Goal: Task Accomplishment & Management: Manage account settings

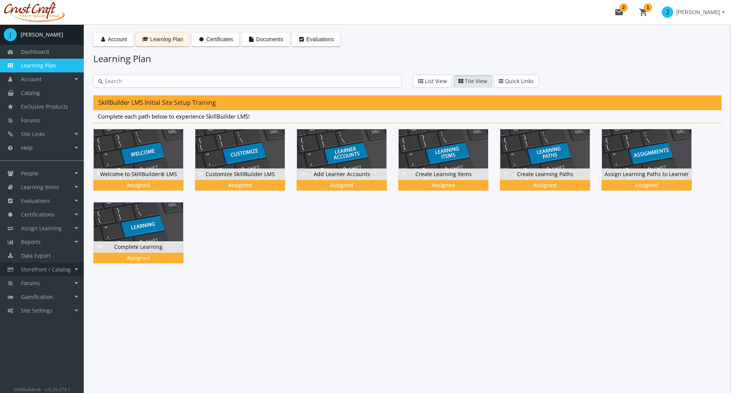
click at [68, 271] on span "Storefront / Catalog" at bounding box center [46, 268] width 50 height 7
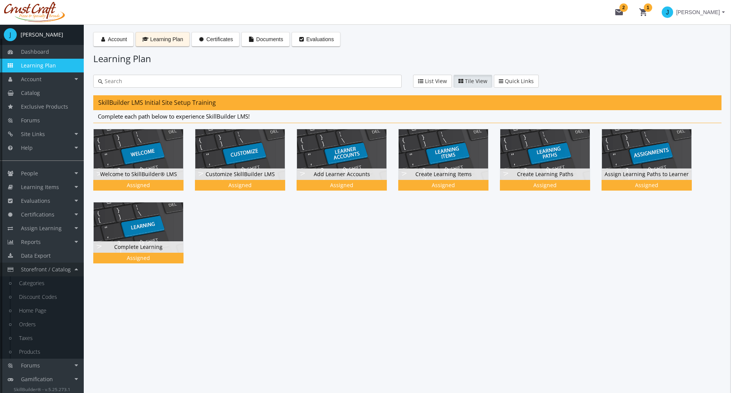
scroll to position [14, 0]
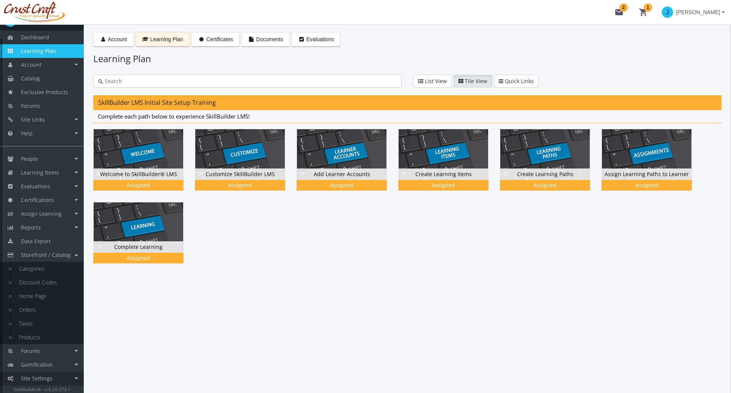
click at [63, 377] on link "Site Settings" at bounding box center [42, 378] width 84 height 14
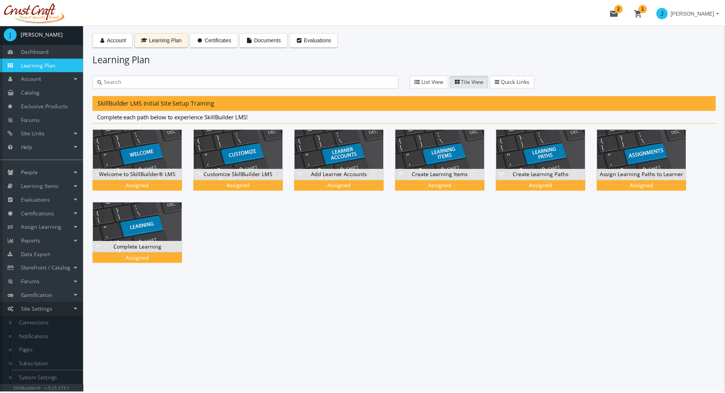
scroll to position [1, 0]
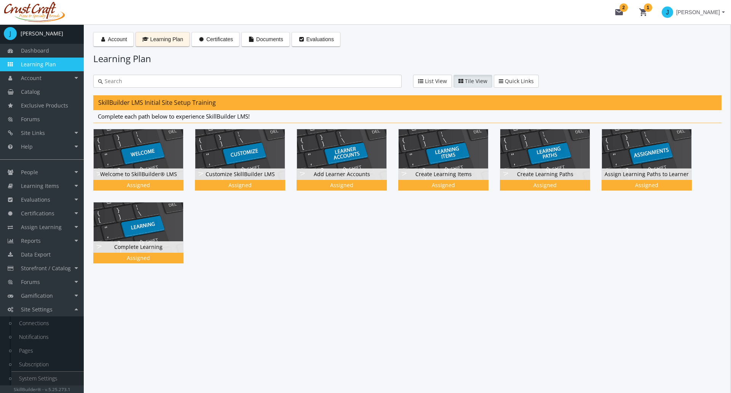
click at [47, 378] on link "System Settings" at bounding box center [47, 378] width 72 height 14
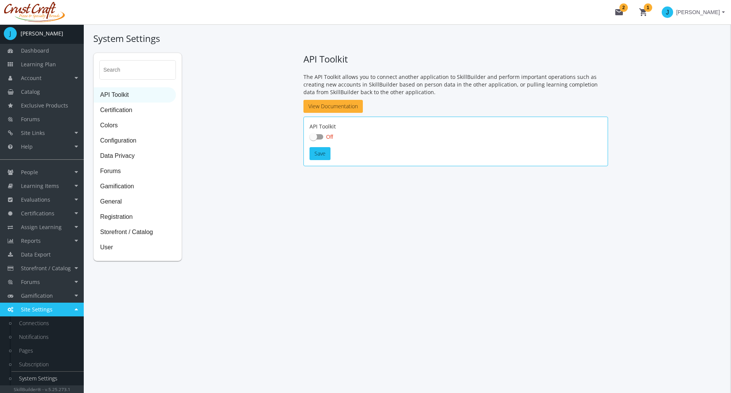
checkbox input "true"
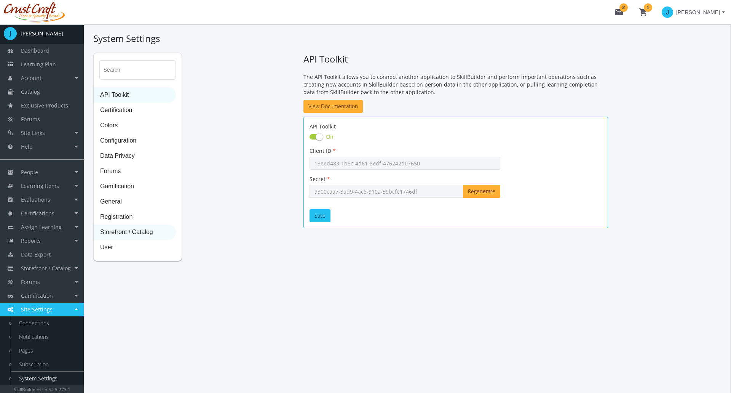
click at [139, 230] on span "Storefront / Catalog" at bounding box center [134, 232] width 81 height 15
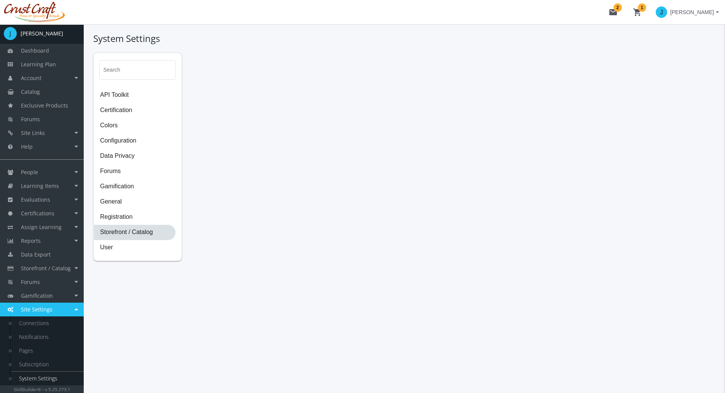
select select "2: CAD"
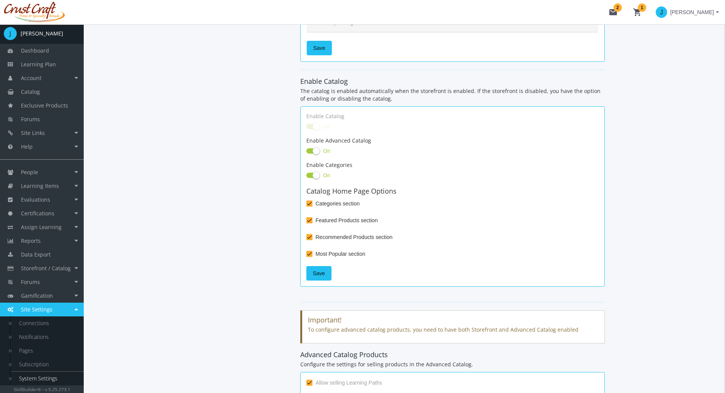
scroll to position [267, 0]
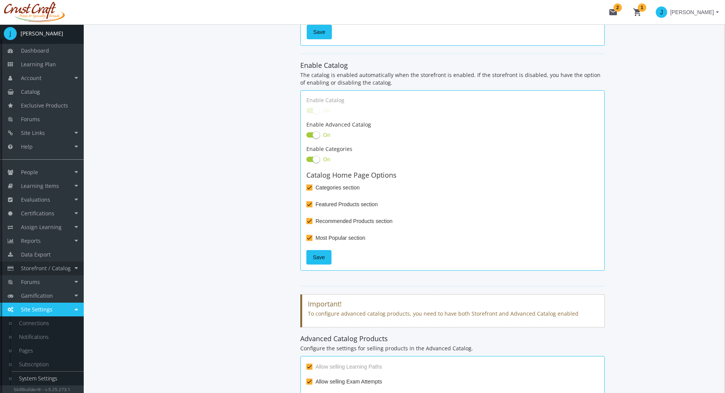
click at [75, 265] on link "Storefront / Catalog" at bounding box center [42, 268] width 84 height 14
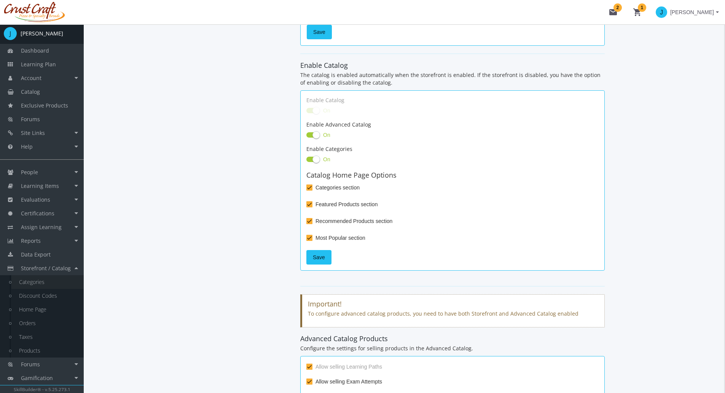
click at [47, 279] on link "Categories" at bounding box center [47, 282] width 72 height 14
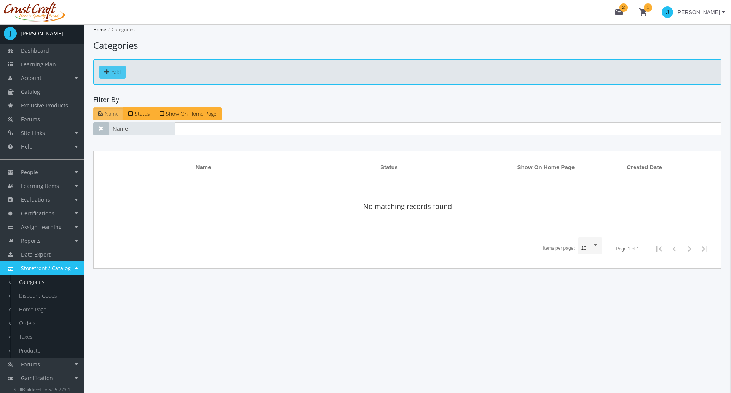
click at [112, 73] on link "Add" at bounding box center [112, 71] width 26 height 13
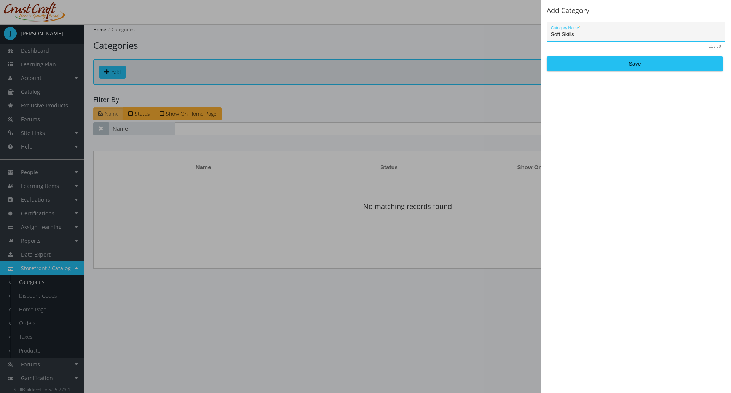
type input "Soft Skills"
click at [646, 54] on div "Soft Skills Category Name * 11 / 60 Save" at bounding box center [636, 46] width 178 height 49
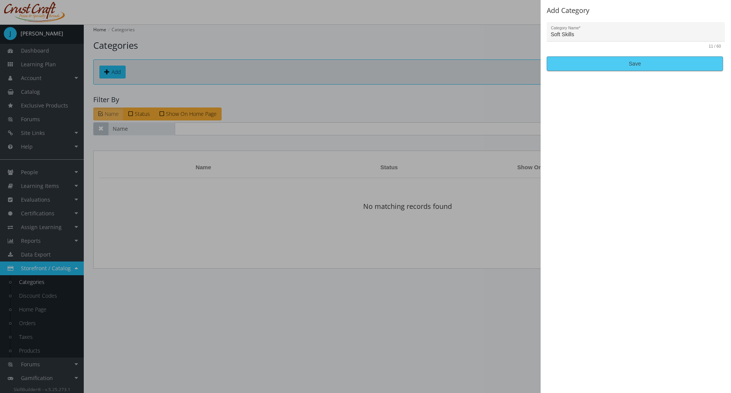
click at [646, 65] on span "Save" at bounding box center [634, 64] width 163 height 14
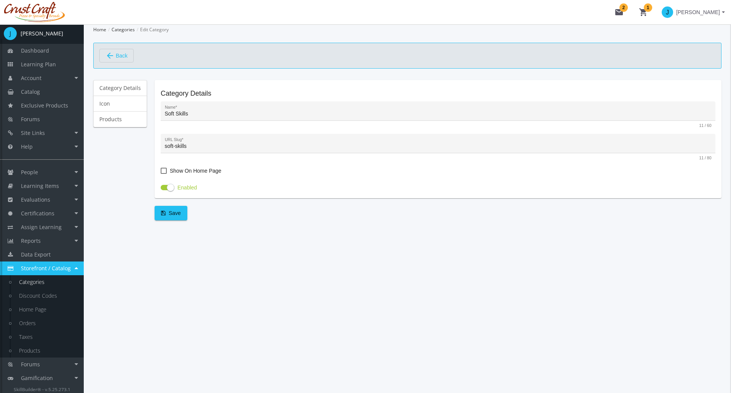
drag, startPoint x: 166, startPoint y: 170, endPoint x: 160, endPoint y: 190, distance: 20.6
click at [166, 170] on span at bounding box center [164, 171] width 6 height 6
click at [161, 173] on input "Show On Home Page" at bounding box center [161, 173] width 0 height 0
checkbox input "true"
click at [175, 213] on span "Save" at bounding box center [171, 213] width 20 height 14
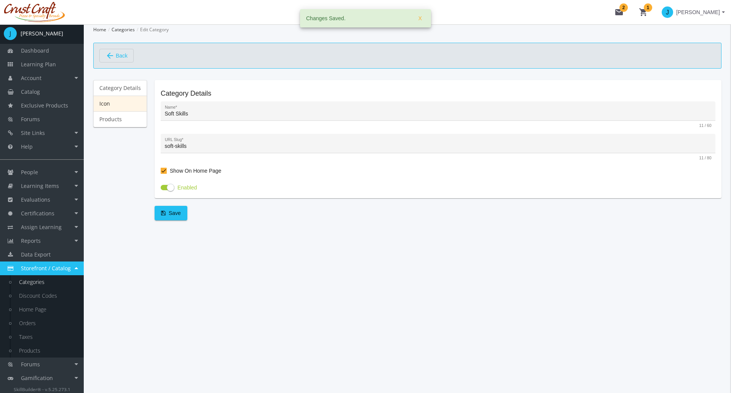
click at [115, 102] on link "Icon" at bounding box center [120, 104] width 54 height 16
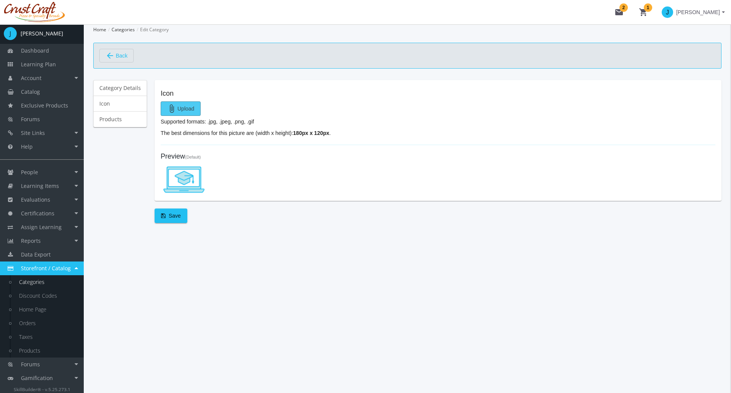
click at [186, 112] on span "attach_file Upload" at bounding box center [180, 109] width 27 height 14
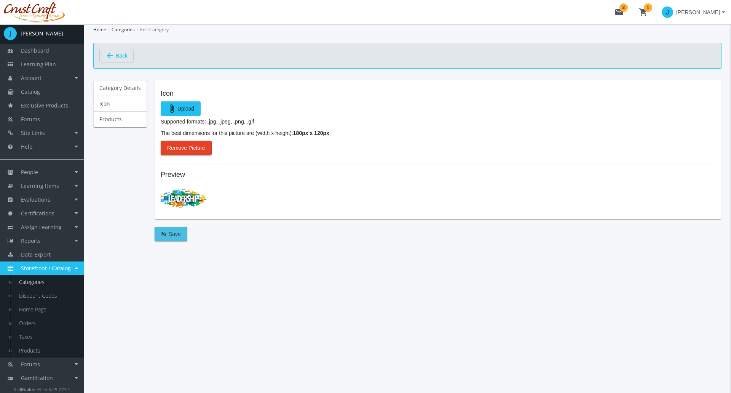
click at [169, 230] on span "Save" at bounding box center [171, 234] width 20 height 14
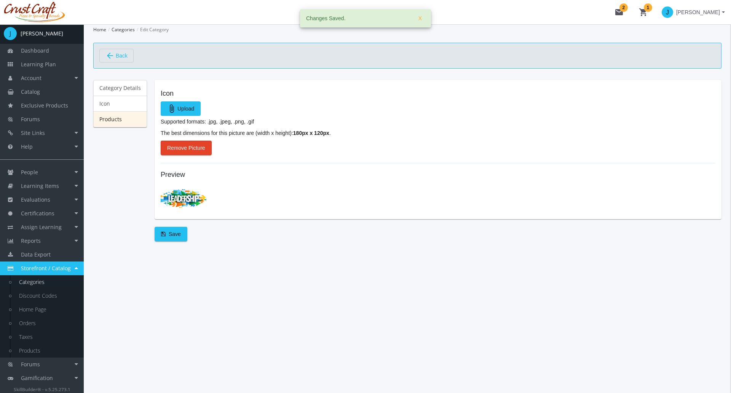
click at [120, 120] on link "Products" at bounding box center [120, 119] width 54 height 16
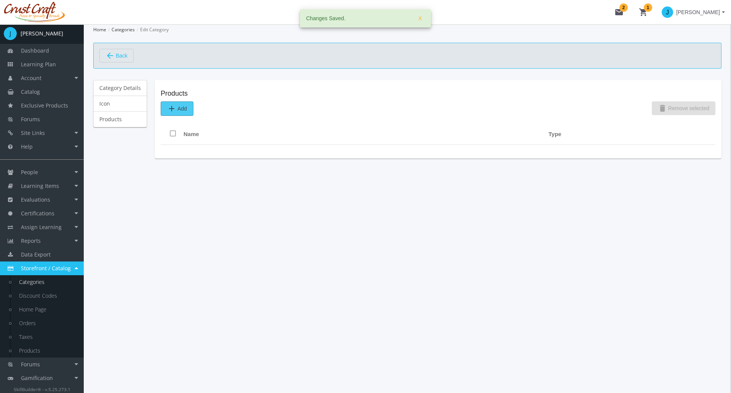
click at [176, 109] on span "add Add" at bounding box center [177, 109] width 20 height 14
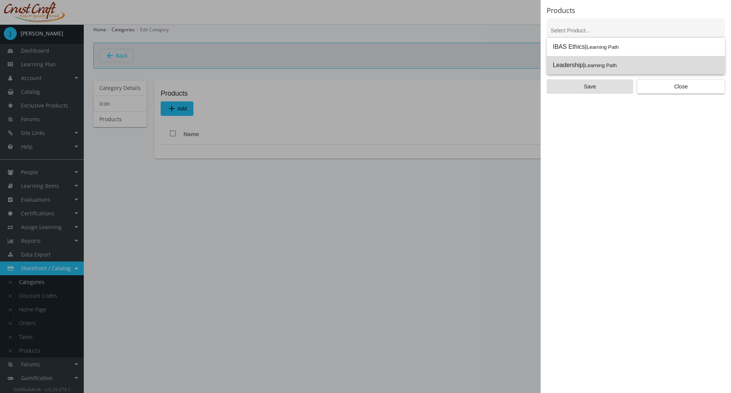
click at [593, 68] on small "Learning Path" at bounding box center [601, 65] width 32 height 6
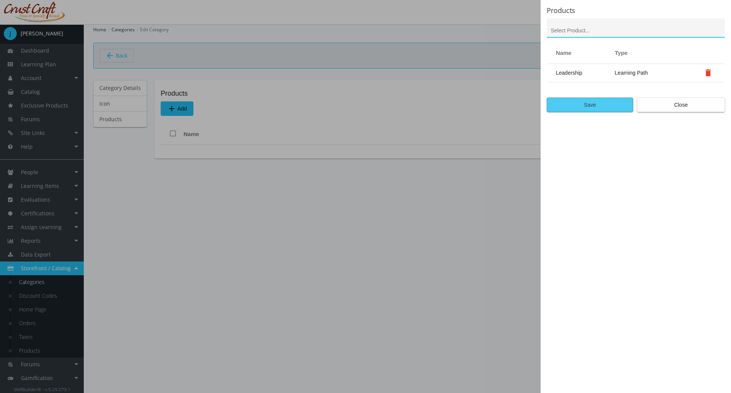
click at [582, 104] on span "Save" at bounding box center [589, 105] width 73 height 14
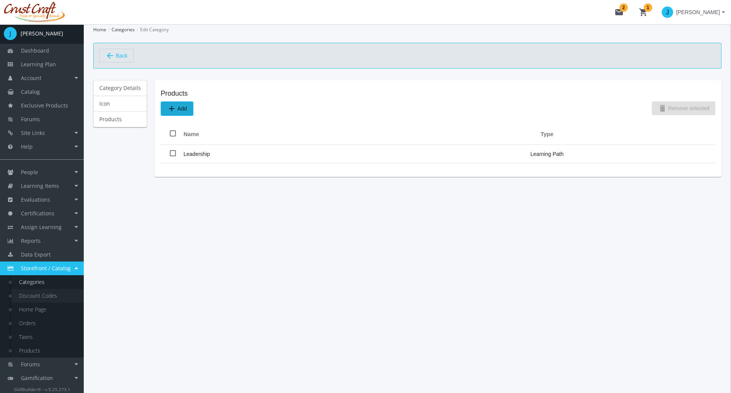
click at [45, 291] on link "Discount Codes" at bounding box center [47, 296] width 72 height 14
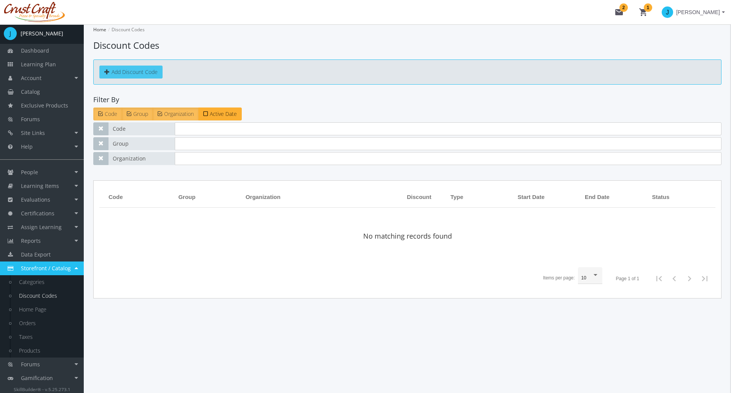
click at [123, 73] on link "Add Discount Code" at bounding box center [130, 71] width 63 height 13
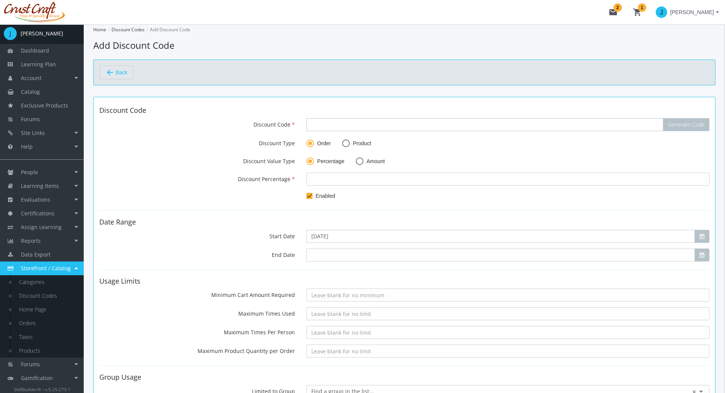
click at [315, 123] on input "Discount Code" at bounding box center [485, 124] width 357 height 13
type input "OCT2025PROMO"
click at [339, 140] on mat-radio-group "Order Product" at bounding box center [339, 143] width 65 height 7
click at [346, 143] on span at bounding box center [346, 143] width 0 height 0
click at [345, 143] on input "Product" at bounding box center [346, 145] width 8 height 8
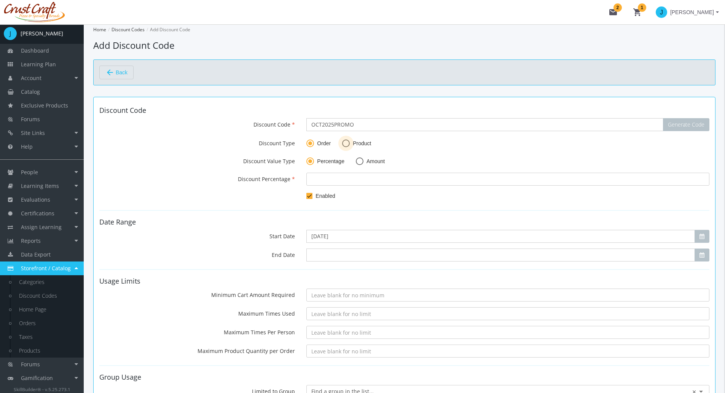
radio input "true"
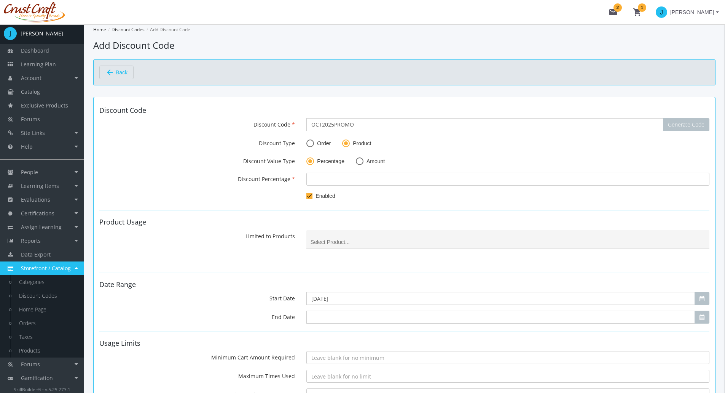
click at [335, 241] on input at bounding box center [508, 242] width 395 height 6
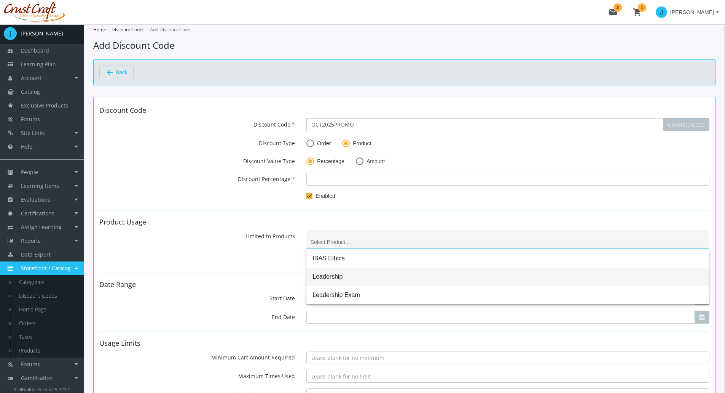
click at [342, 279] on span "Leadership" at bounding box center [508, 276] width 391 height 18
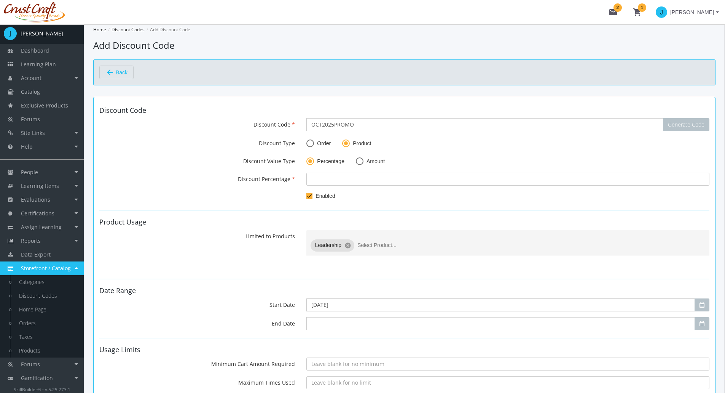
drag, startPoint x: 245, startPoint y: 254, endPoint x: 182, endPoint y: 228, distance: 68.3
click at [182, 228] on form "Discount Code Discount Code OCT2025PROMO Generate Code Discount Type Order Prod…" at bounding box center [404, 338] width 610 height 462
click at [311, 141] on span at bounding box center [311, 143] width 8 height 8
click at [311, 141] on input "Order" at bounding box center [311, 145] width 8 height 8
radio input "true"
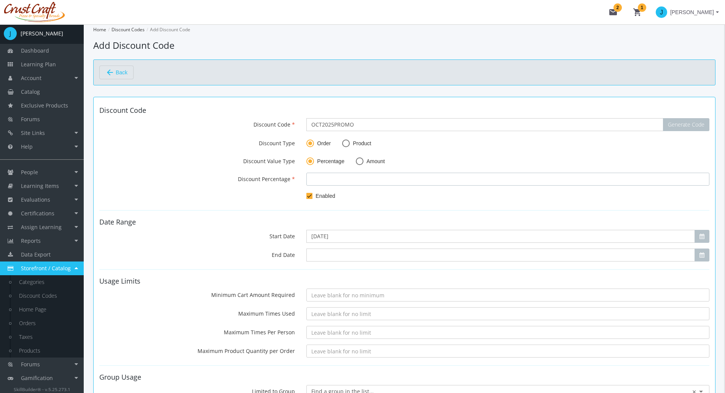
click at [360, 177] on input "number" at bounding box center [508, 178] width 403 height 13
type input "50"
click at [351, 254] on input "End Date" at bounding box center [501, 254] width 389 height 13
click at [703, 254] on icon "button" at bounding box center [702, 254] width 5 height 5
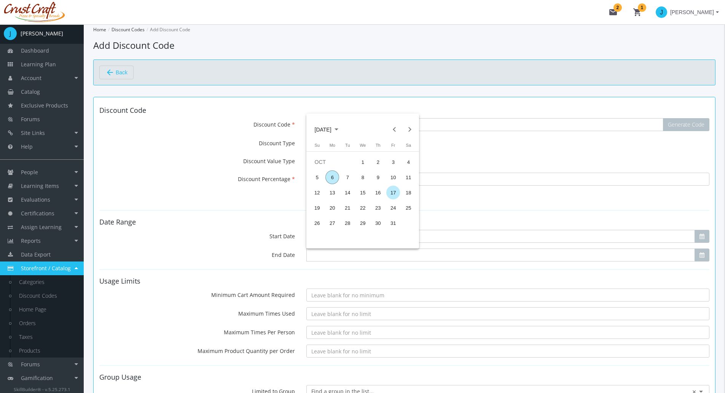
click at [391, 192] on div "17" at bounding box center [393, 192] width 14 height 14
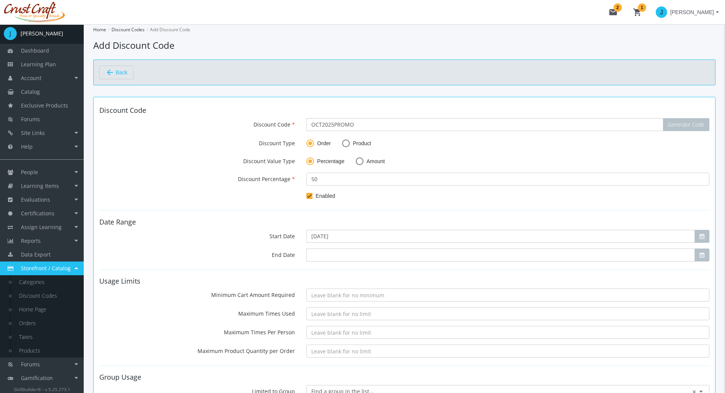
type input "[DATE]"
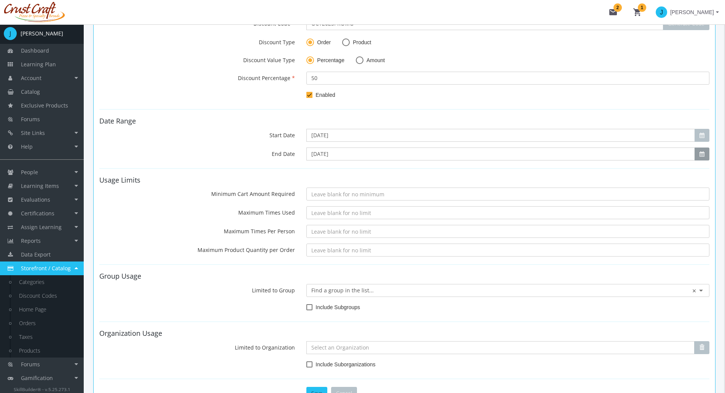
scroll to position [114, 0]
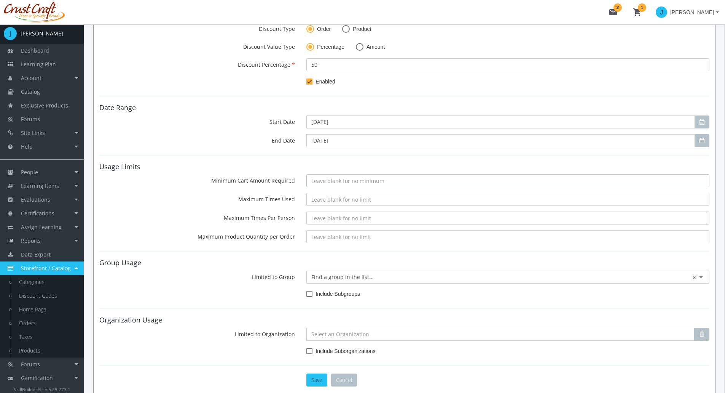
click at [318, 181] on input "Minimum Cart Amount Required" at bounding box center [508, 180] width 403 height 13
type input "100"
click at [319, 200] on input "Maximum Times Used" at bounding box center [508, 199] width 403 height 13
type input "100"
click at [326, 219] on input "Maximum Times Per Person" at bounding box center [508, 217] width 403 height 13
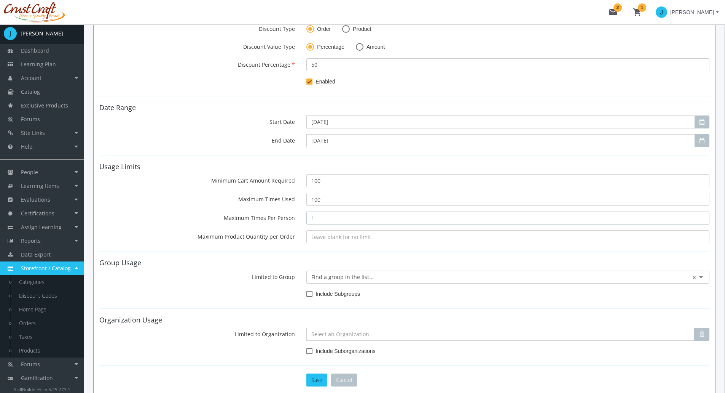
type input "1"
click at [346, 240] on input "Maximum Product Quantity per Order" at bounding box center [508, 236] width 403 height 13
type input "1"
type input "20"
click at [321, 277] on input "text" at bounding box center [507, 277] width 393 height 8
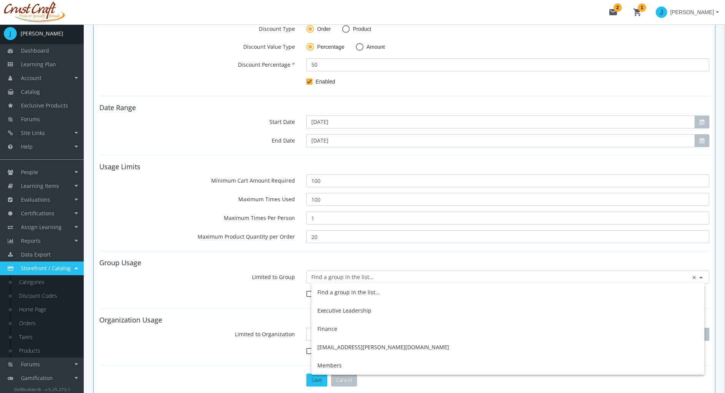
click at [264, 271] on label "Limited to Group" at bounding box center [197, 275] width 207 height 10
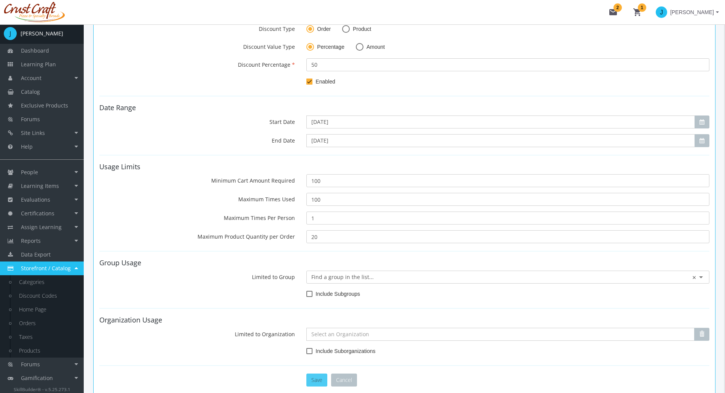
click at [316, 375] on button "Save" at bounding box center [317, 379] width 21 height 13
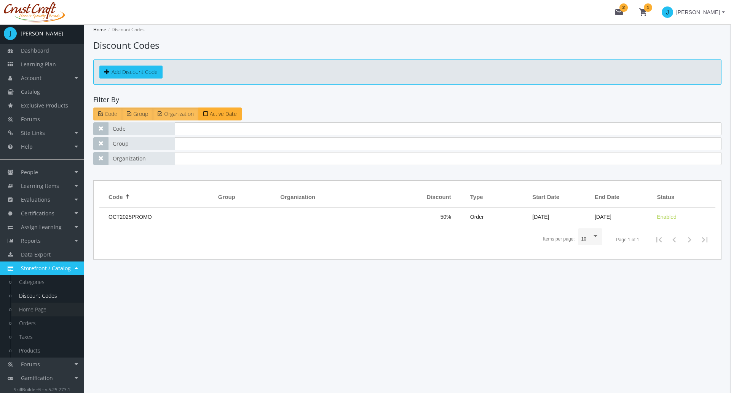
click at [48, 307] on link "Home Page" at bounding box center [47, 309] width 72 height 14
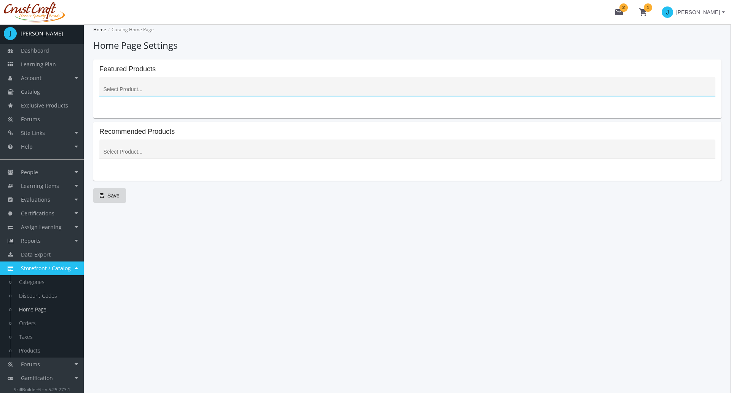
click at [128, 91] on input at bounding box center [408, 89] width 608 height 6
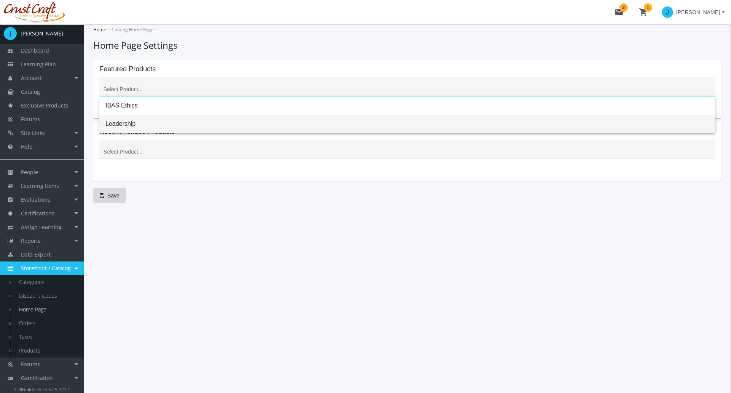
click at [131, 121] on span "Leadership" at bounding box center [407, 124] width 604 height 18
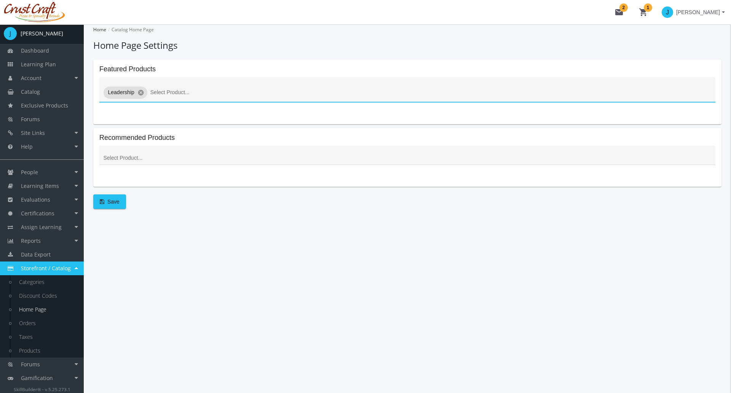
click at [181, 91] on input at bounding box center [430, 92] width 561 height 6
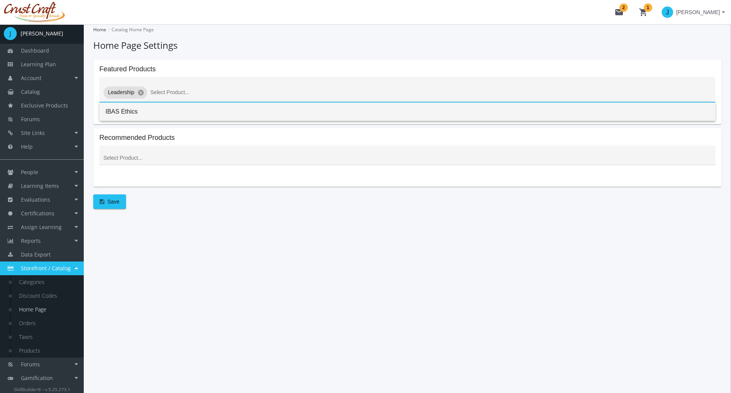
click at [142, 110] on span "IBAS Ethics" at bounding box center [407, 111] width 604 height 18
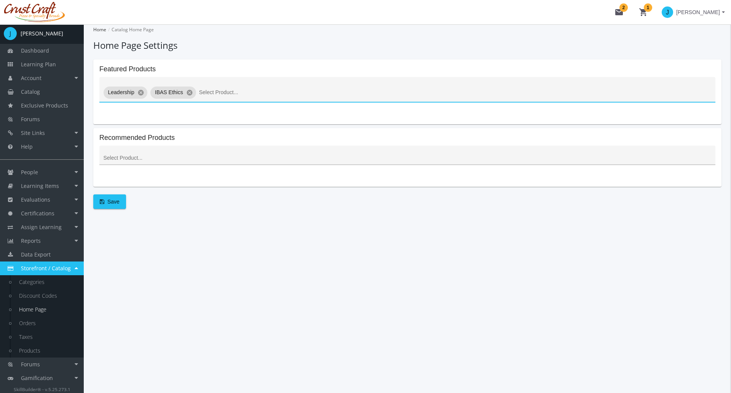
click at [135, 156] on input at bounding box center [408, 158] width 608 height 6
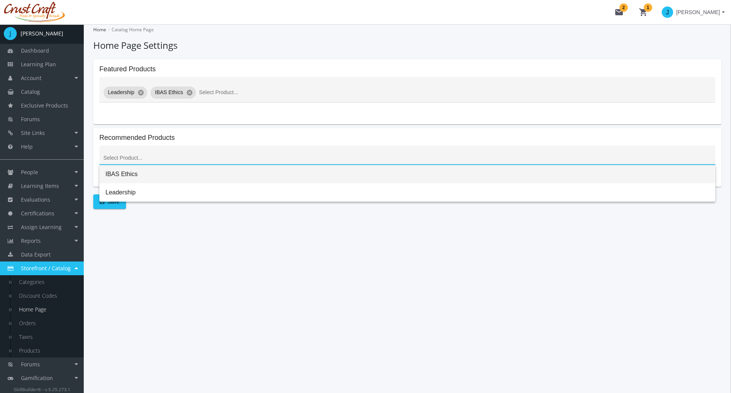
click at [134, 172] on span "IBAS Ethics" at bounding box center [407, 174] width 604 height 18
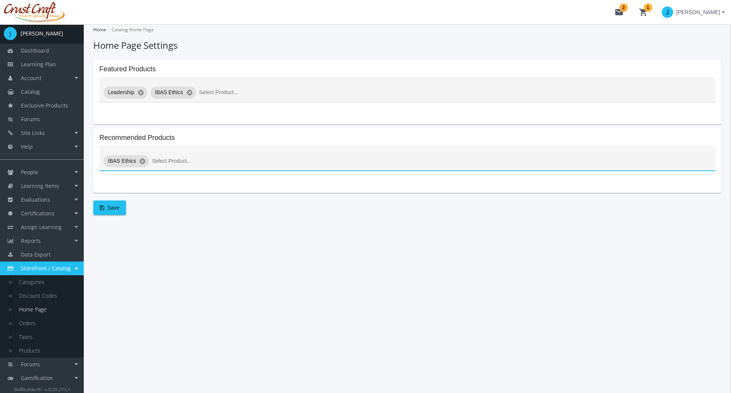
click at [169, 161] on input at bounding box center [431, 161] width 559 height 6
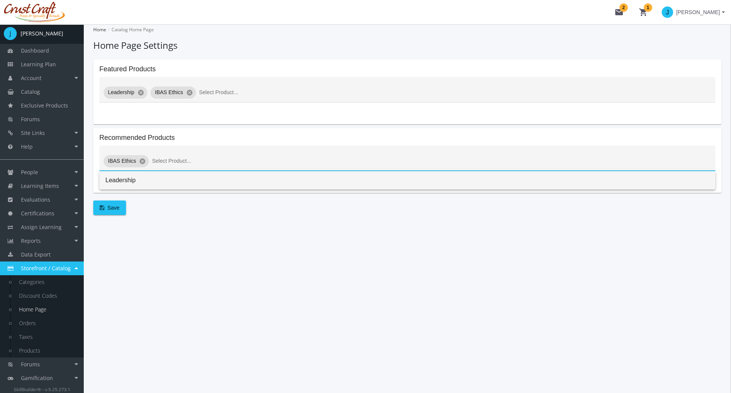
click at [140, 184] on span "Leadership" at bounding box center [407, 180] width 604 height 18
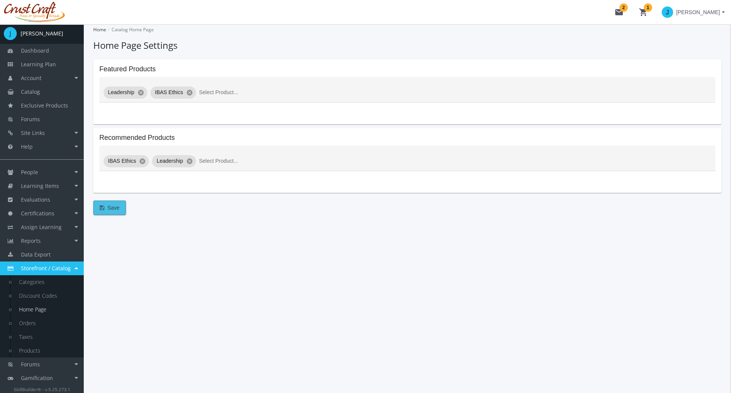
click at [108, 212] on span "Save" at bounding box center [110, 208] width 20 height 14
drag, startPoint x: 230, startPoint y: 260, endPoint x: 178, endPoint y: 253, distance: 52.3
click at [178, 253] on div "Home Catalog Home Page Home Page Settings Featured Products Leadership cancel I…" at bounding box center [407, 208] width 647 height 368
click at [38, 11] on img at bounding box center [34, 12] width 69 height 21
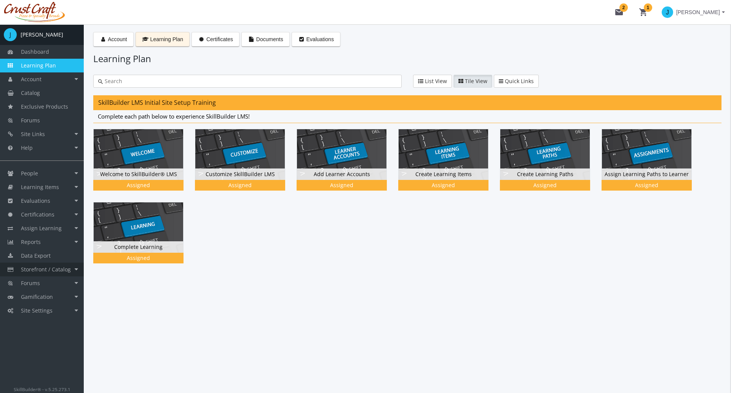
click at [69, 268] on span "Storefront / Catalog" at bounding box center [46, 268] width 50 height 7
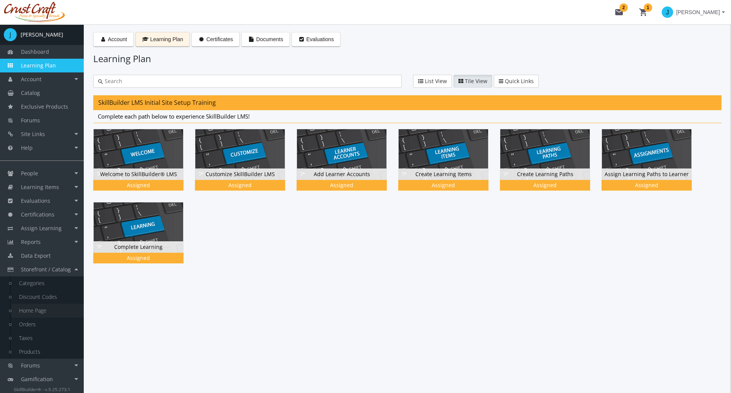
click at [42, 310] on link "Home Page" at bounding box center [47, 310] width 72 height 14
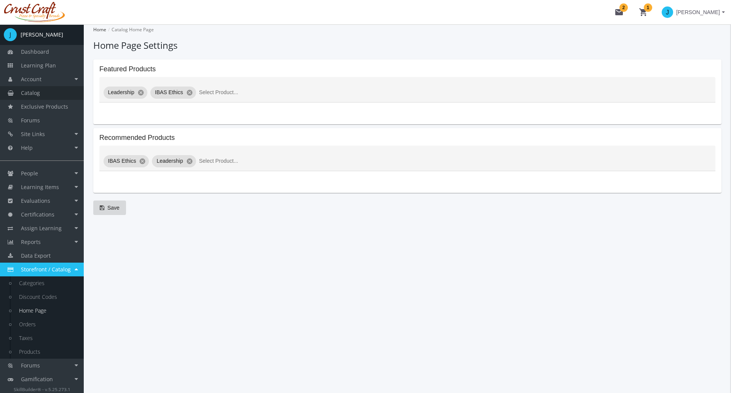
click at [53, 96] on link "Catalog" at bounding box center [42, 93] width 84 height 14
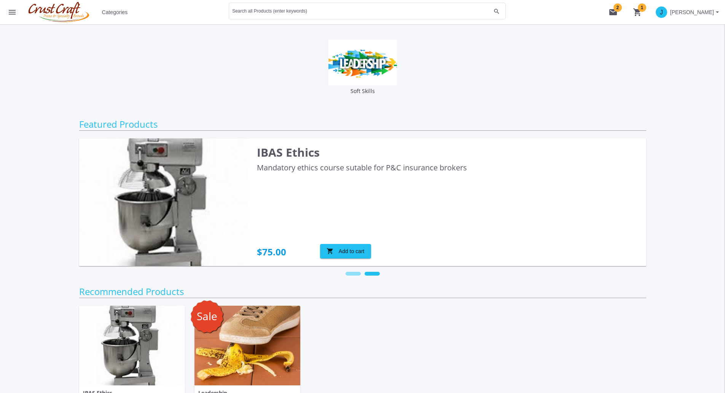
click at [402, 64] on div "Soft Skills" at bounding box center [362, 69] width 95 height 59
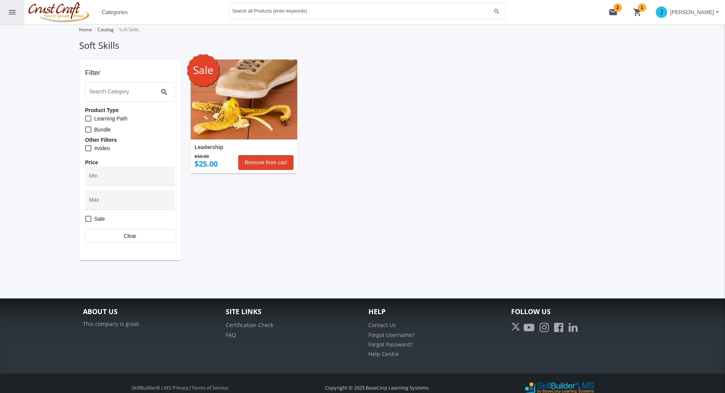
click at [16, 13] on mat-icon "menu" at bounding box center [12, 12] width 9 height 9
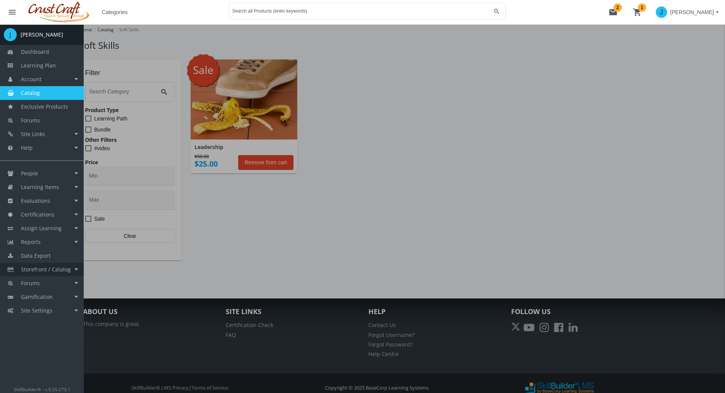
click at [72, 267] on link "Storefront / Catalog" at bounding box center [42, 269] width 84 height 14
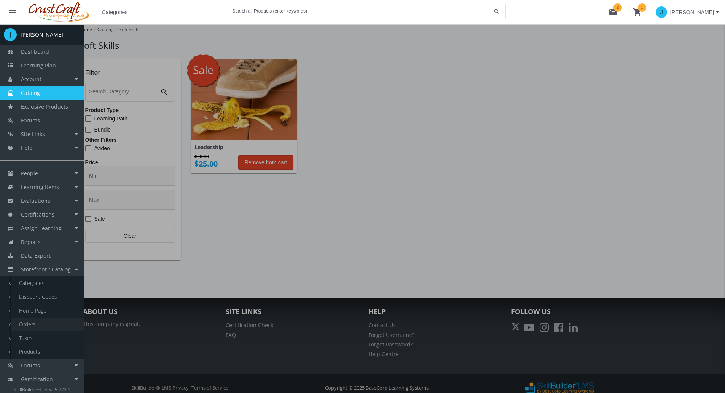
click at [30, 323] on link "Orders" at bounding box center [47, 324] width 72 height 14
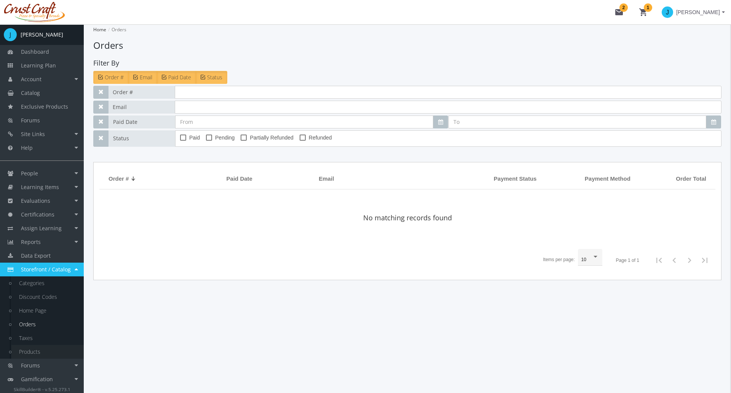
click at [40, 350] on link "Products" at bounding box center [47, 352] width 72 height 14
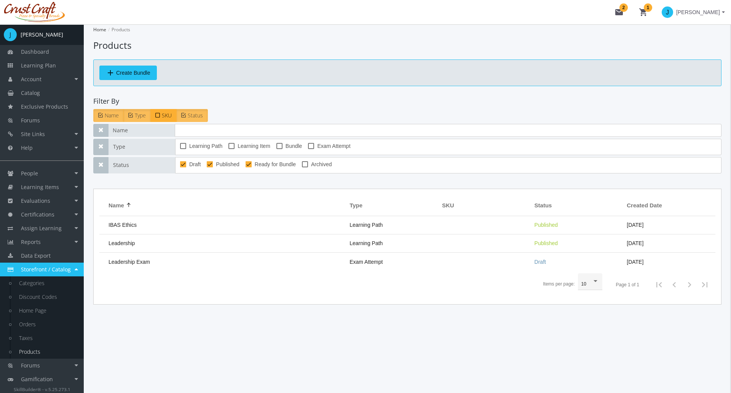
drag, startPoint x: 135, startPoint y: 73, endPoint x: 245, endPoint y: 342, distance: 290.8
click at [245, 342] on div "Home Products Products add Create Bundle Filter By Name Type SKU Status Name Ty…" at bounding box center [407, 208] width 647 height 368
drag, startPoint x: 221, startPoint y: 299, endPoint x: 183, endPoint y: 358, distance: 70.7
click at [183, 358] on div "Home Products Products add Create Bundle Filter By Name Type SKU Status Name Ty…" at bounding box center [407, 208] width 647 height 368
click at [117, 75] on span "Create Bundle" at bounding box center [133, 73] width 34 height 14
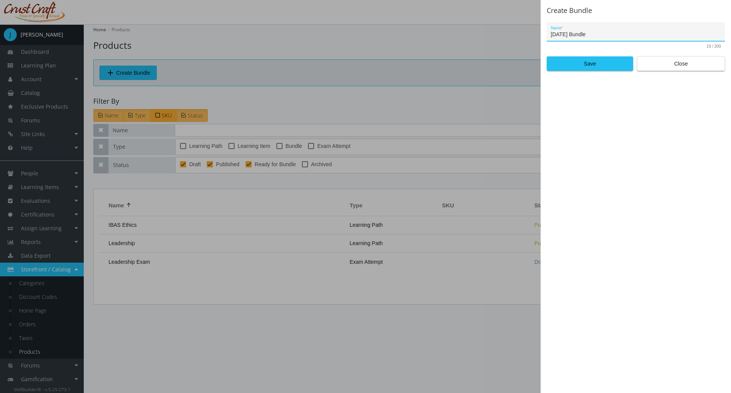
type input "[DATE] Bundle"
click at [547, 56] on button "Save" at bounding box center [590, 63] width 86 height 14
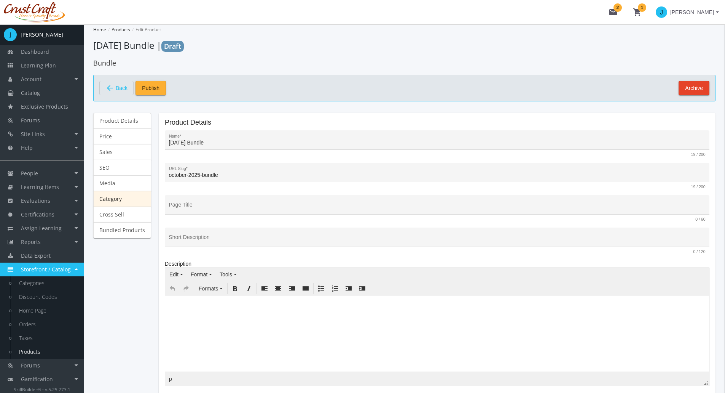
click at [129, 200] on link "Category" at bounding box center [122, 199] width 58 height 16
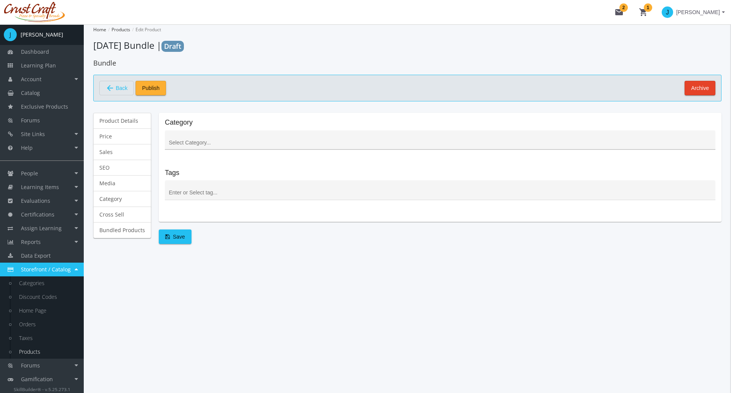
click at [197, 139] on div at bounding box center [441, 142] width 546 height 9
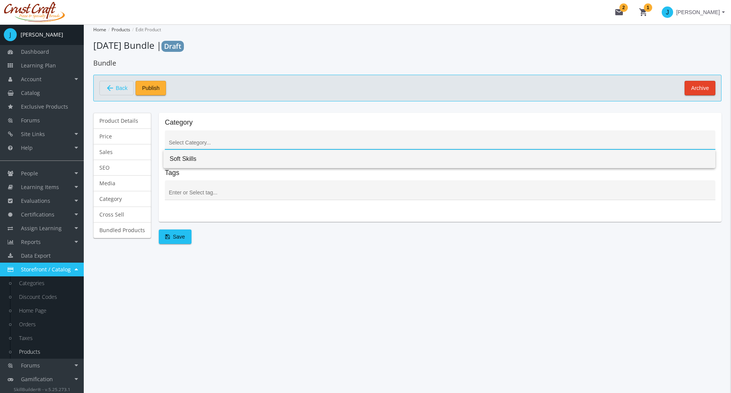
click at [187, 158] on span "Soft Skills" at bounding box center [439, 159] width 540 height 18
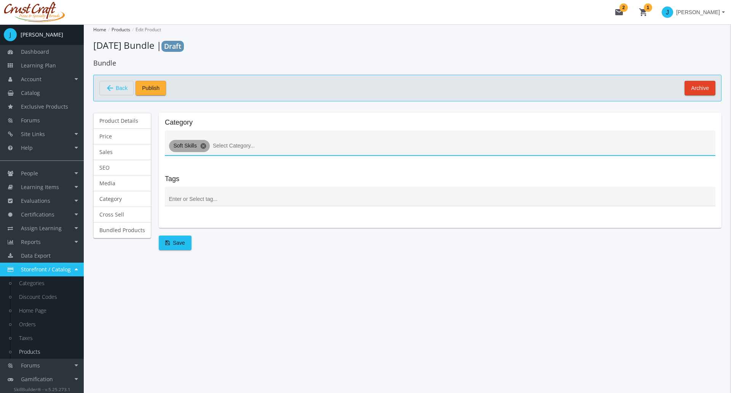
click at [203, 146] on mat-icon "cancel" at bounding box center [203, 145] width 7 height 7
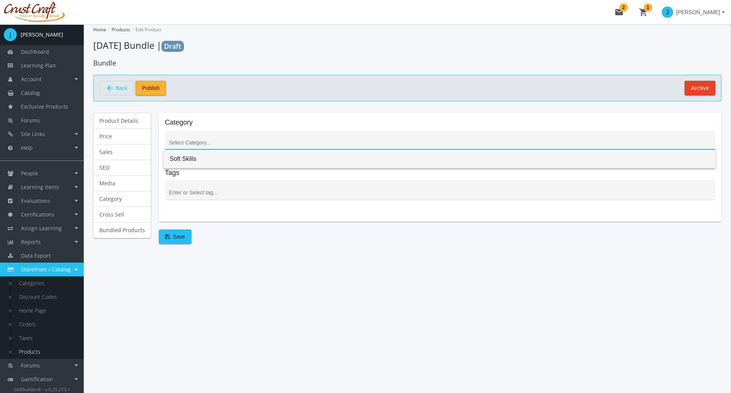
click at [203, 158] on span "Soft Skills" at bounding box center [439, 159] width 540 height 18
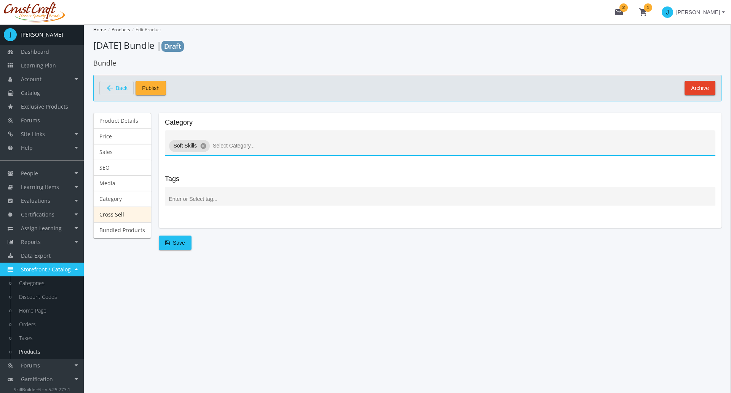
click at [126, 220] on link "Cross Sell" at bounding box center [122, 214] width 58 height 16
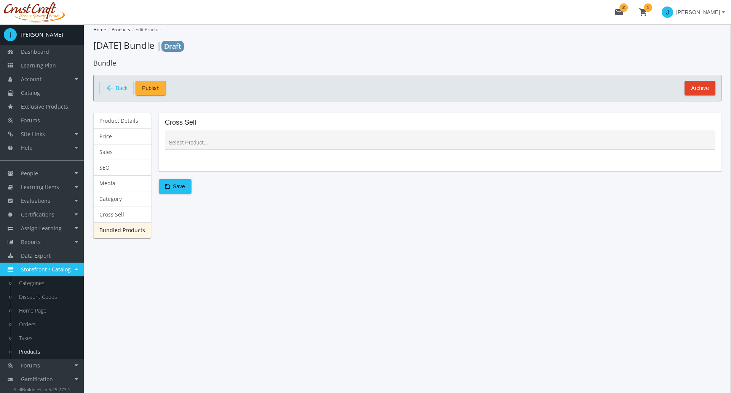
click at [132, 230] on link "Bundled Products" at bounding box center [122, 230] width 58 height 16
click at [219, 136] on div at bounding box center [440, 142] width 543 height 16
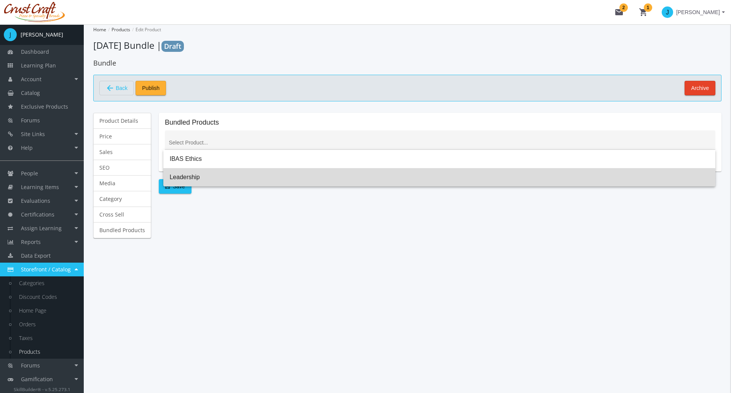
click at [185, 178] on span "Leadership" at bounding box center [439, 177] width 540 height 18
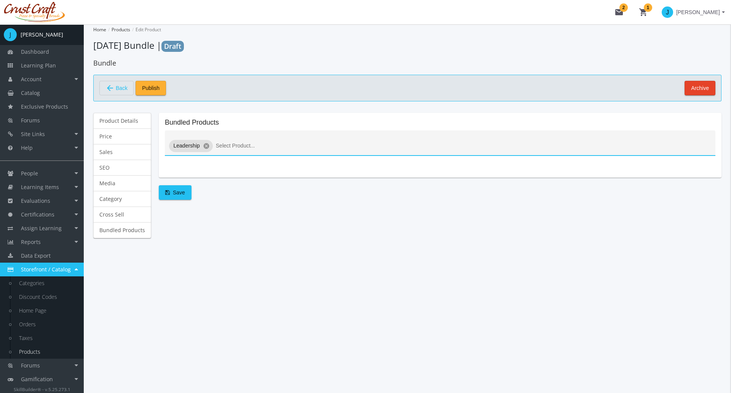
click at [251, 146] on input at bounding box center [464, 146] width 496 height 6
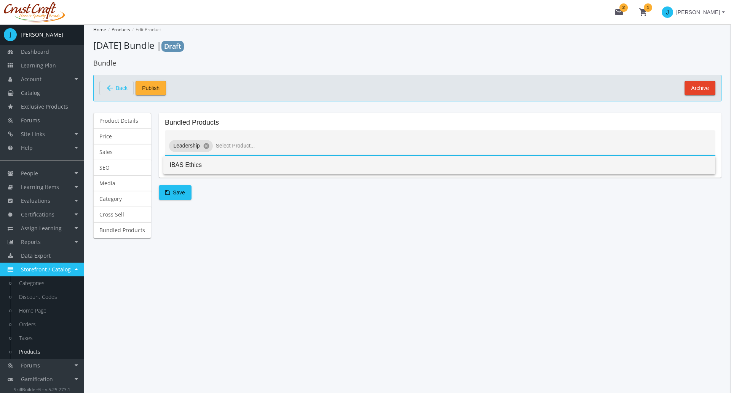
click at [201, 163] on span "IBAS Ethics" at bounding box center [439, 165] width 540 height 18
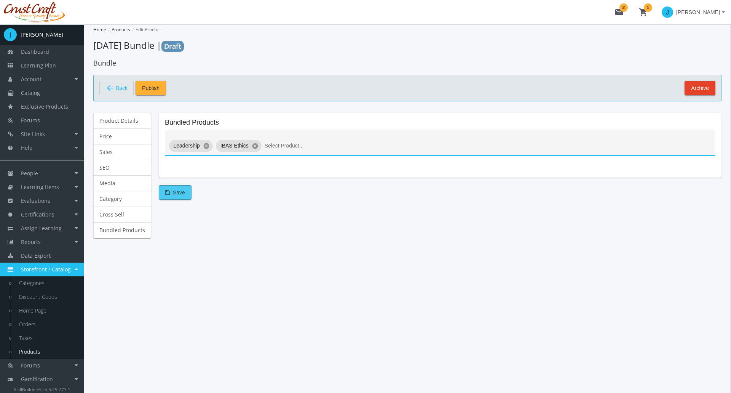
click at [174, 195] on span "Save" at bounding box center [175, 192] width 20 height 14
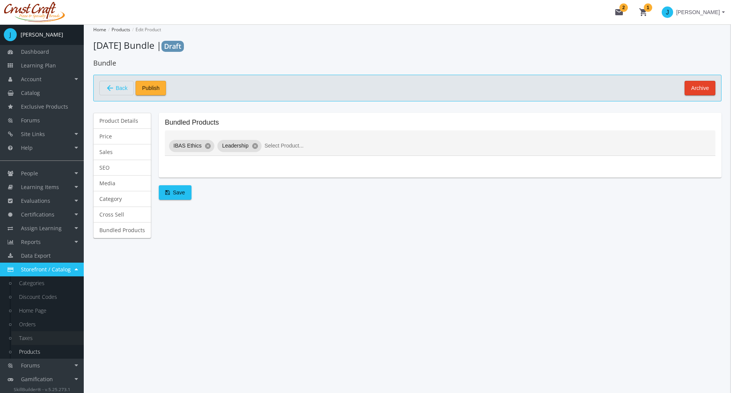
scroll to position [14, 0]
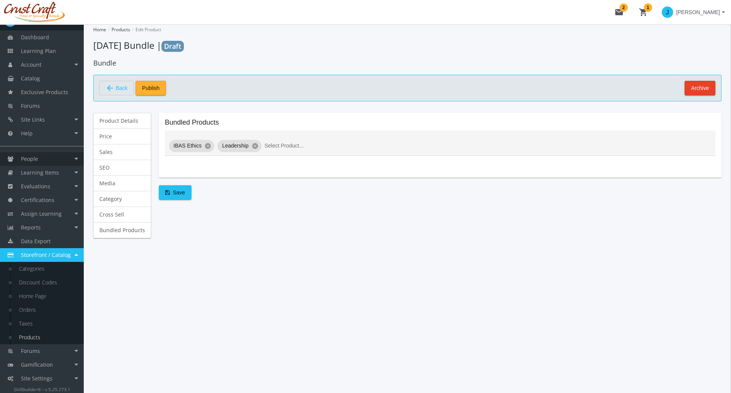
click at [42, 162] on link "People" at bounding box center [42, 159] width 84 height 14
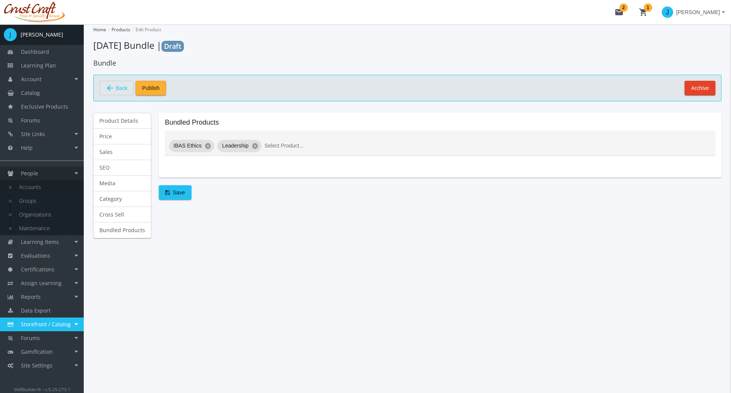
scroll to position [0, 0]
click at [39, 188] on link "Accounts" at bounding box center [47, 187] width 72 height 14
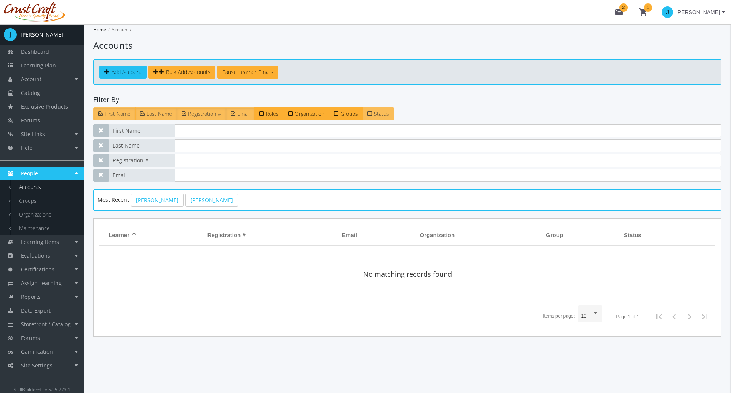
click at [372, 114] on icon at bounding box center [369, 113] width 5 height 6
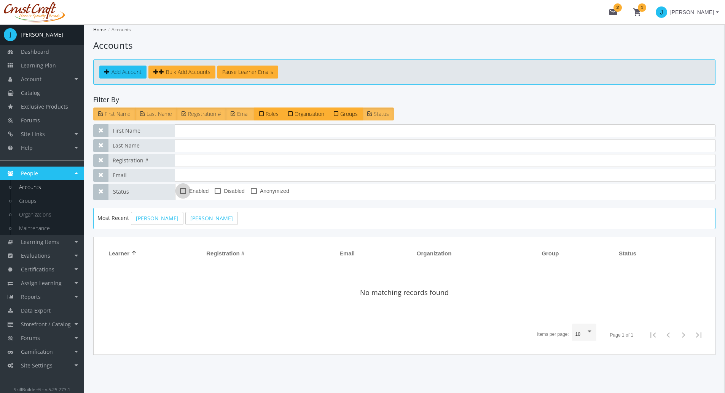
click at [191, 193] on span "Enabled" at bounding box center [198, 190] width 19 height 9
click at [180, 193] on input "Enabled" at bounding box center [180, 193] width 0 height 0
checkbox input "true"
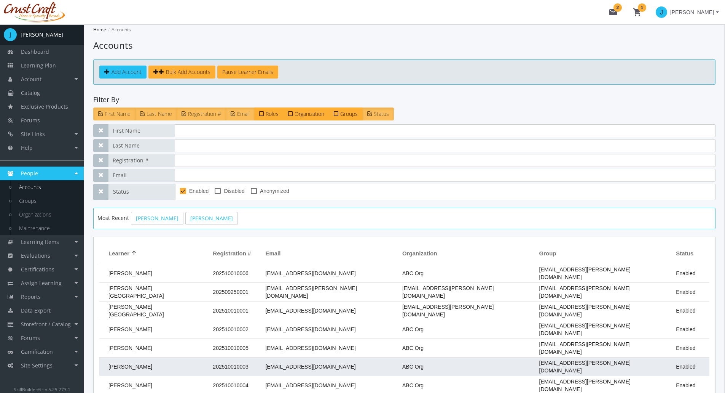
click at [152, 362] on td "[PERSON_NAME]" at bounding box center [154, 366] width 110 height 19
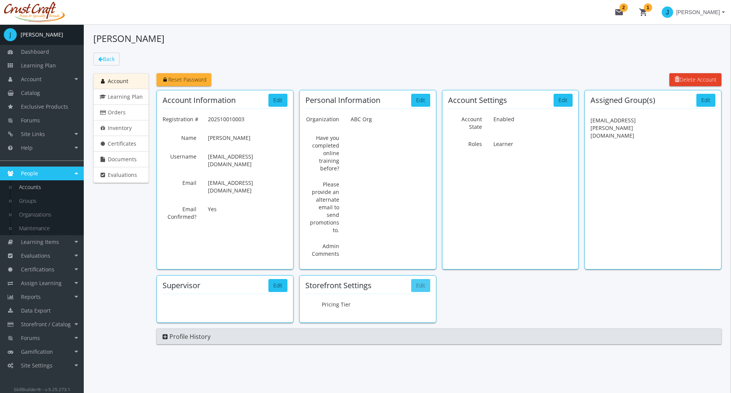
click at [418, 282] on button "Edit" at bounding box center [420, 285] width 19 height 13
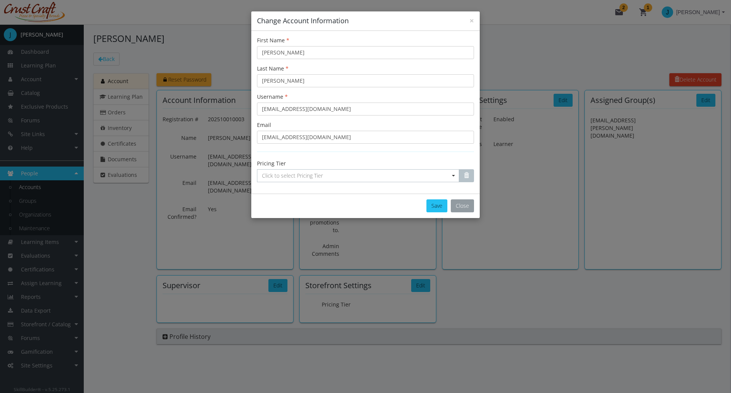
click at [470, 207] on button "Close" at bounding box center [462, 205] width 23 height 13
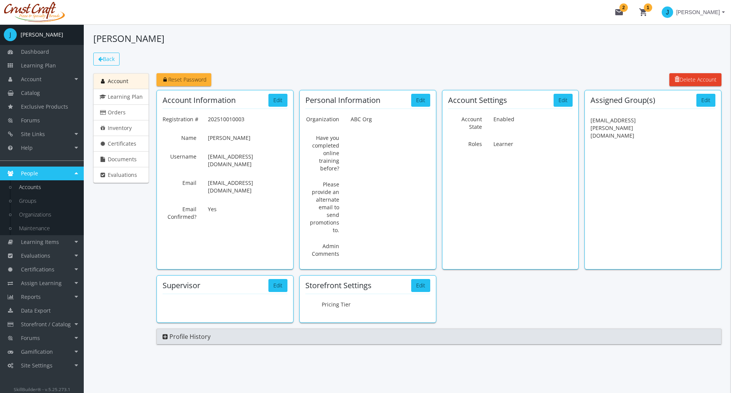
click at [109, 62] on span "Back" at bounding box center [109, 58] width 12 height 7
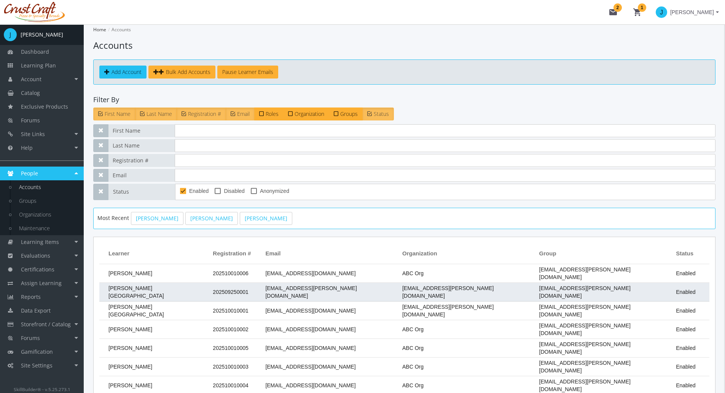
click at [153, 288] on td "[PERSON_NAME][GEOGRAPHIC_DATA]" at bounding box center [154, 292] width 110 height 19
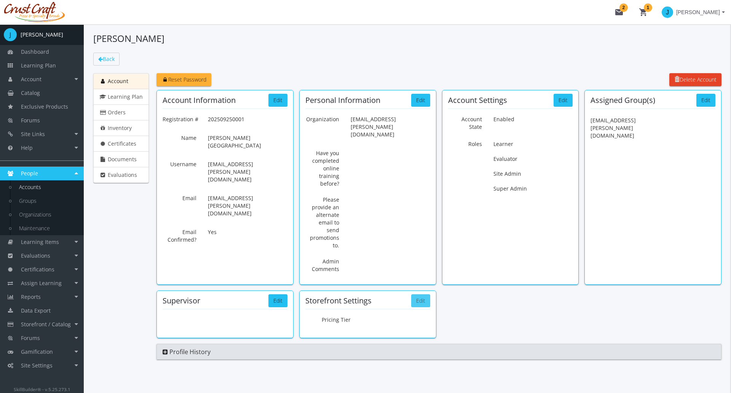
click at [412, 294] on button "Edit" at bounding box center [420, 300] width 19 height 13
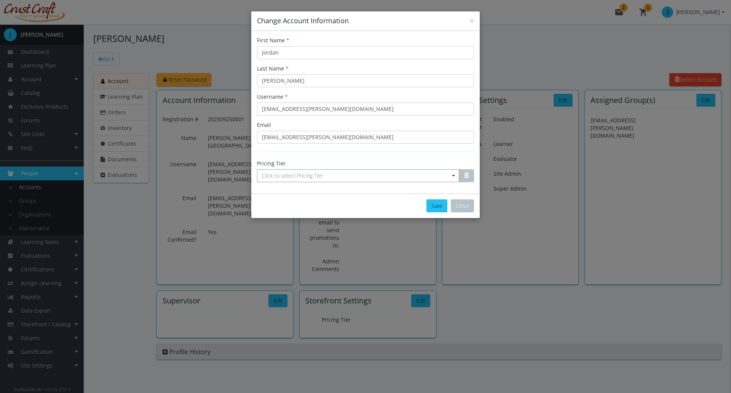
click at [284, 177] on span "Click to select Pricing Tier" at bounding box center [292, 175] width 61 height 7
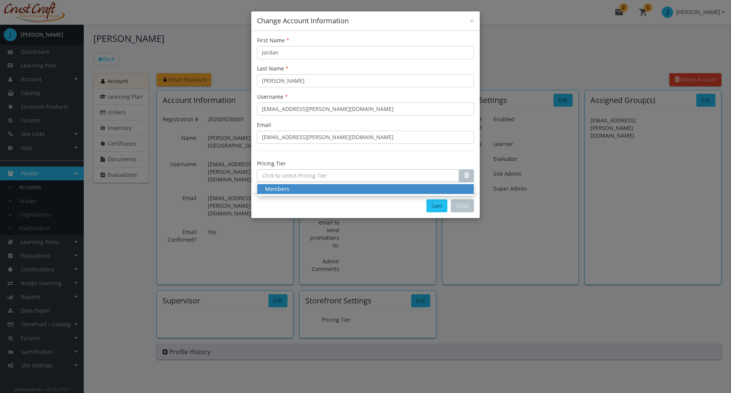
click at [285, 177] on input "Select box" at bounding box center [358, 175] width 202 height 13
click at [288, 200] on div "Save Close" at bounding box center [365, 205] width 228 height 24
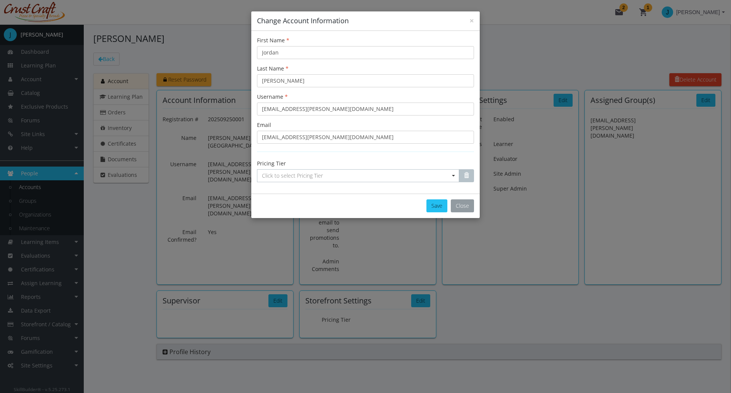
click at [469, 208] on button "Close" at bounding box center [462, 205] width 23 height 13
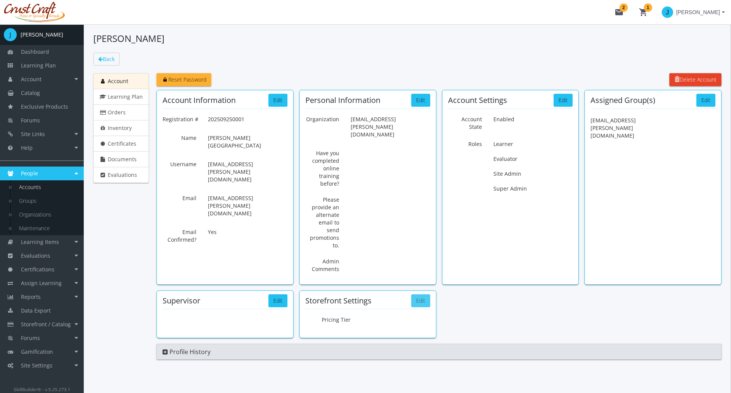
click at [426, 294] on button "Edit" at bounding box center [420, 300] width 19 height 13
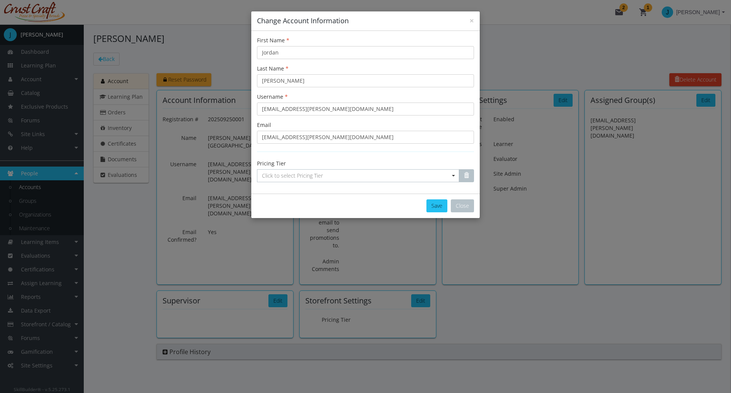
click at [106, 249] on div "× Change Account Information First Name [GEOGRAPHIC_DATA] Last Name [PERSON_NAM…" at bounding box center [365, 196] width 731 height 393
click at [458, 206] on button "Close" at bounding box center [462, 205] width 23 height 13
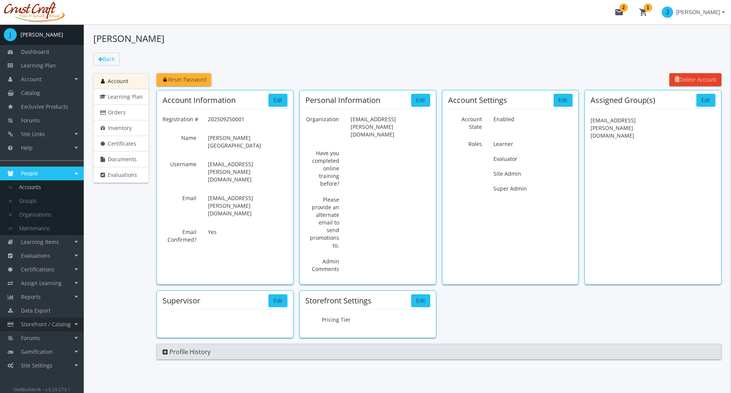
click at [78, 322] on link "Storefront / Catalog" at bounding box center [42, 324] width 84 height 14
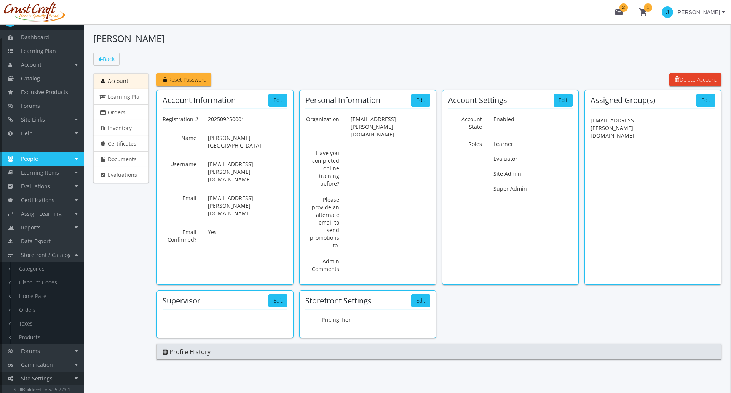
click at [68, 372] on link "Site Settings" at bounding box center [42, 378] width 84 height 14
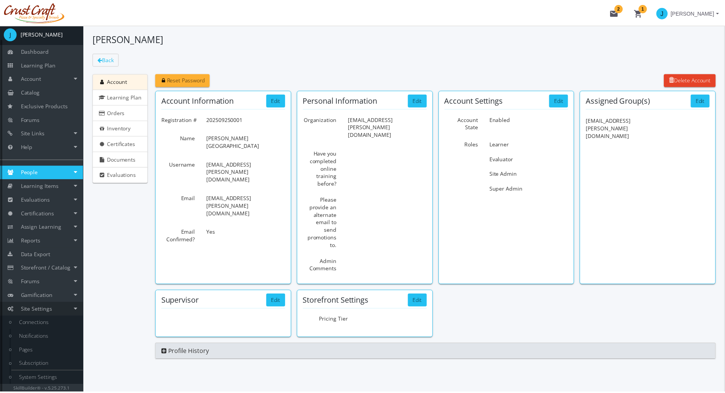
scroll to position [1, 0]
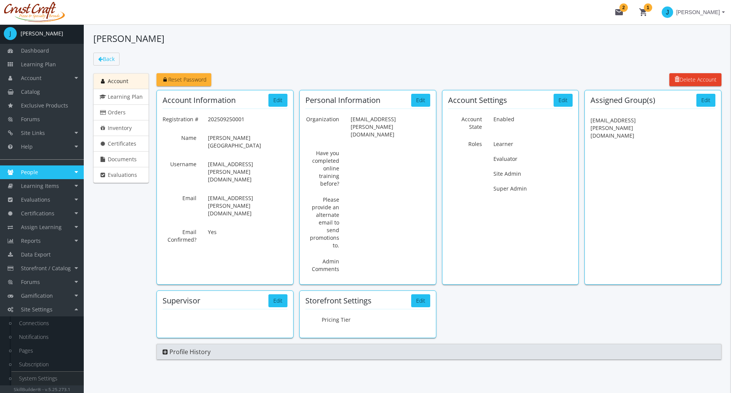
click at [61, 376] on link "System Settings" at bounding box center [47, 378] width 72 height 14
select select "2: CAD"
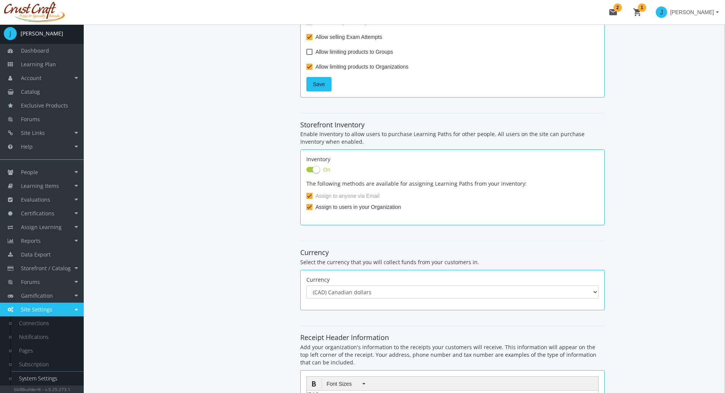
scroll to position [1091, 0]
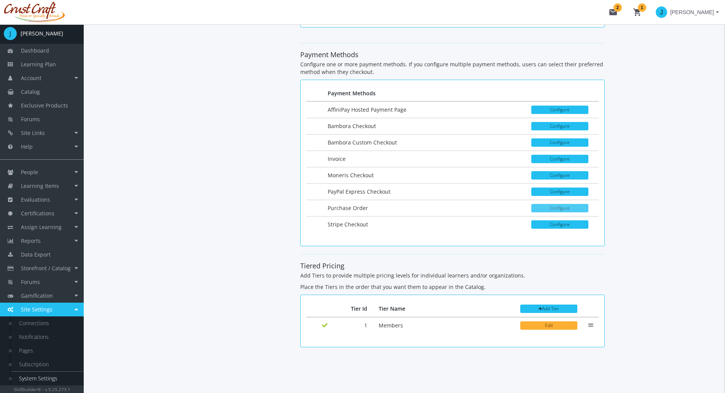
click at [544, 208] on button "Configure" at bounding box center [560, 208] width 57 height 8
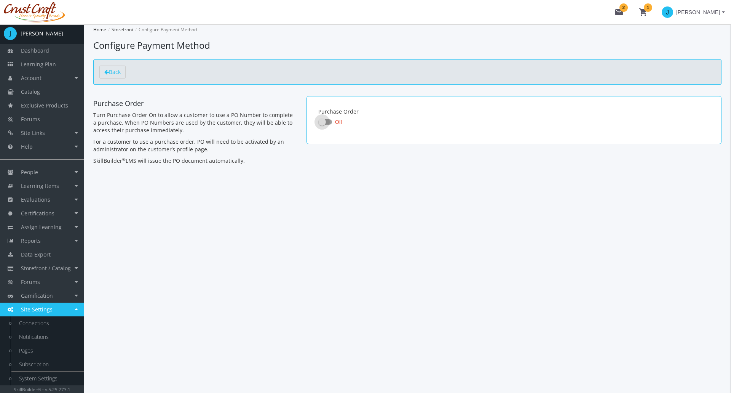
click at [323, 121] on span at bounding box center [322, 122] width 8 height 8
click at [319, 124] on input "Off" at bounding box center [318, 124] width 0 height 0
checkbox input "true"
click at [43, 175] on link "People" at bounding box center [42, 172] width 84 height 14
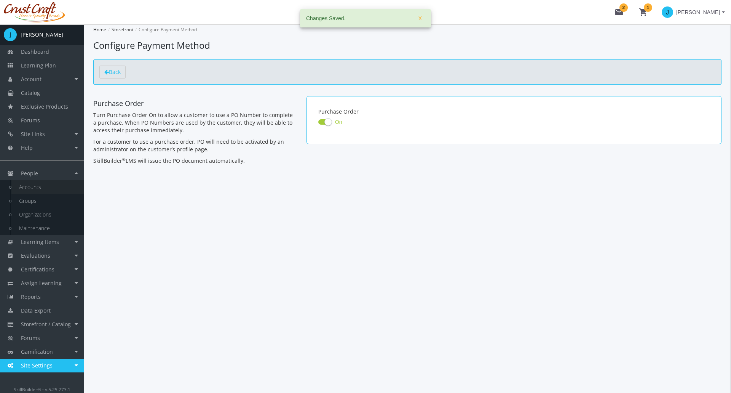
click at [40, 188] on link "Accounts" at bounding box center [47, 187] width 72 height 14
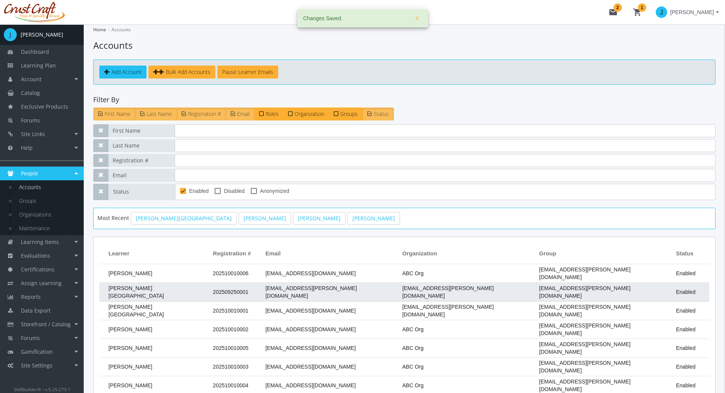
click at [141, 289] on span "[PERSON_NAME][GEOGRAPHIC_DATA]" at bounding box center [137, 292] width 56 height 14
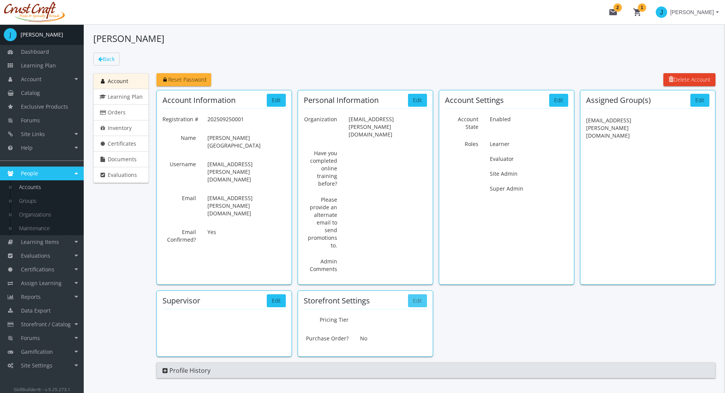
click at [422, 294] on button "Edit" at bounding box center [417, 300] width 19 height 13
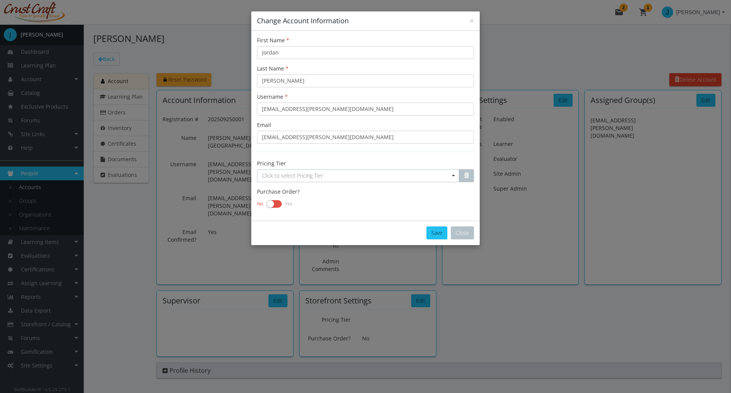
click at [277, 201] on label at bounding box center [274, 203] width 15 height 11
click at [0, 0] on input "checkbox" at bounding box center [0, 0] width 0 height 0
click at [443, 233] on button "Save" at bounding box center [436, 232] width 21 height 13
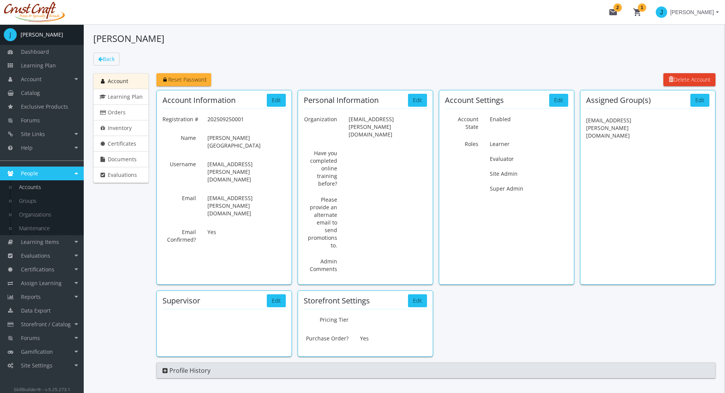
drag, startPoint x: 114, startPoint y: 56, endPoint x: 134, endPoint y: 274, distance: 219.1
click at [134, 274] on div "Account Learning Plan Orders Inventory Certificates Documents Evaluations" at bounding box center [121, 225] width 56 height 305
click at [36, 95] on span "Catalog" at bounding box center [30, 92] width 19 height 7
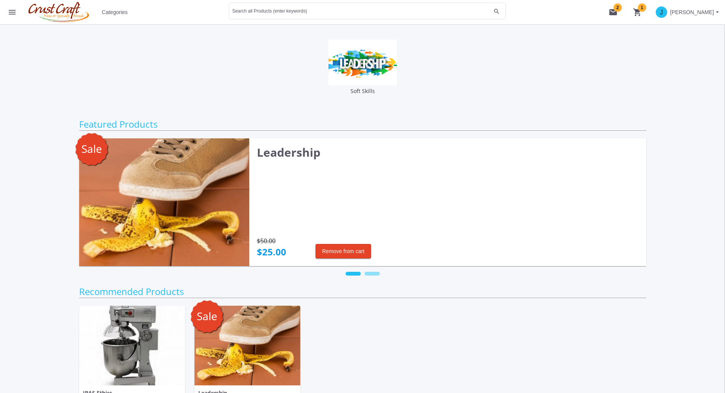
click at [120, 16] on span "Categories" at bounding box center [115, 12] width 26 height 14
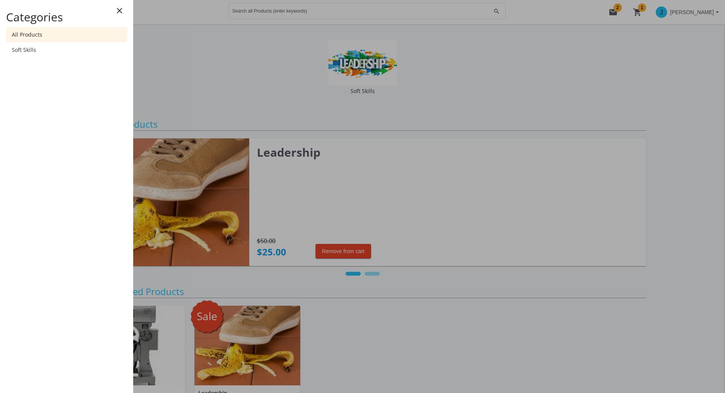
click at [32, 38] on link "All Products" at bounding box center [66, 34] width 121 height 15
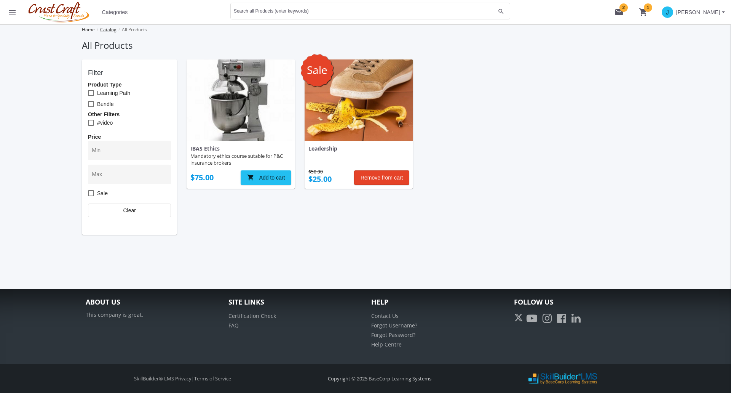
click at [109, 30] on link "Catalog" at bounding box center [108, 29] width 16 height 6
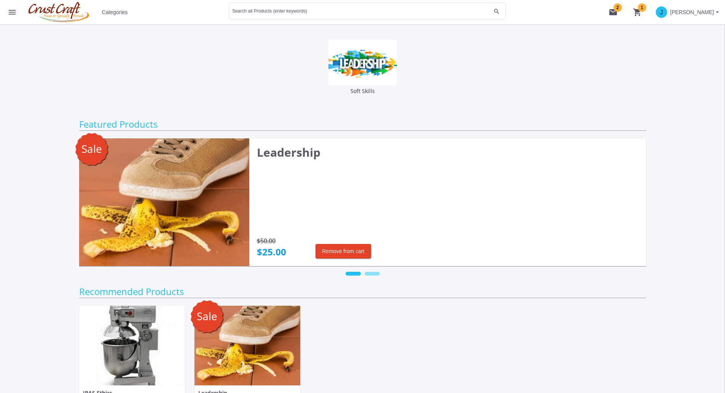
click at [117, 14] on span "Categories" at bounding box center [115, 12] width 26 height 14
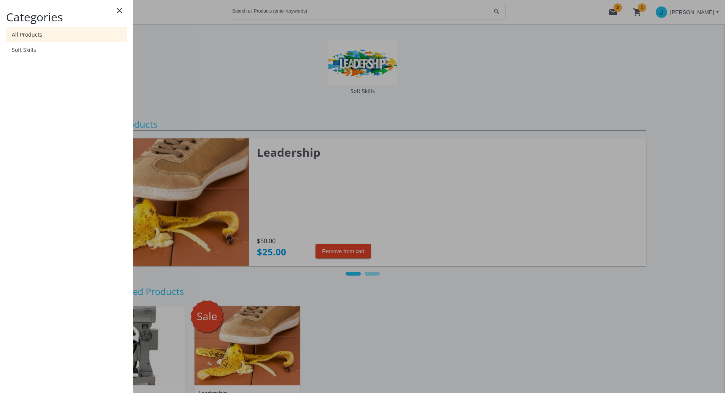
click at [37, 36] on link "All Products" at bounding box center [66, 34] width 121 height 15
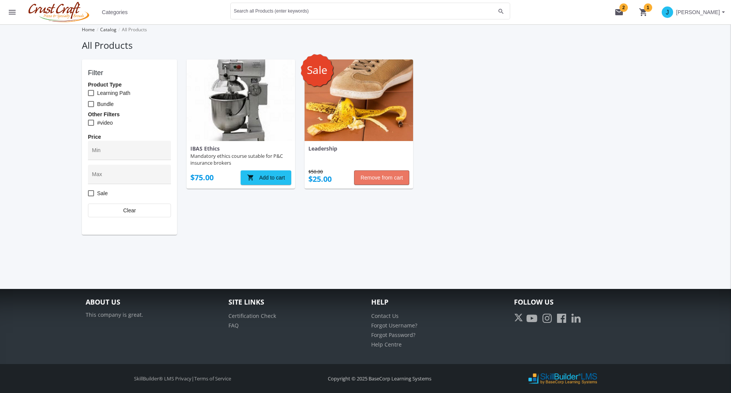
click at [380, 174] on span "Remove from cart" at bounding box center [382, 178] width 42 height 14
click at [393, 173] on span "shopping_cart Add to cart" at bounding box center [384, 178] width 38 height 14
click at [648, 12] on mat-icon "shopping_cart 1" at bounding box center [643, 12] width 9 height 9
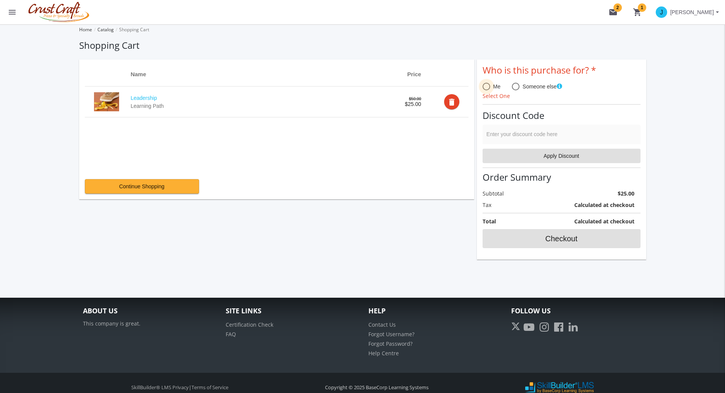
click at [484, 87] on span at bounding box center [487, 87] width 8 height 8
click at [484, 87] on input "Me" at bounding box center [487, 88] width 8 height 8
radio input "true"
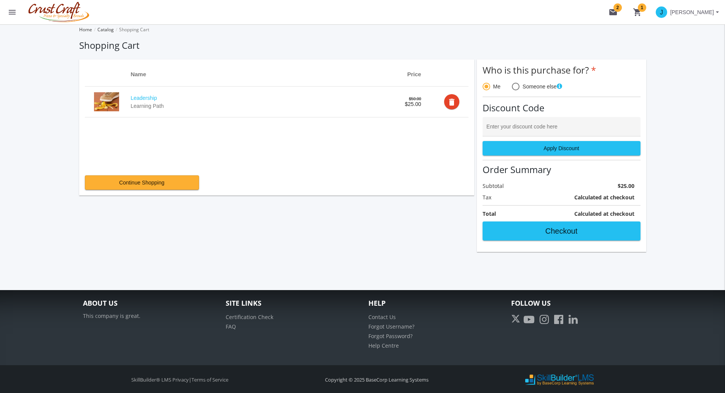
drag, startPoint x: 412, startPoint y: 193, endPoint x: 357, endPoint y: 208, distance: 56.8
click at [357, 208] on app-cross-sell at bounding box center [276, 225] width 395 height 54
click at [529, 130] on input "Enter your discount code here" at bounding box center [562, 129] width 150 height 6
type input "OCT2025PROMO"
click at [538, 147] on span "Apply Discount" at bounding box center [561, 148] width 145 height 14
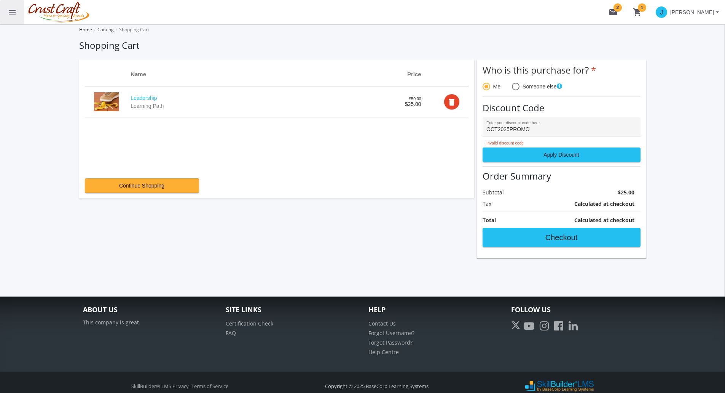
click at [7, 17] on button "menu" at bounding box center [12, 12] width 24 height 24
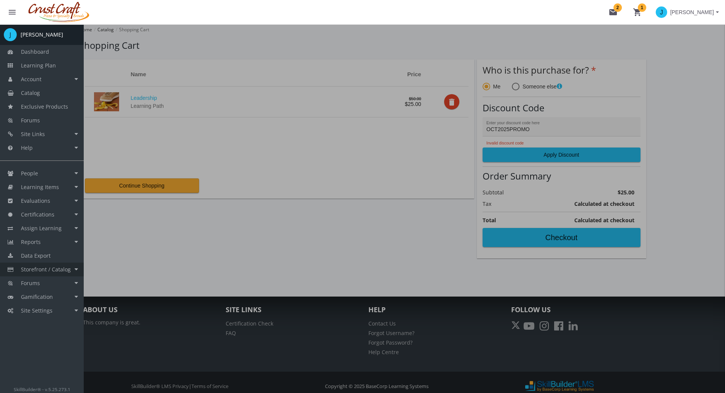
click at [69, 271] on span "Storefront / Catalog" at bounding box center [46, 268] width 50 height 7
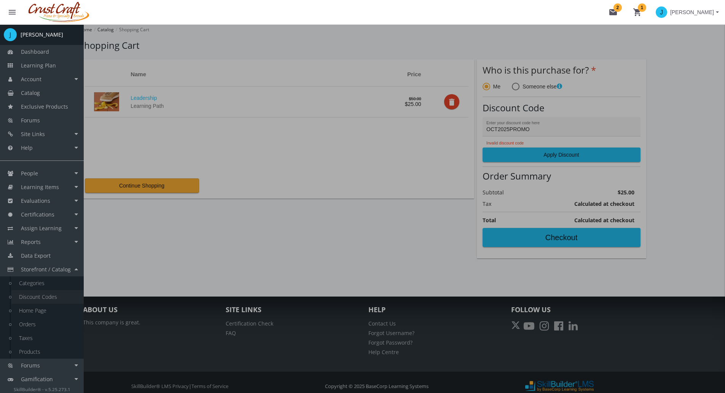
click at [51, 299] on link "Discount Codes" at bounding box center [47, 297] width 72 height 14
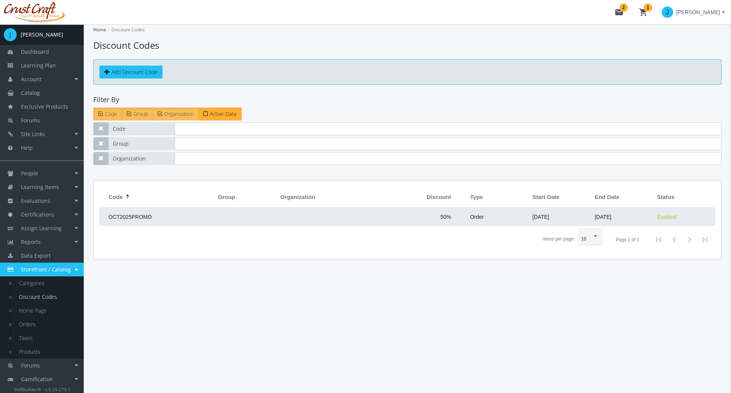
click at [142, 217] on span "OCT2025PROMO" at bounding box center [130, 217] width 43 height 6
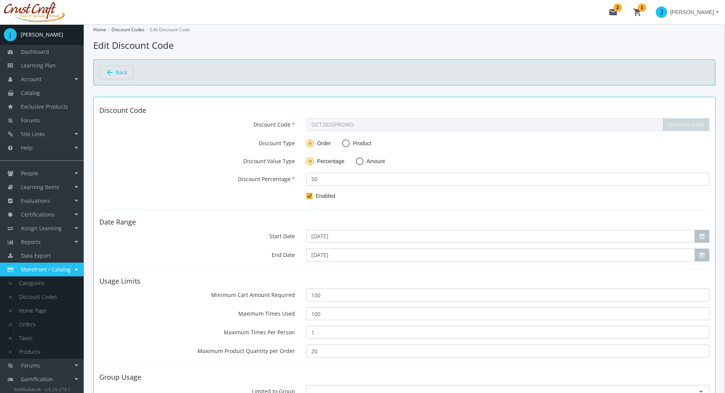
click at [305, 126] on div "OCT2025PROMO Generate Code" at bounding box center [508, 124] width 415 height 13
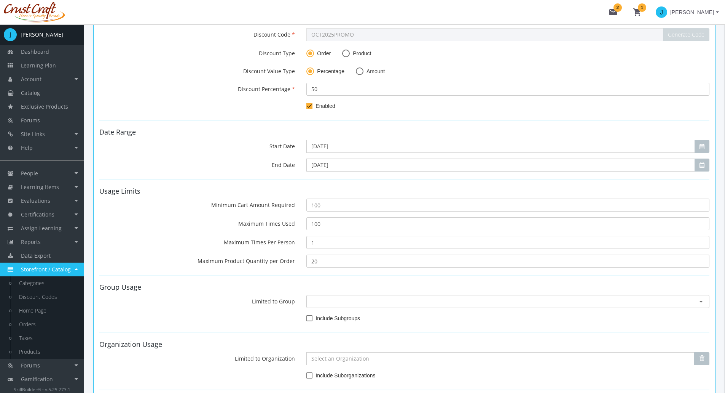
scroll to position [165, 0]
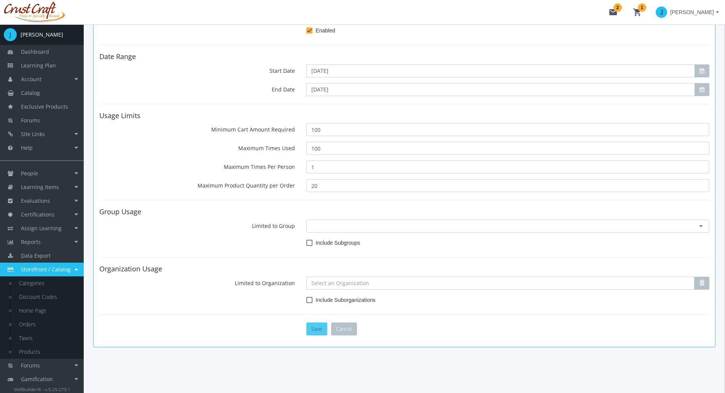
click at [319, 328] on button "Save" at bounding box center [317, 328] width 21 height 13
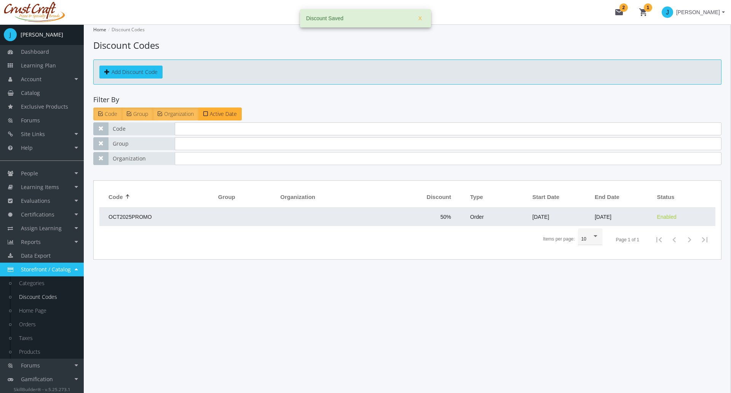
click at [139, 216] on span "OCT2025PROMO" at bounding box center [130, 217] width 43 height 6
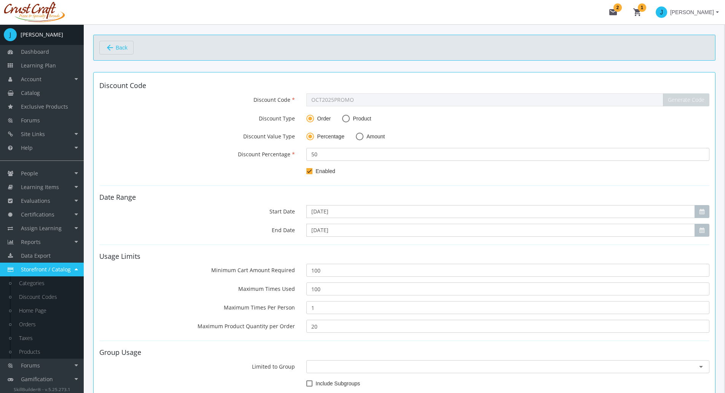
scroll to position [38, 0]
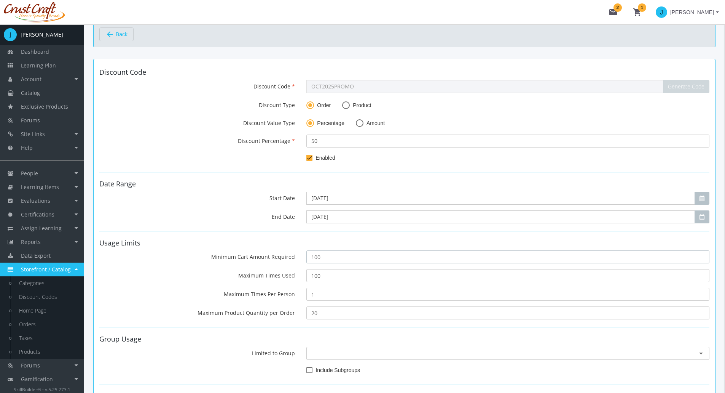
drag, startPoint x: 327, startPoint y: 257, endPoint x: 289, endPoint y: 257, distance: 38.5
click at [289, 257] on div "Minimum Cart Amount Required 100" at bounding box center [405, 256] width 622 height 13
type input "0"
click at [190, 286] on form "Discount Code Discount Code OCT2025PROMO Generate Code Discount Type Order Prod…" at bounding box center [404, 266] width 610 height 394
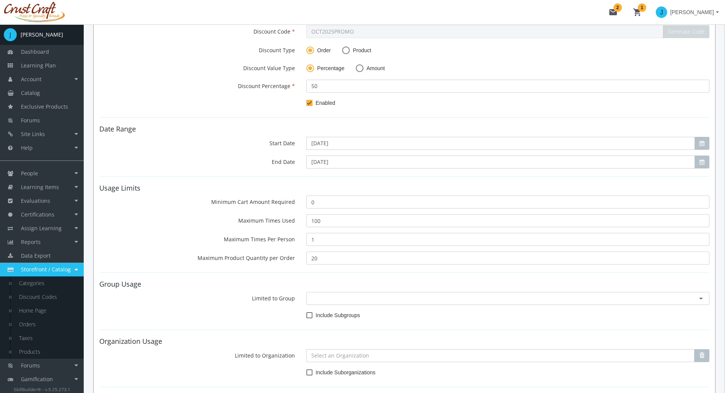
scroll to position [165, 0]
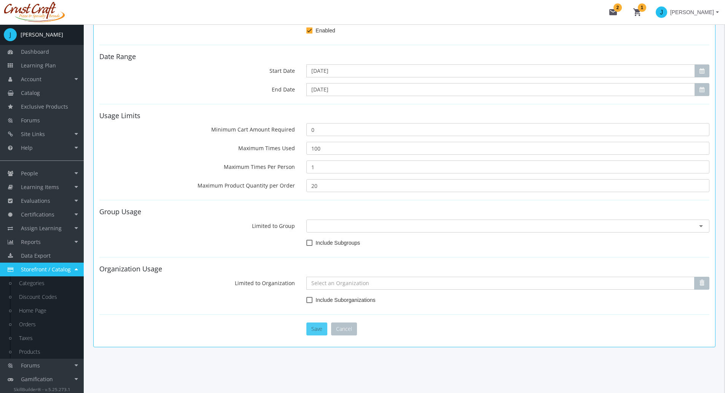
click at [321, 332] on button "Save" at bounding box center [317, 328] width 21 height 13
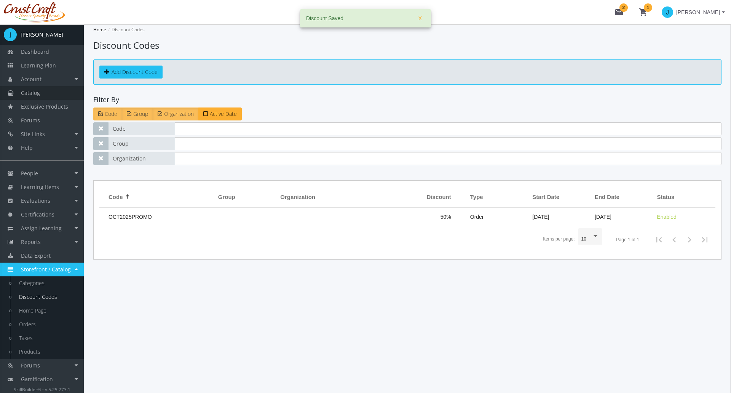
click at [40, 96] on link "Catalog" at bounding box center [42, 93] width 84 height 14
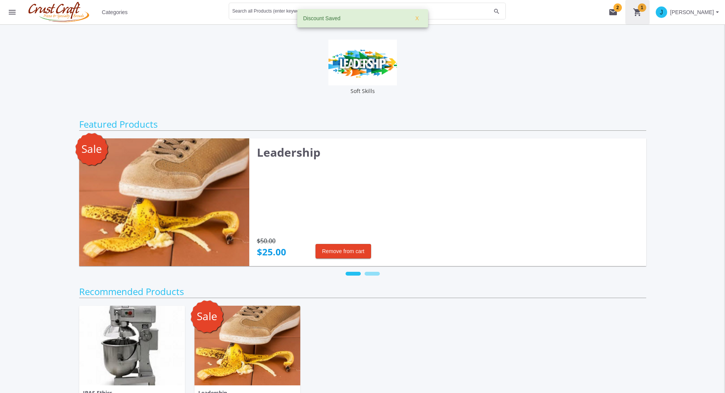
click at [650, 9] on button "shopping_cart 1" at bounding box center [638, 12] width 24 height 24
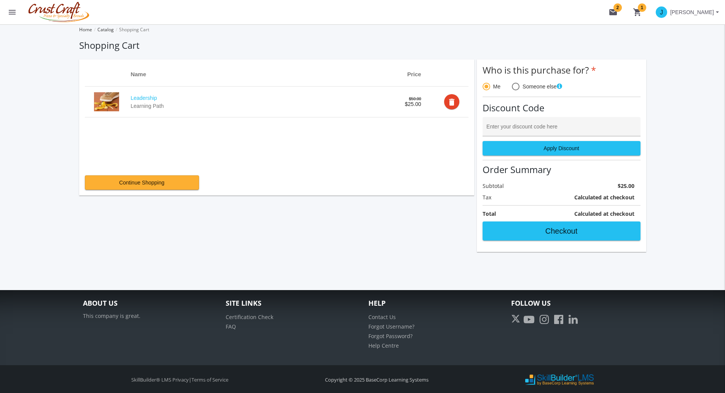
click at [537, 126] on input "Enter your discount code here" at bounding box center [562, 129] width 150 height 6
paste input "OCT2025PROMO"
type input "OCT2025PROMO"
click at [554, 147] on span "Apply Discount" at bounding box center [561, 148] width 145 height 14
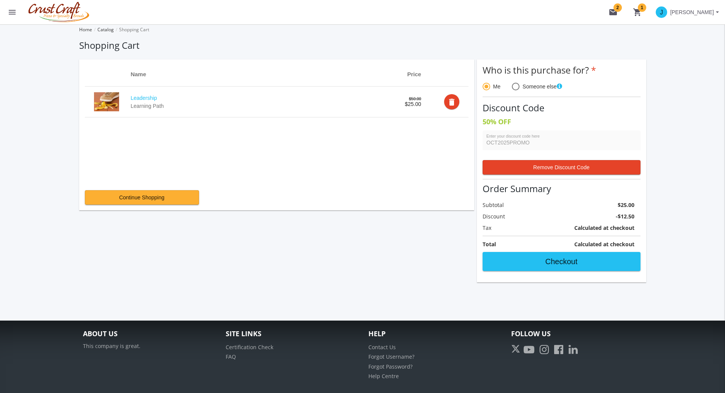
drag, startPoint x: 355, startPoint y: 257, endPoint x: 313, endPoint y: 252, distance: 41.4
click at [313, 252] on app-cross-sell at bounding box center [276, 247] width 395 height 69
click at [586, 257] on span "Checkout" at bounding box center [561, 261] width 145 height 14
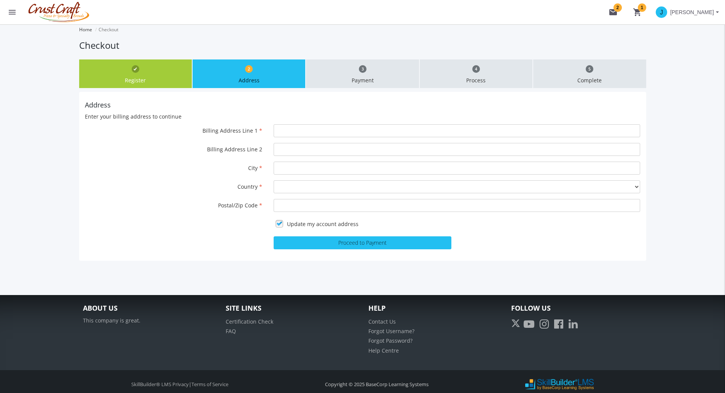
click at [299, 122] on div "Address Enter your billing address to continue Billing Address Line 1 Billing A…" at bounding box center [362, 176] width 567 height 169
click at [299, 125] on input "Billing Address Line 1" at bounding box center [457, 130] width 367 height 13
type input "[STREET_ADDRESS]"
type input "[PERSON_NAME]"
select select "1"
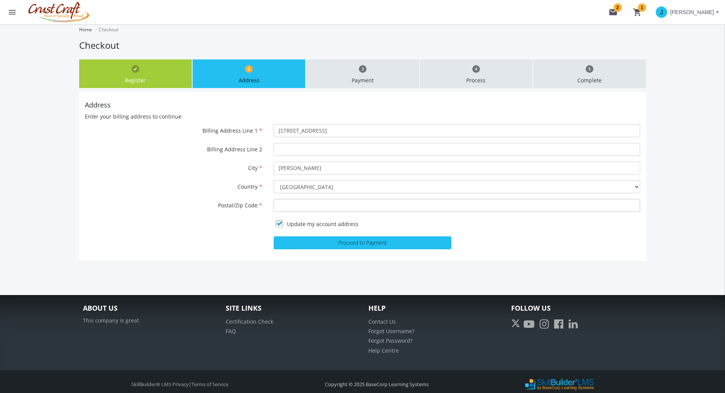
type input "S4S 6X3"
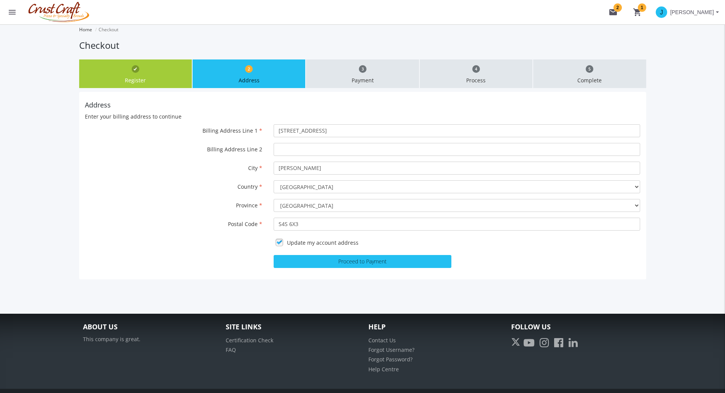
select select "12"
click at [284, 242] on link at bounding box center [279, 241] width 11 height 11
click at [323, 263] on button "Proceed to Payment" at bounding box center [363, 261] width 178 height 13
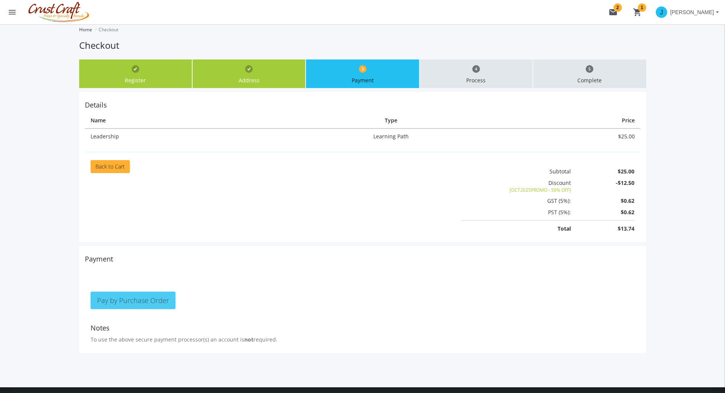
click at [149, 303] on span "Pay by Purchase Order" at bounding box center [133, 299] width 72 height 9
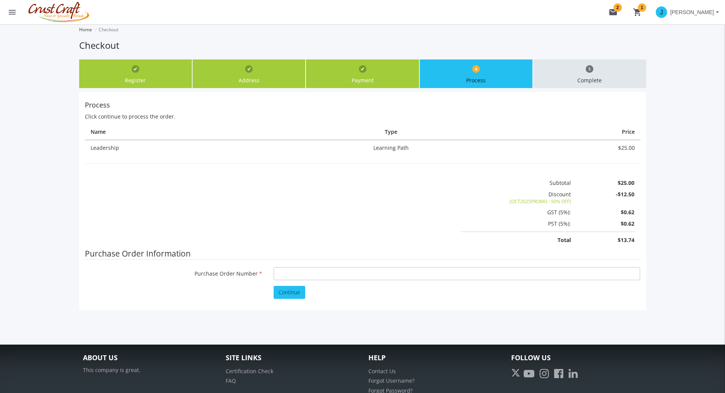
click at [283, 273] on input "Purchase Order Number" at bounding box center [457, 273] width 367 height 13
type input "200q"
click at [292, 291] on span "Continue" at bounding box center [290, 291] width 22 height 7
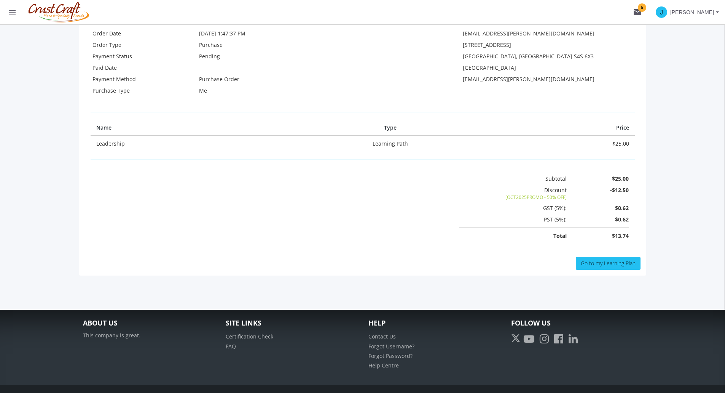
scroll to position [190, 0]
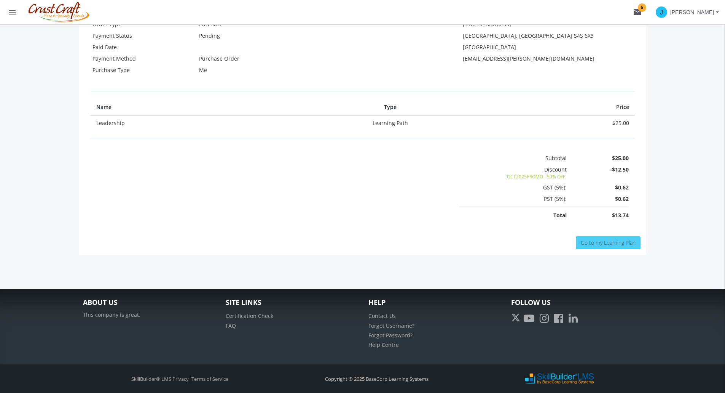
click at [608, 241] on span "Go to my Learning Plan" at bounding box center [608, 242] width 55 height 7
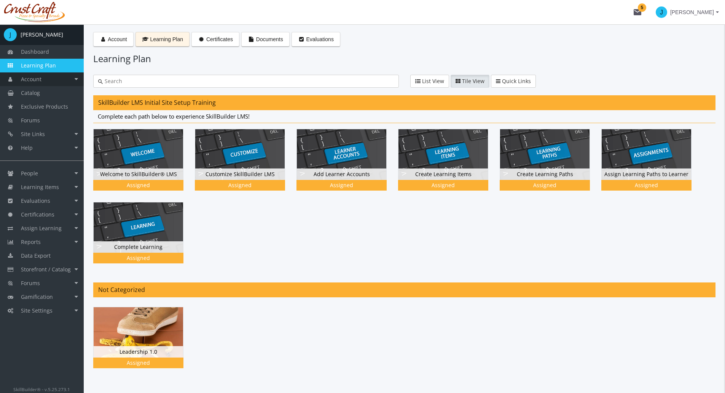
click at [64, 83] on link "Account" at bounding box center [42, 79] width 84 height 14
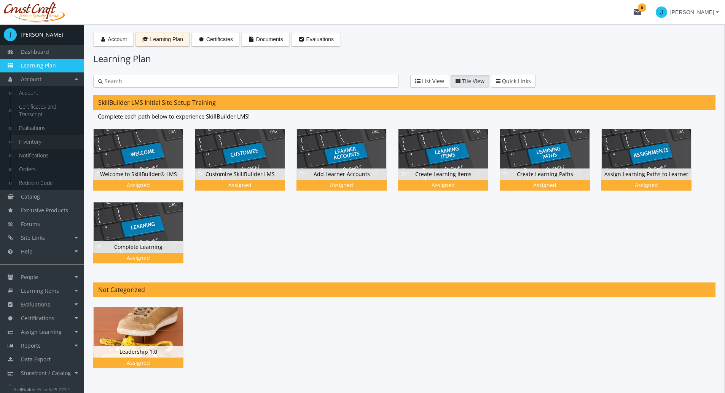
click at [49, 144] on link "Inventory" at bounding box center [47, 142] width 72 height 14
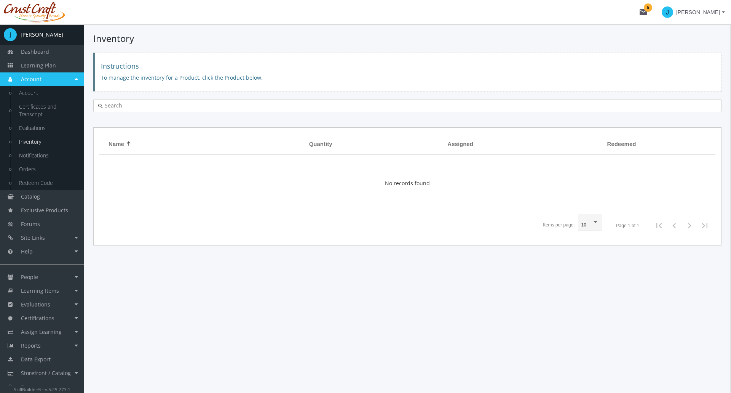
click at [205, 351] on div "Inventory Instructions To manage the inventory for a Product, click the Product…" at bounding box center [407, 208] width 647 height 368
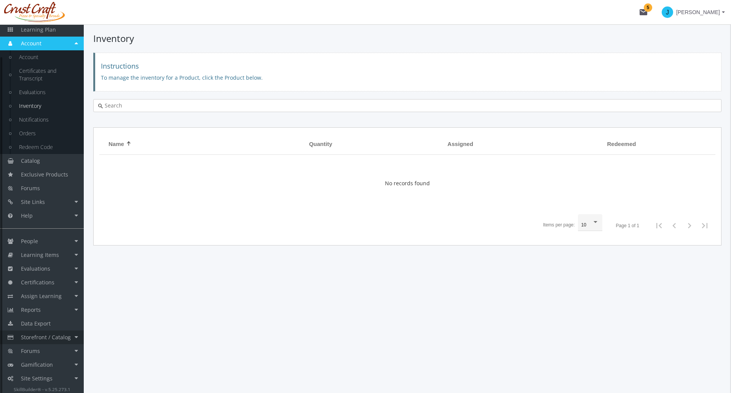
click at [70, 336] on link "Storefront / Catalog" at bounding box center [42, 337] width 84 height 14
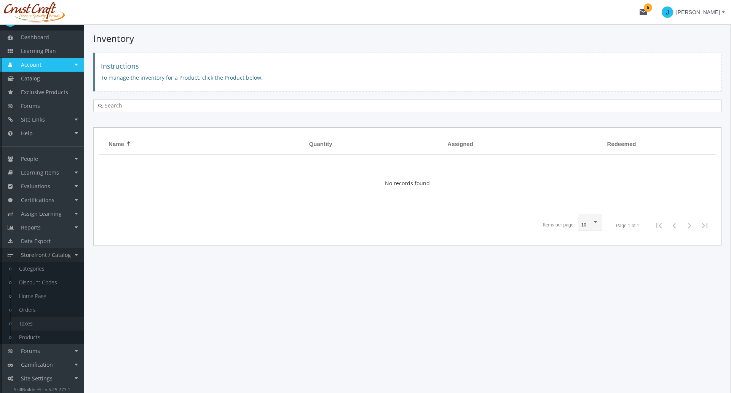
scroll to position [14, 0]
click at [45, 309] on link "Orders" at bounding box center [47, 310] width 72 height 14
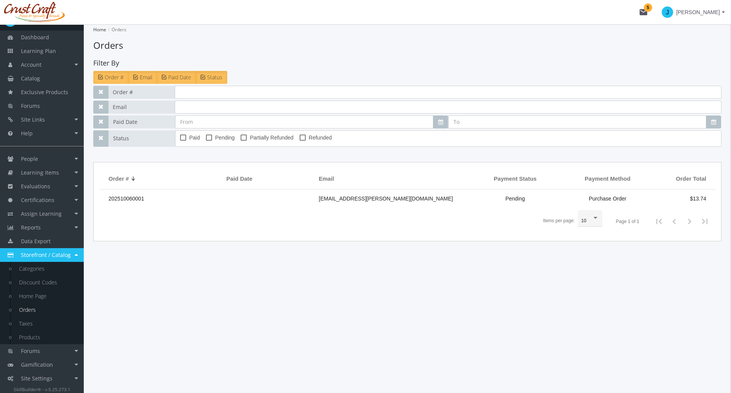
click at [126, 199] on span "202510060001" at bounding box center [126, 198] width 35 height 6
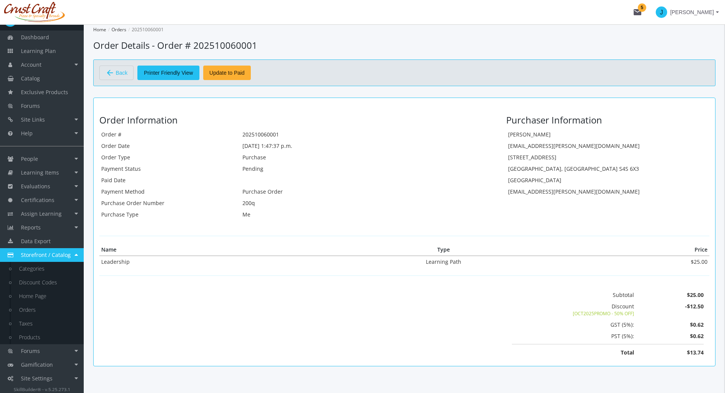
click at [217, 74] on span "Update to Paid" at bounding box center [226, 73] width 35 height 14
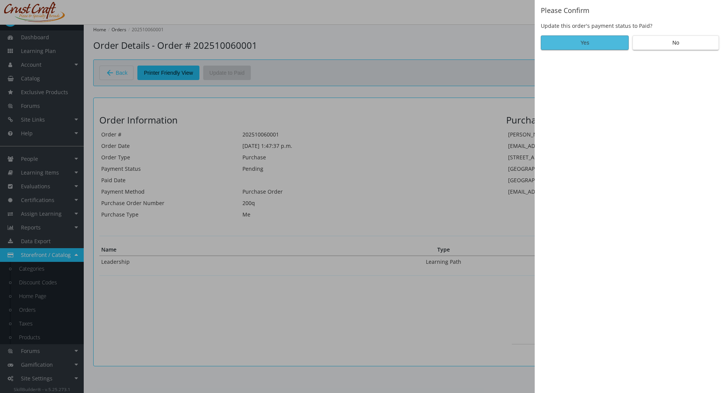
click at [576, 45] on span "Yes" at bounding box center [585, 43] width 75 height 14
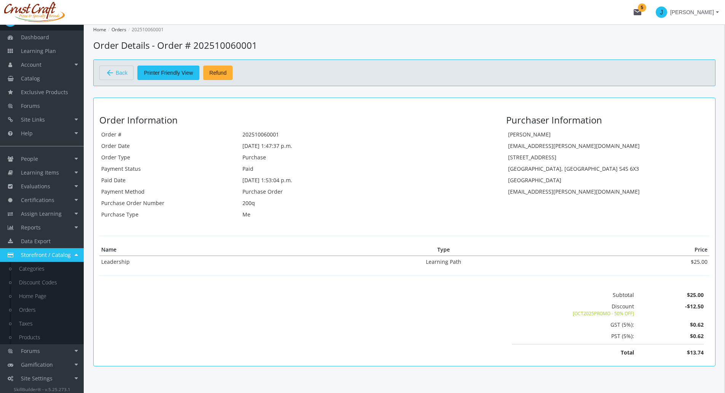
click at [222, 75] on span "Refund" at bounding box center [217, 73] width 17 height 14
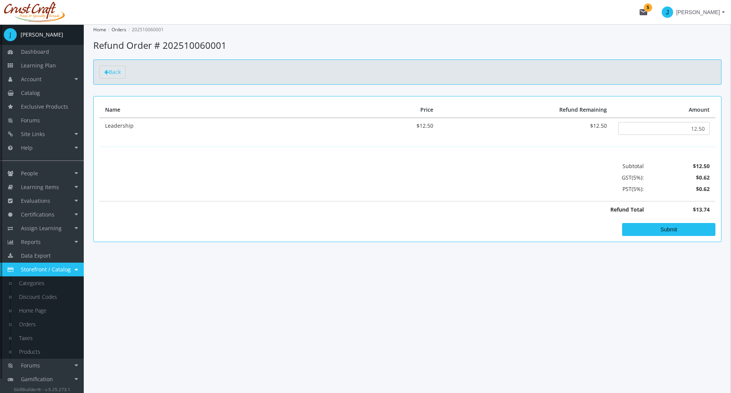
click at [86, 329] on div "Home Orders 202510060001 Refund Order # 202510060001 Back Name Price Refund Rem…" at bounding box center [407, 208] width 647 height 368
click at [67, 227] on link "Assign Learning" at bounding box center [42, 228] width 84 height 14
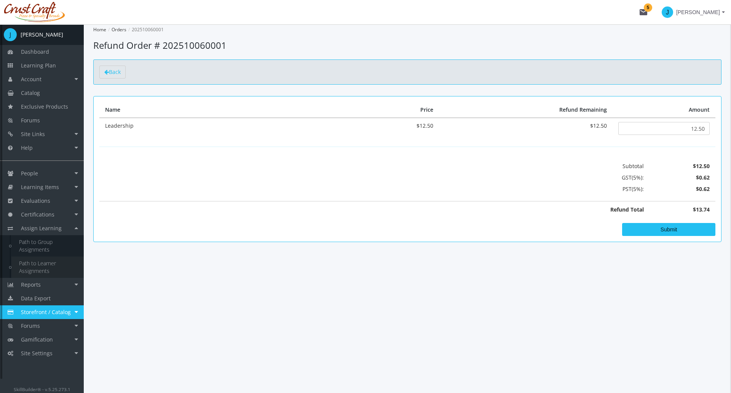
click at [48, 259] on link "Path to Learner Assignments" at bounding box center [47, 266] width 72 height 21
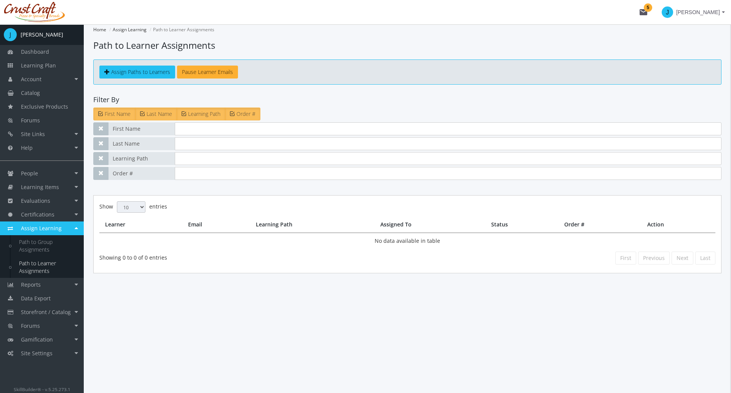
drag, startPoint x: 214, startPoint y: 364, endPoint x: 210, endPoint y: 359, distance: 6.7
click at [214, 364] on div "Home Assign Learning Path to Learner Assignments Path to Learner Assignments As…" at bounding box center [407, 208] width 647 height 368
click at [197, 133] on input "text" at bounding box center [448, 128] width 547 height 13
type input "Jordan"
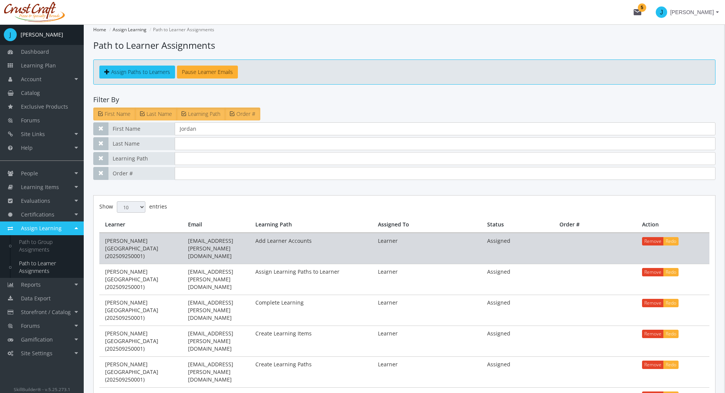
click at [175, 242] on td "[PERSON_NAME][GEOGRAPHIC_DATA] (202509250001)" at bounding box center [140, 248] width 83 height 31
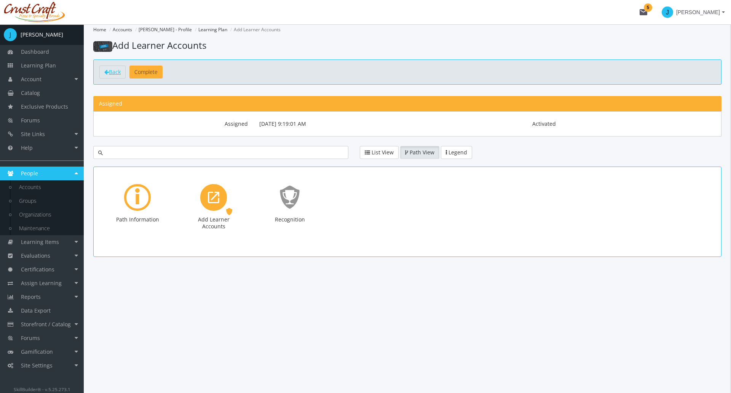
drag, startPoint x: 109, startPoint y: 69, endPoint x: 112, endPoint y: 72, distance: 4.3
click at [109, 69] on link "Back" at bounding box center [112, 71] width 26 height 13
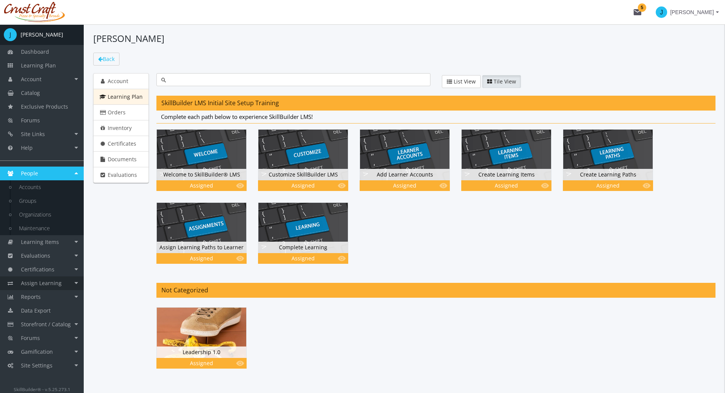
click at [66, 284] on link "Assign Learning" at bounding box center [42, 283] width 84 height 14
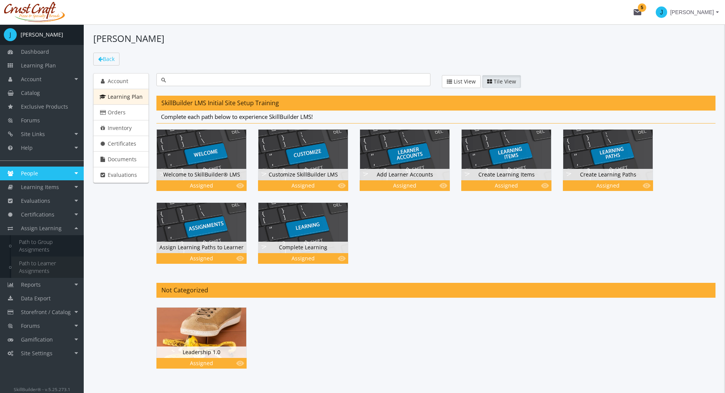
click at [45, 270] on link "Path to Learner Assignments" at bounding box center [47, 266] width 72 height 21
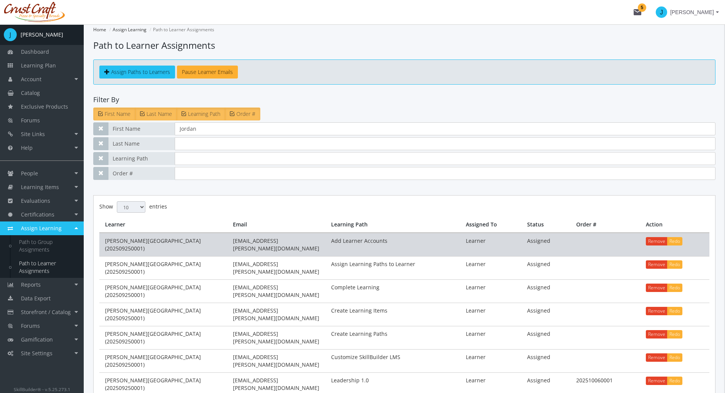
click at [156, 243] on td "[PERSON_NAME][GEOGRAPHIC_DATA] (202509250001)" at bounding box center [163, 244] width 128 height 23
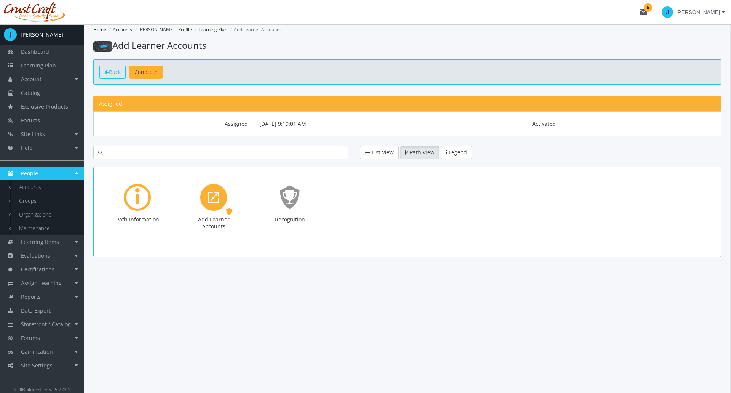
click at [117, 69] on span "Back" at bounding box center [115, 71] width 12 height 7
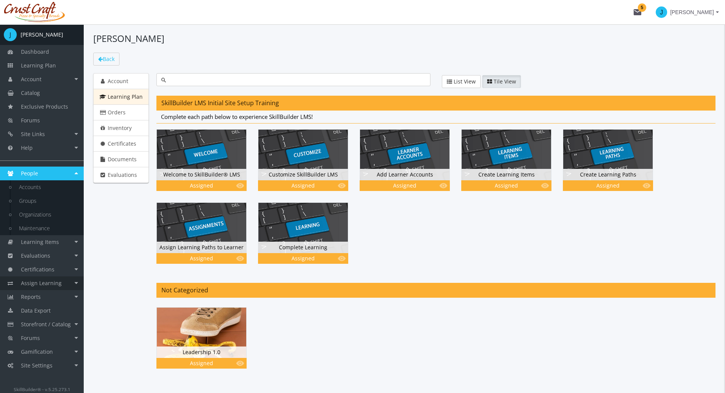
click at [59, 283] on span "Assign Learning" at bounding box center [41, 282] width 41 height 7
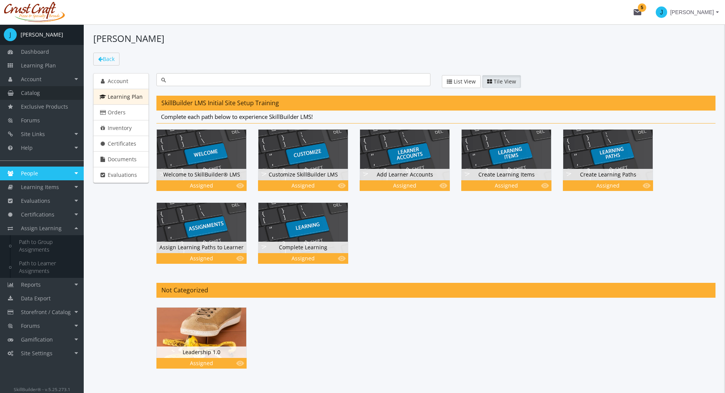
click at [52, 91] on link "Catalog" at bounding box center [42, 93] width 84 height 14
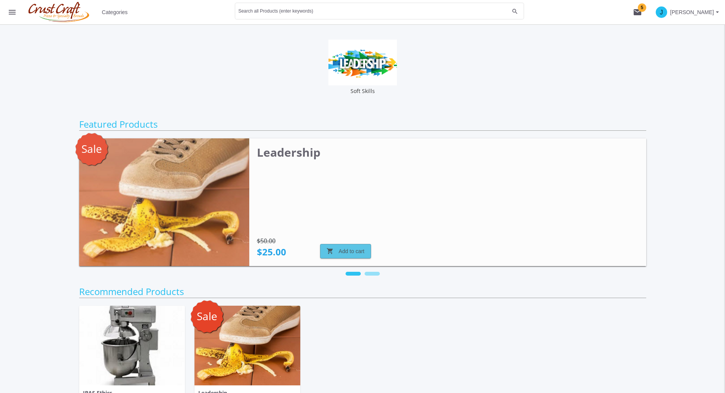
click at [339, 249] on span "shopping_cart Add to cart" at bounding box center [346, 251] width 38 height 14
click at [650, 8] on button "shopping_cart 1" at bounding box center [638, 12] width 24 height 24
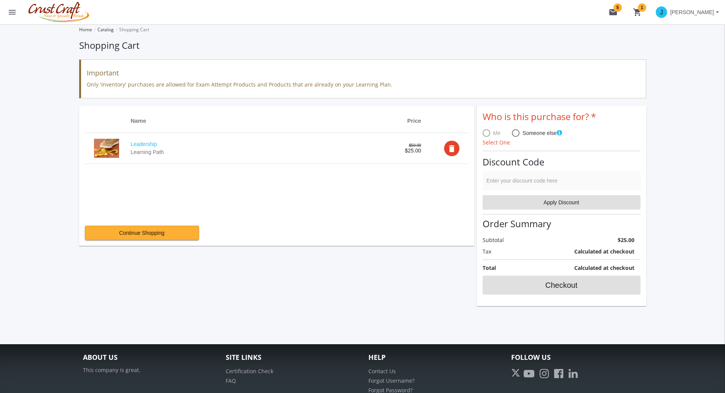
click at [488, 136] on span at bounding box center [487, 133] width 8 height 8
click at [481, 129] on div "Who is this purchase for? Me Someone else Select One Discount Code Enter your d…" at bounding box center [561, 206] width 169 height 200
click at [486, 134] on span at bounding box center [487, 133] width 8 height 8
click at [521, 132] on span "Someone else" at bounding box center [541, 133] width 43 height 8
click at [520, 132] on input "Someone else" at bounding box center [516, 135] width 8 height 8
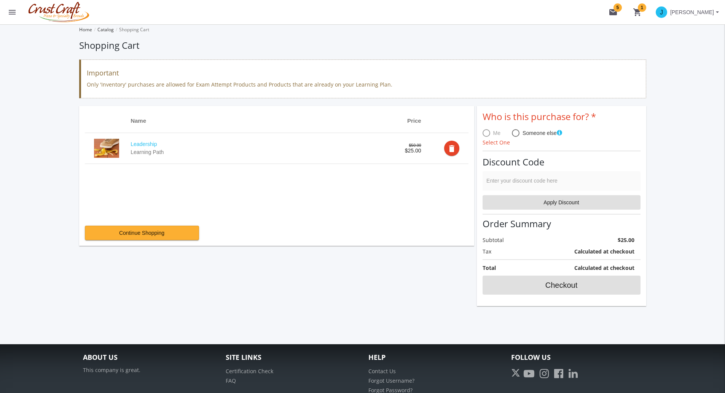
radio input "true"
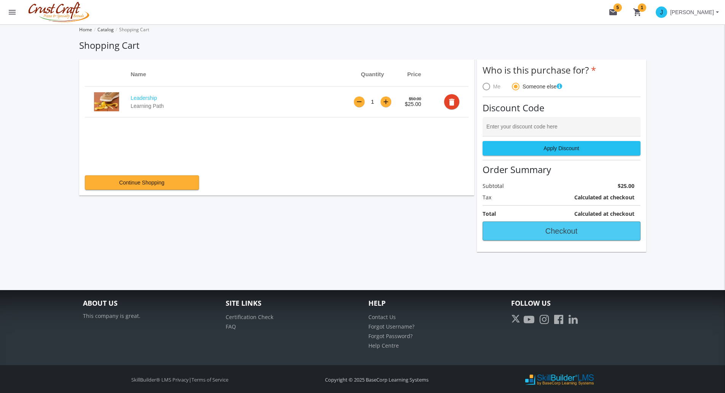
click at [545, 232] on span "Checkout" at bounding box center [561, 231] width 145 height 14
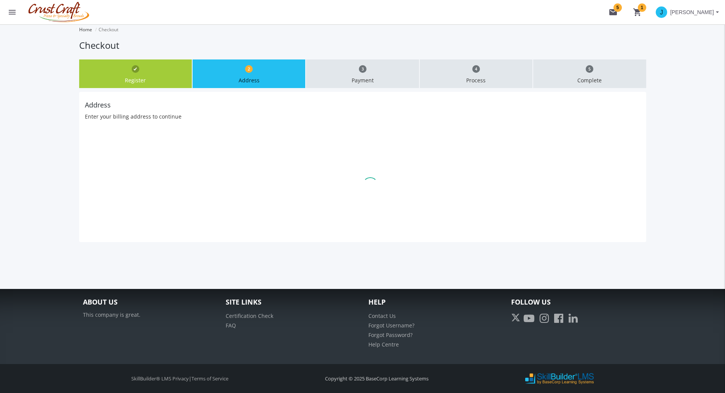
select select "? object:null ?"
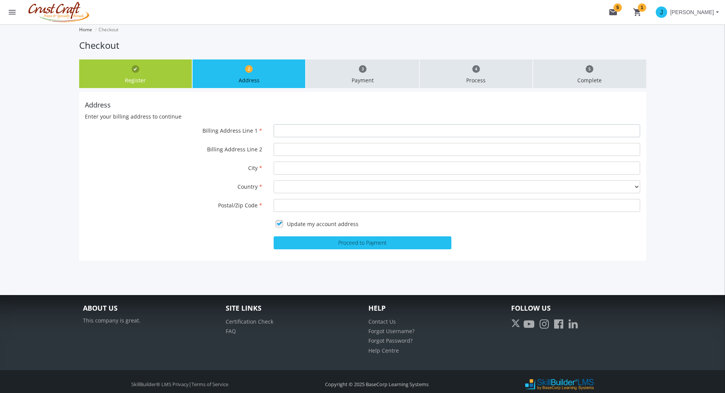
click at [283, 125] on input "Billing Address Line 1" at bounding box center [457, 130] width 367 height 13
type input "[STREET_ADDRESS][PERSON_NAME]"
select select "1"
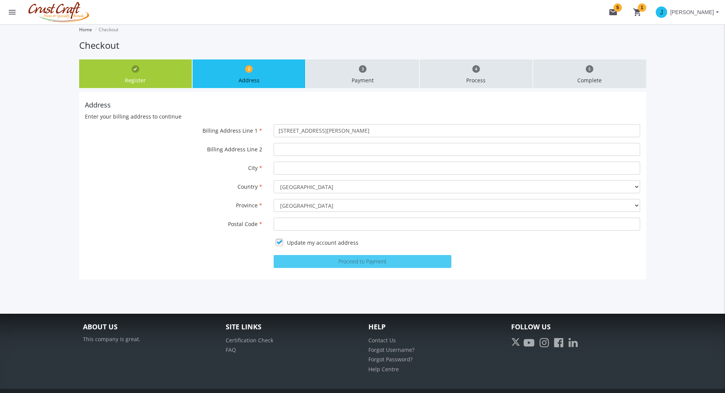
select select "12"
click at [349, 262] on button "Proceed to Payment" at bounding box center [363, 261] width 178 height 13
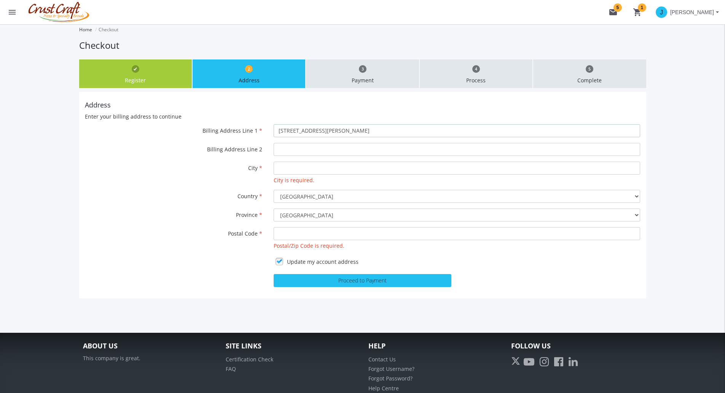
click at [303, 131] on input "[STREET_ADDRESS][PERSON_NAME]" at bounding box center [457, 130] width 367 height 13
click at [329, 132] on input "[STREET_ADDRESS][PERSON_NAME]" at bounding box center [457, 130] width 367 height 13
type input "[STREET_ADDRESS]"
click at [301, 153] on input "Billing Address Line 2" at bounding box center [457, 149] width 367 height 13
click at [302, 176] on div "City is required." at bounding box center [457, 172] width 378 height 22
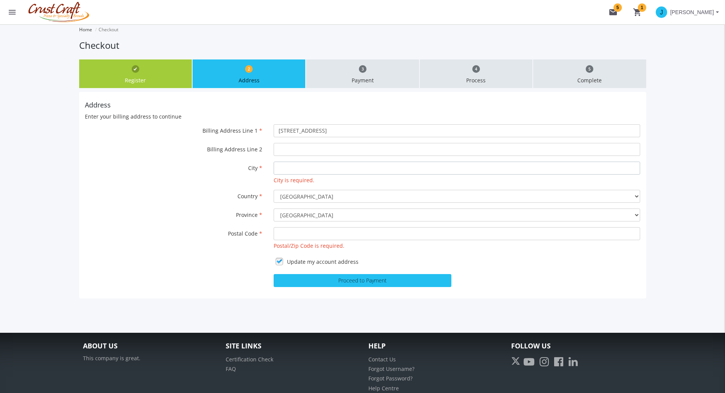
click at [294, 171] on input "City" at bounding box center [457, 167] width 367 height 13
type input "[PERSON_NAME]"
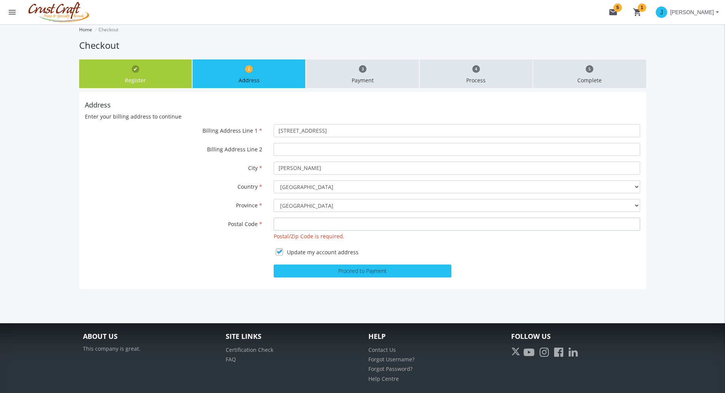
click at [310, 219] on input "Postal Code" at bounding box center [457, 223] width 367 height 13
type input "S4V 1K5"
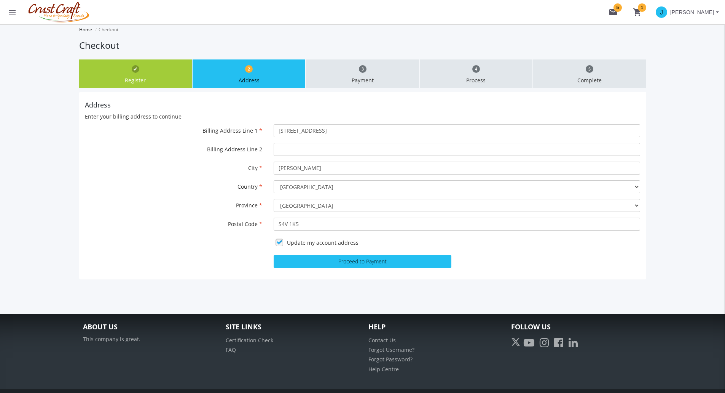
drag, startPoint x: 281, startPoint y: 240, endPoint x: 282, endPoint y: 246, distance: 6.1
click at [281, 240] on link at bounding box center [279, 241] width 11 height 11
click at [361, 260] on button "Proceed to Payment" at bounding box center [363, 261] width 178 height 13
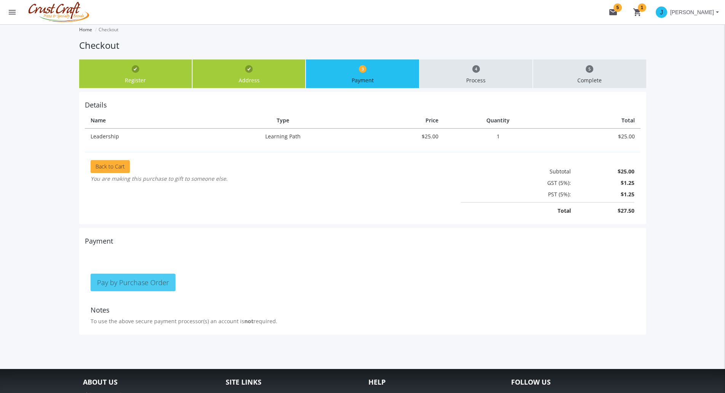
click at [133, 286] on span "Pay by Purchase Order" at bounding box center [133, 282] width 72 height 9
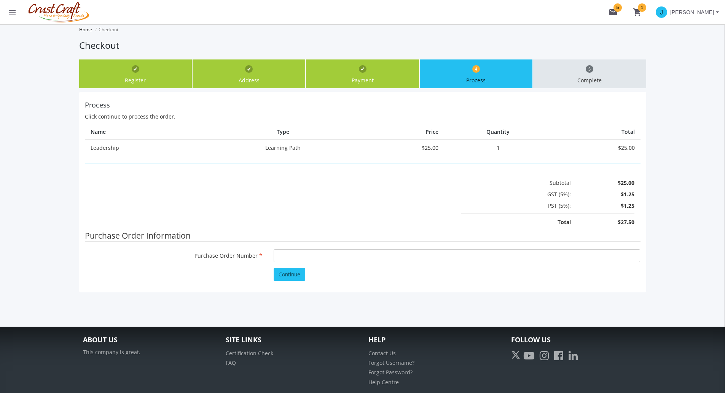
click at [82, 208] on div "Process Click continue to process the order. Name Type Price Quantity Total Lea…" at bounding box center [362, 192] width 567 height 200
click at [331, 254] on input "Purchase Order Number" at bounding box center [457, 255] width 367 height 13
type input "vgifkhv"
click at [292, 271] on span "Continue" at bounding box center [290, 273] width 22 height 7
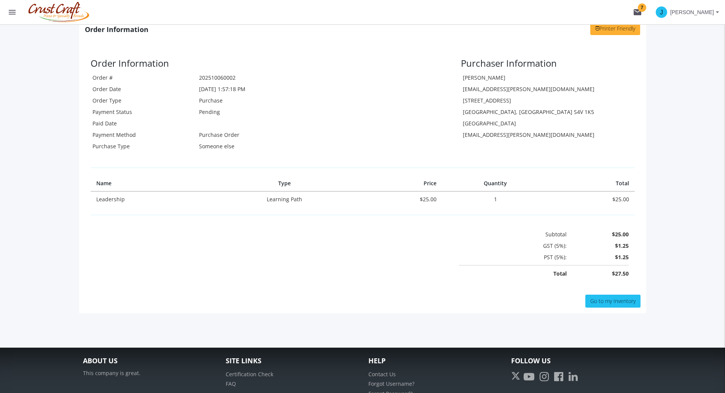
scroll to position [59, 0]
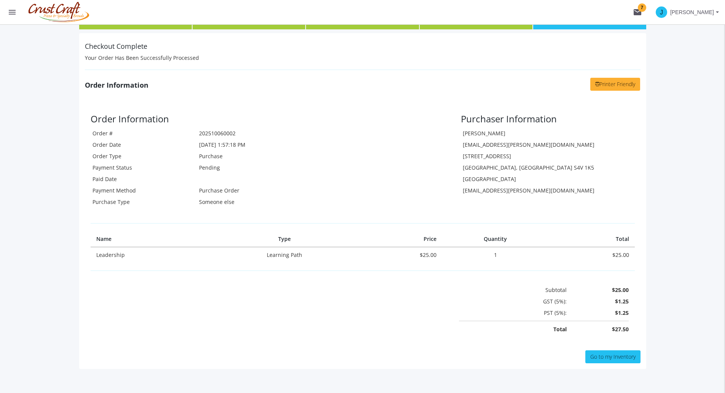
click at [18, 13] on button "menu" at bounding box center [12, 12] width 24 height 24
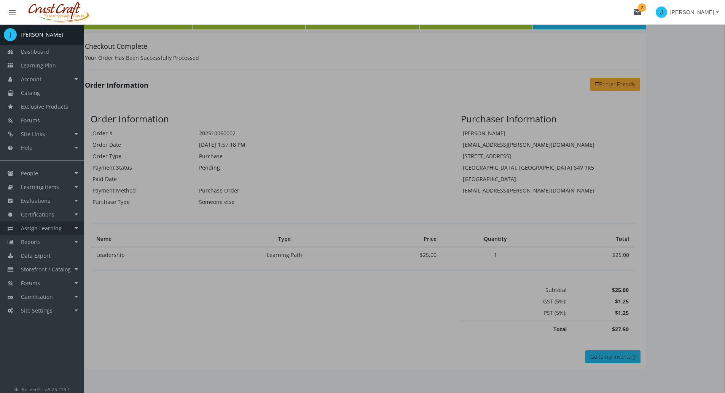
click at [65, 229] on link "Assign Learning" at bounding box center [42, 228] width 84 height 14
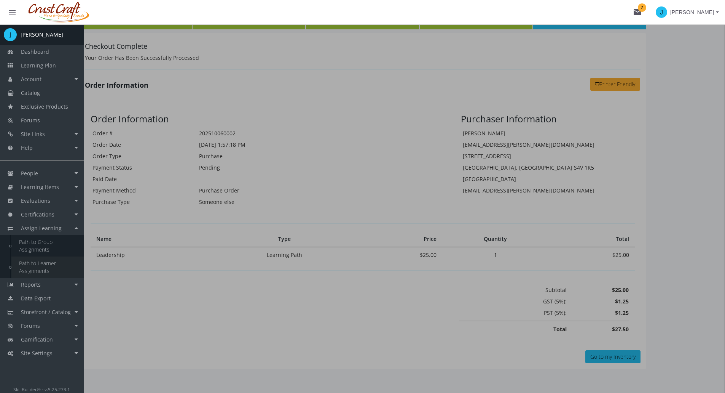
click at [42, 267] on link "Path to Learner Assignments" at bounding box center [47, 266] width 72 height 21
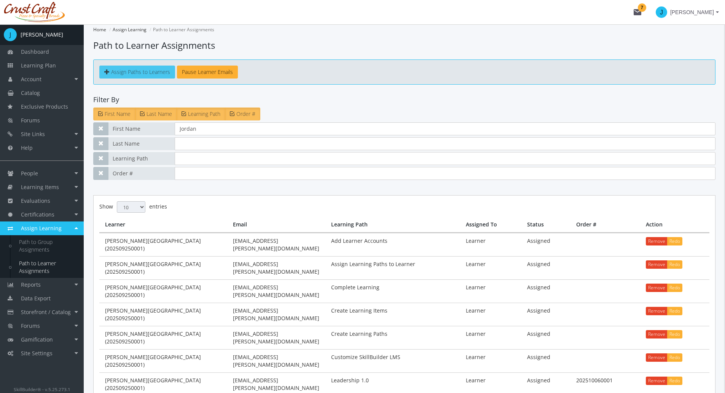
click at [134, 75] on span "Assign Paths to Learners" at bounding box center [140, 71] width 59 height 7
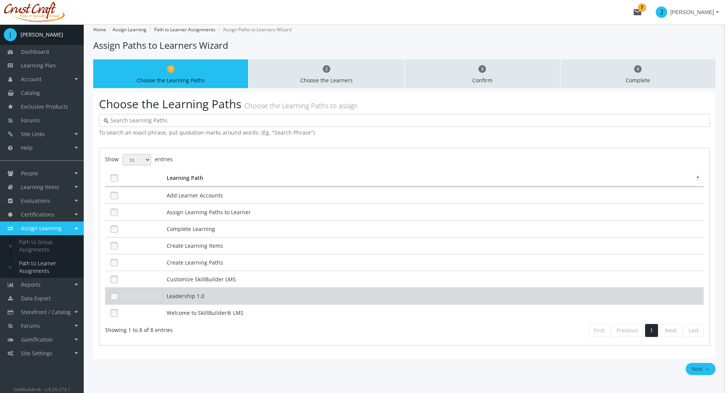
click at [113, 295] on link at bounding box center [114, 295] width 11 height 11
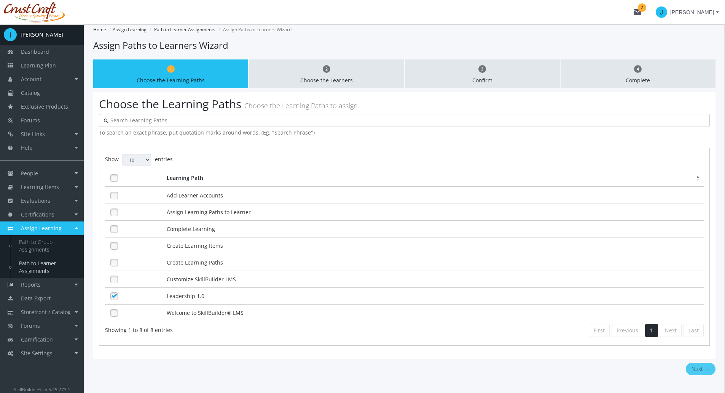
click at [695, 366] on button "Next →" at bounding box center [701, 369] width 30 height 12
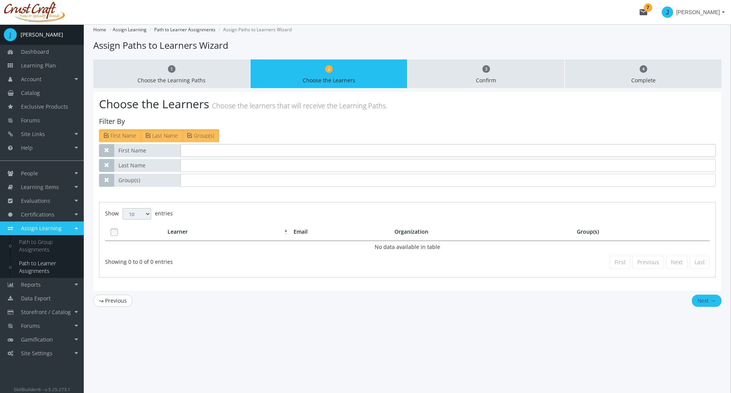
click at [207, 147] on input "text" at bounding box center [447, 150] width 535 height 13
type input "Jordan"
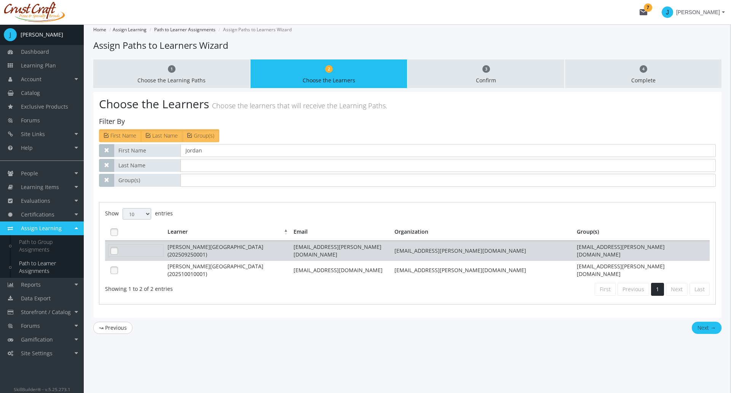
click at [113, 251] on link at bounding box center [114, 250] width 11 height 11
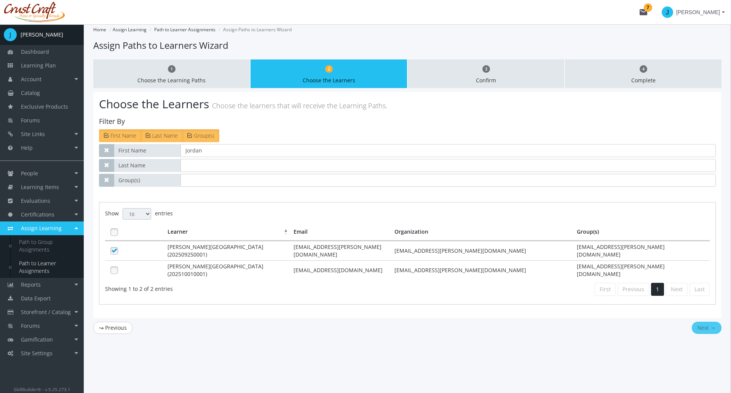
click at [707, 324] on button "Next →" at bounding box center [707, 327] width 30 height 12
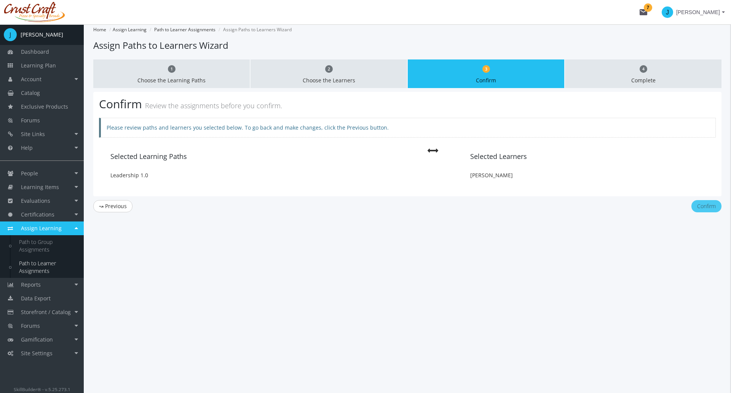
click at [707, 204] on button "Confirm" at bounding box center [707, 206] width 30 height 12
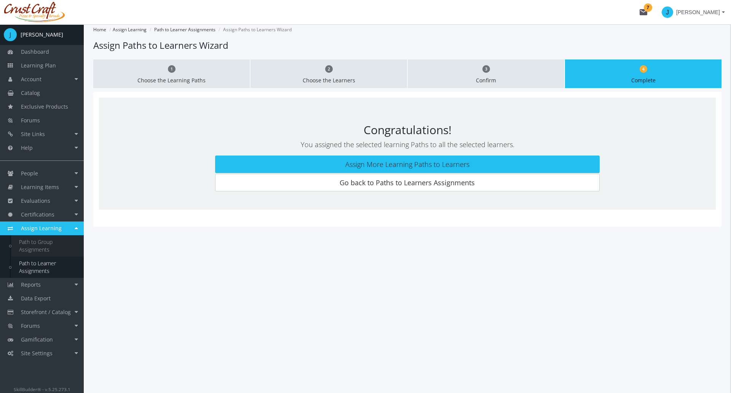
click at [48, 243] on link "Path to Group Assignments" at bounding box center [47, 245] width 72 height 21
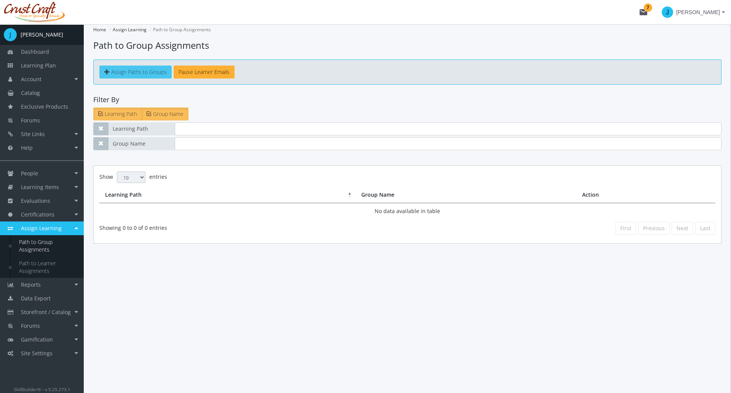
click at [143, 71] on span "Assign Paths to Groups" at bounding box center [139, 71] width 56 height 7
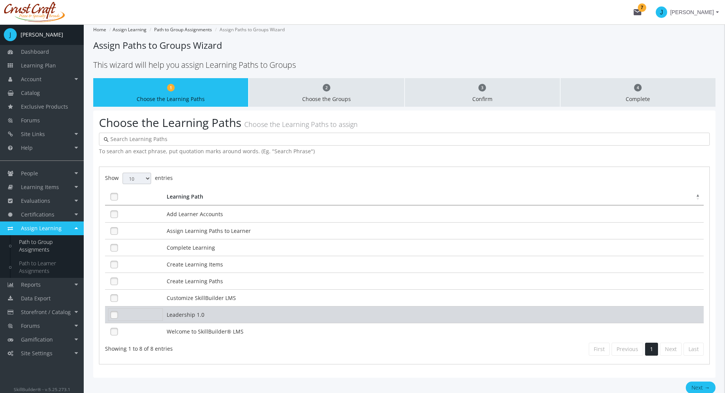
click at [111, 312] on link at bounding box center [114, 314] width 11 height 11
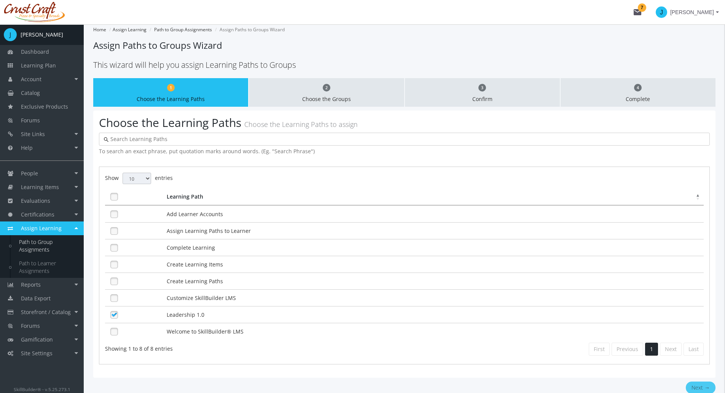
click at [706, 386] on button "Next →" at bounding box center [701, 387] width 30 height 12
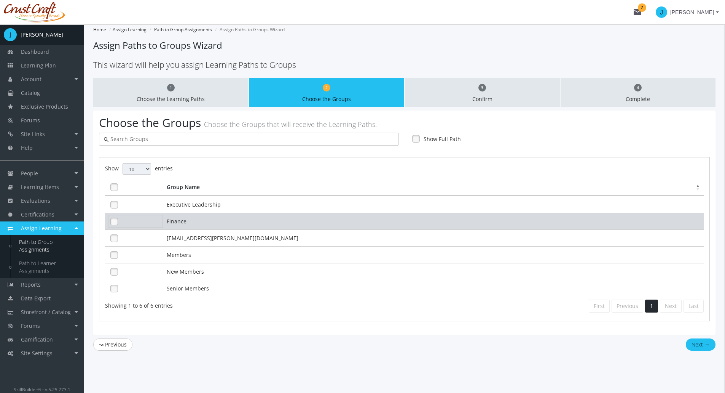
click at [112, 221] on link at bounding box center [114, 221] width 11 height 11
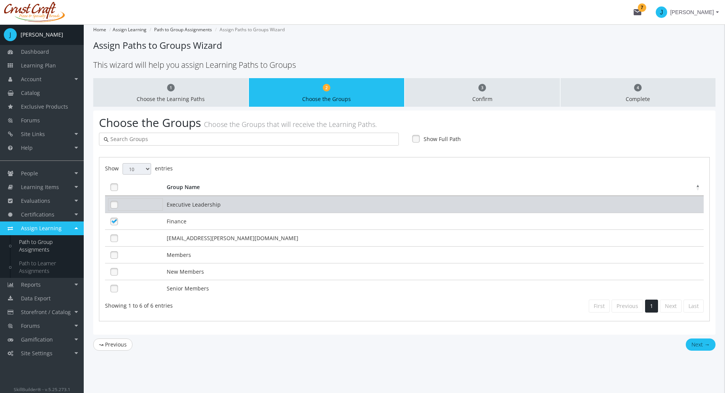
click at [114, 207] on link at bounding box center [114, 204] width 11 height 11
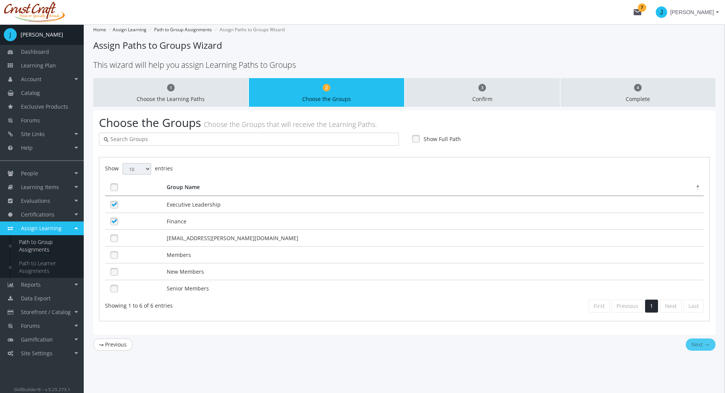
click at [700, 343] on button "Next →" at bounding box center [701, 344] width 30 height 12
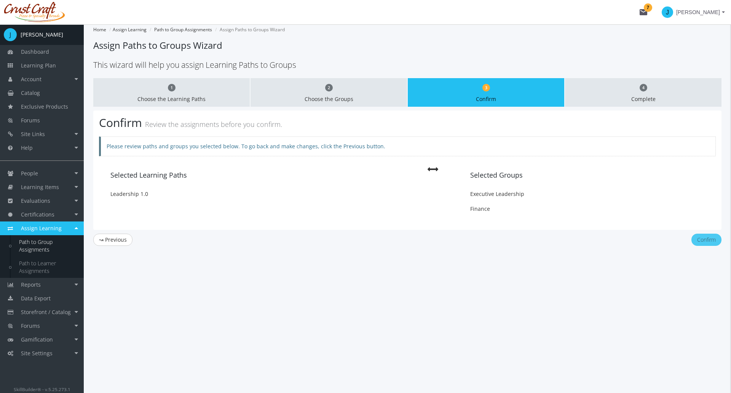
click at [705, 234] on button "Confirm" at bounding box center [707, 239] width 30 height 12
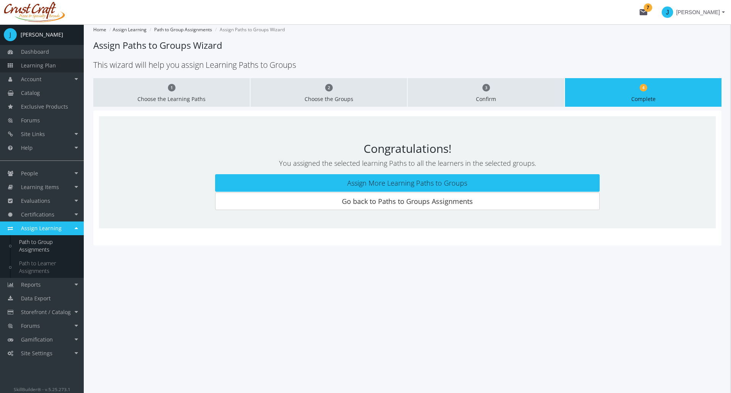
click at [43, 66] on span "Learning Plan" at bounding box center [38, 65] width 35 height 7
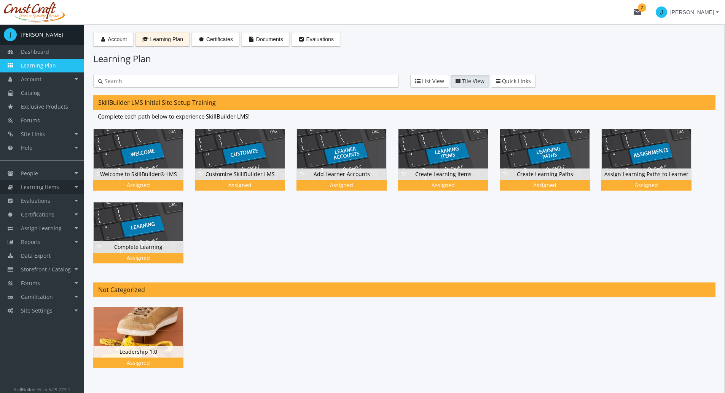
click at [53, 184] on span "Learning Items" at bounding box center [40, 186] width 38 height 7
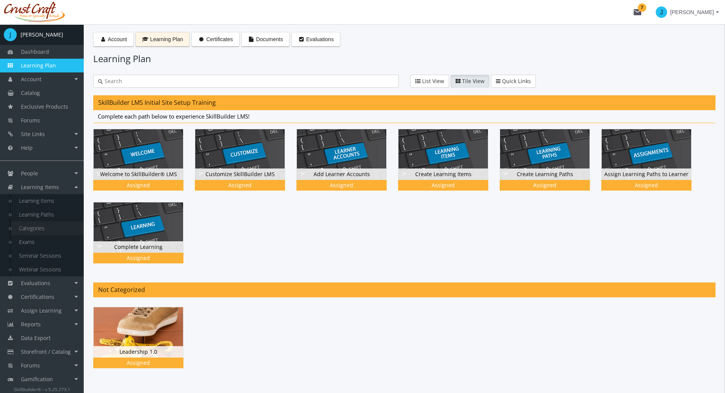
click at [35, 227] on link "Categories" at bounding box center [47, 228] width 72 height 14
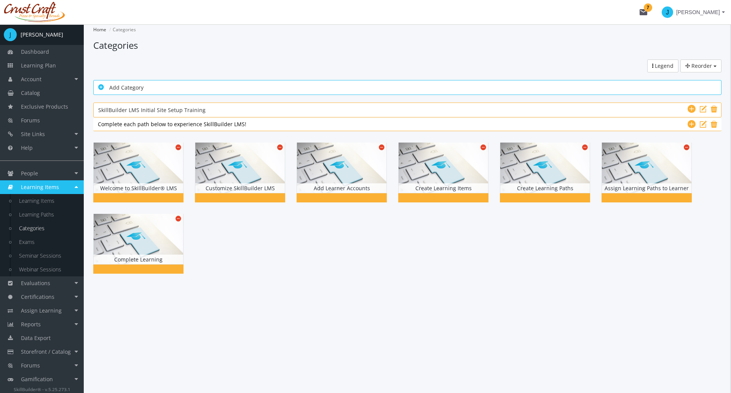
click at [126, 91] on div "Add Category" at bounding box center [407, 88] width 618 height 10
type input "N"
click at [108, 88] on input "Solf Skills" at bounding box center [407, 88] width 618 height 10
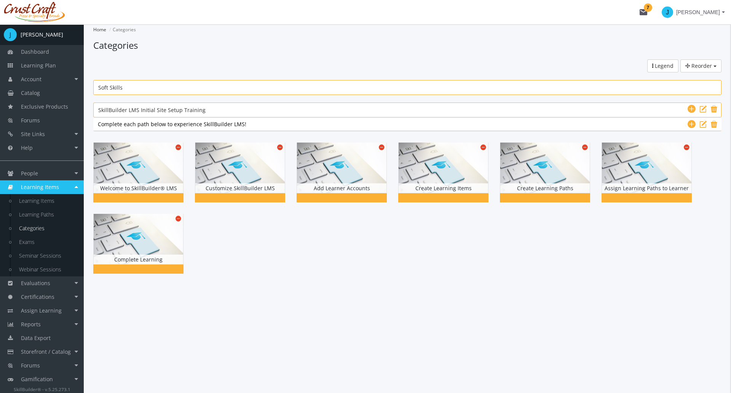
type input "Soft Skills"
click at [313, 273] on div at bounding box center [407, 208] width 628 height 142
click at [694, 292] on icon at bounding box center [692, 293] width 8 height 9
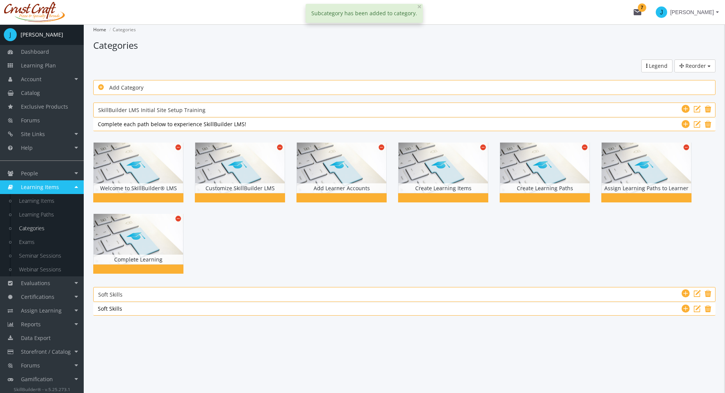
click at [140, 308] on div "Soft Skills Soft Skills" at bounding box center [404, 309] width 613 height 8
type input "K"
type input "Leadership"
click at [153, 325] on div "Click to place the selected Learning Path here!" at bounding box center [404, 340] width 623 height 38
click at [698, 307] on icon at bounding box center [697, 308] width 7 height 9
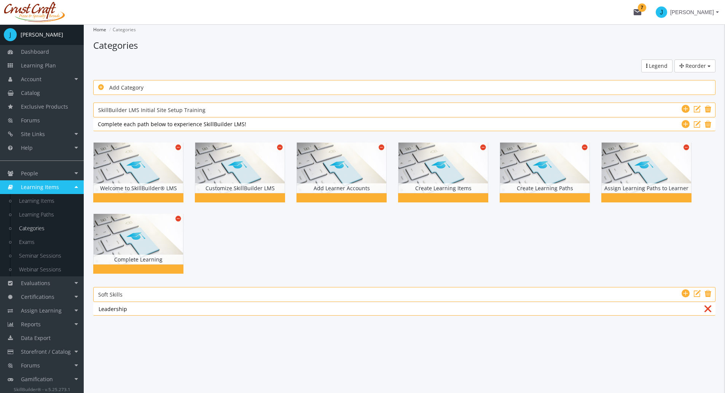
click at [620, 327] on div "Click to place the selected Learning Path here!" at bounding box center [404, 340] width 623 height 38
click at [686, 308] on icon at bounding box center [686, 308] width 8 height 9
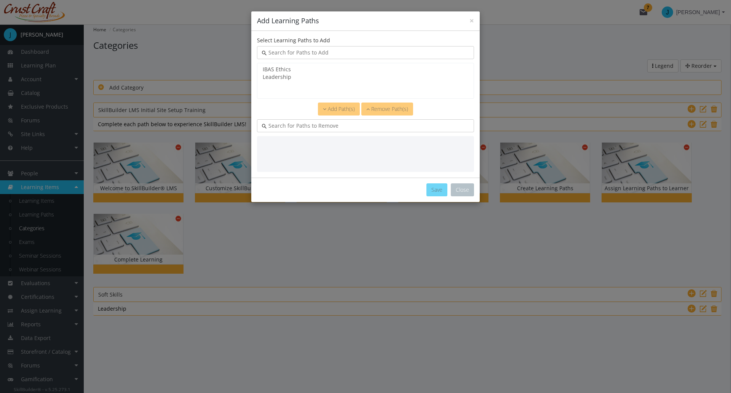
select select "object:2875"
click at [283, 78] on option "Leadership" at bounding box center [365, 77] width 207 height 8
click at [335, 110] on span "Add Path(s)" at bounding box center [341, 108] width 27 height 7
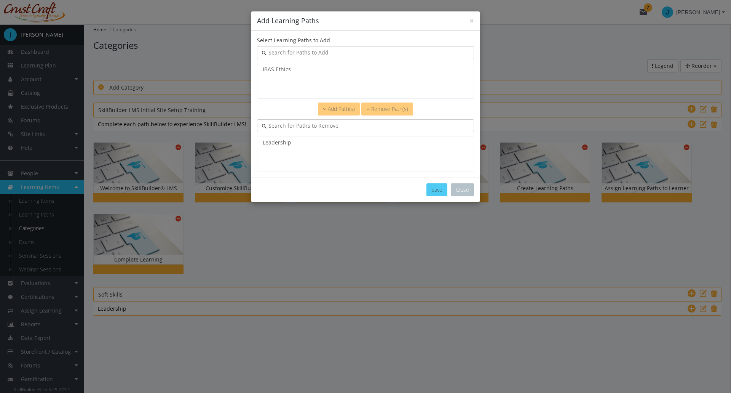
click at [436, 192] on button "Save" at bounding box center [436, 189] width 21 height 13
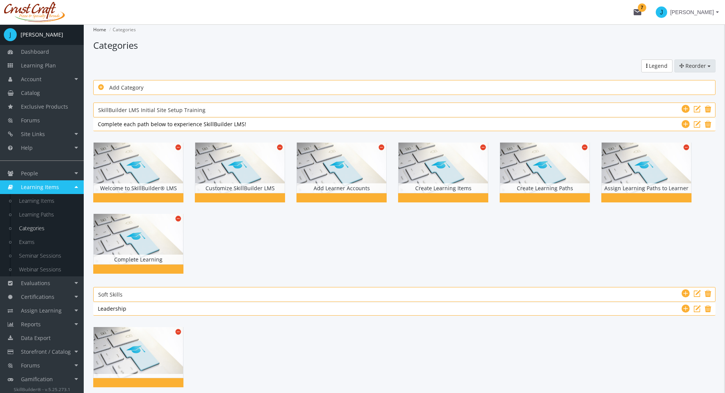
click at [697, 65] on span "Reorder" at bounding box center [696, 65] width 21 height 7
click at [687, 75] on link "Categories" at bounding box center [685, 80] width 60 height 11
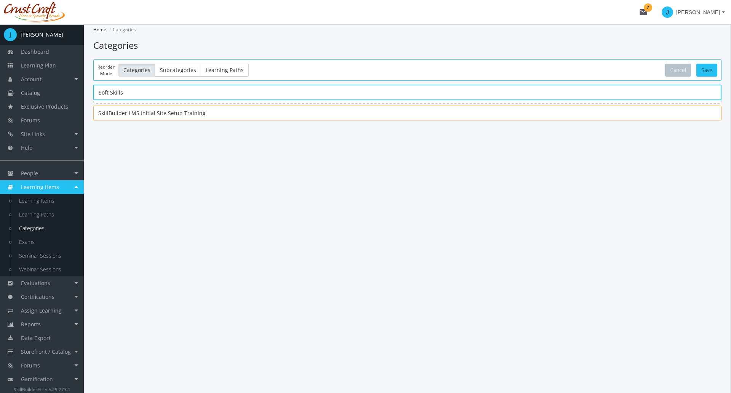
drag, startPoint x: 135, startPoint y: 110, endPoint x: 137, endPoint y: 86, distance: 24.1
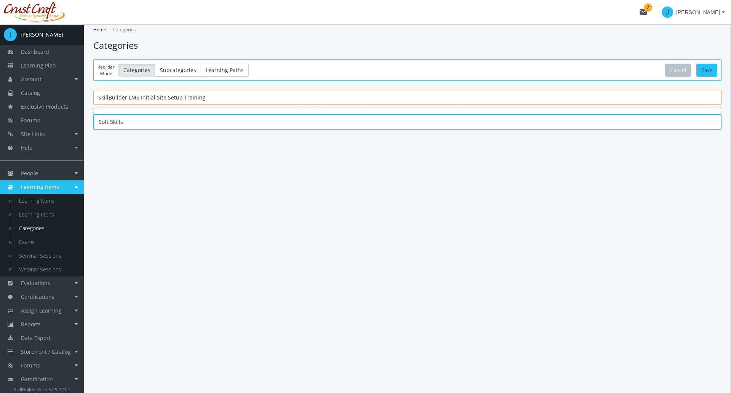
drag, startPoint x: 127, startPoint y: 93, endPoint x: 129, endPoint y: 119, distance: 25.6
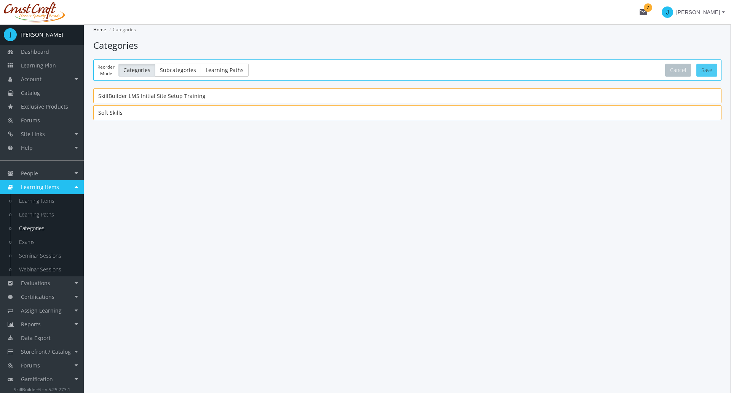
click at [709, 67] on button "Save" at bounding box center [706, 70] width 21 height 13
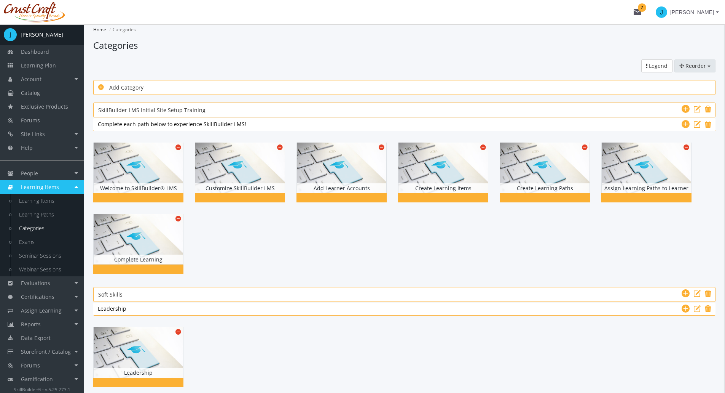
click at [698, 63] on span "Reorder" at bounding box center [696, 65] width 21 height 7
click at [682, 101] on link "Learning Paths" at bounding box center [685, 103] width 60 height 11
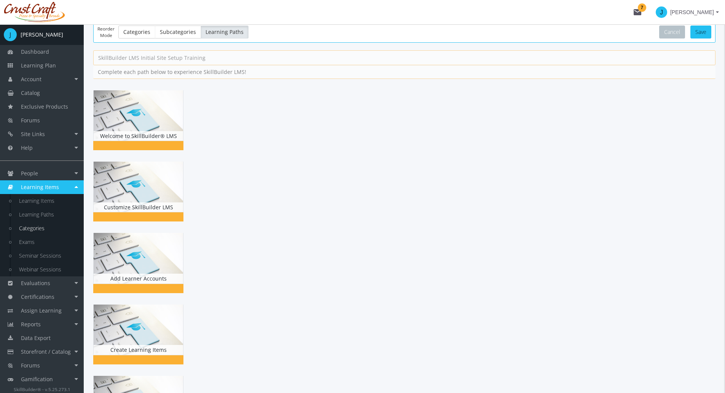
scroll to position [76, 0]
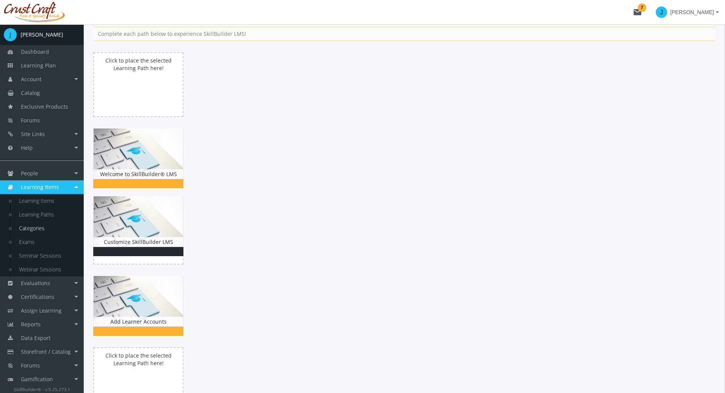
drag, startPoint x: 157, startPoint y: 152, endPoint x: 174, endPoint y: 225, distance: 75.1
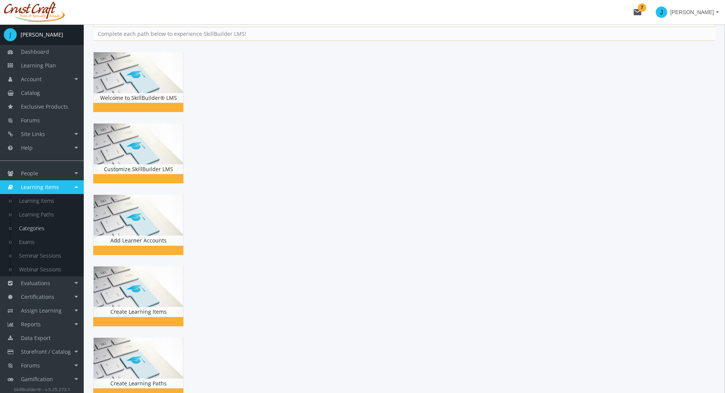
scroll to position [0, 0]
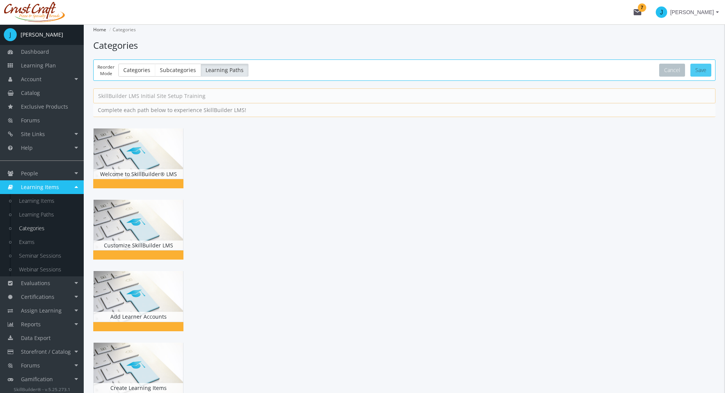
click at [704, 68] on button "Save" at bounding box center [701, 70] width 21 height 13
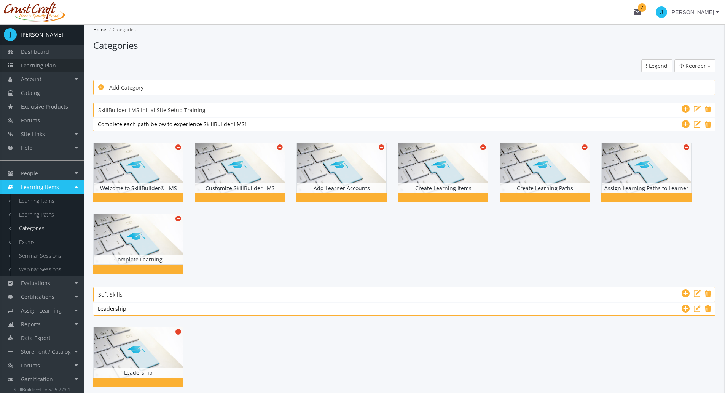
click at [53, 64] on span "Learning Plan" at bounding box center [38, 65] width 35 height 7
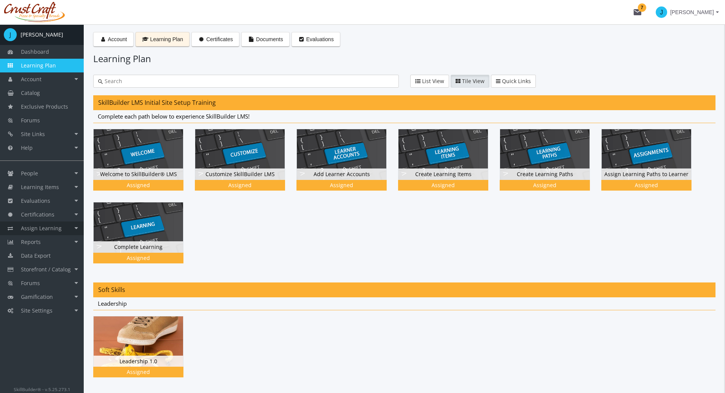
click at [70, 224] on link "Assign Learning" at bounding box center [42, 228] width 84 height 14
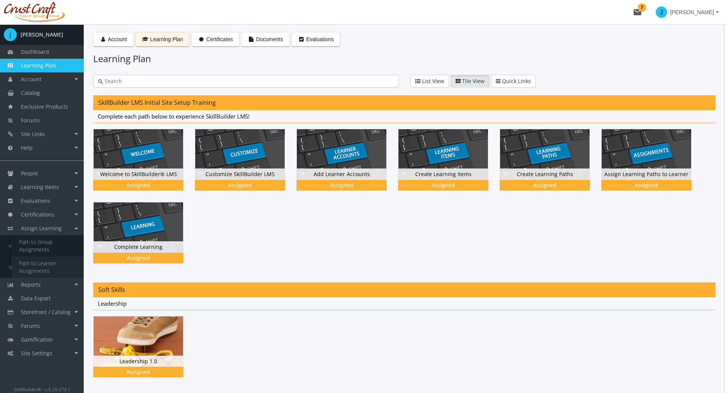
click at [57, 261] on link "Path to Learner Assignments" at bounding box center [47, 266] width 72 height 21
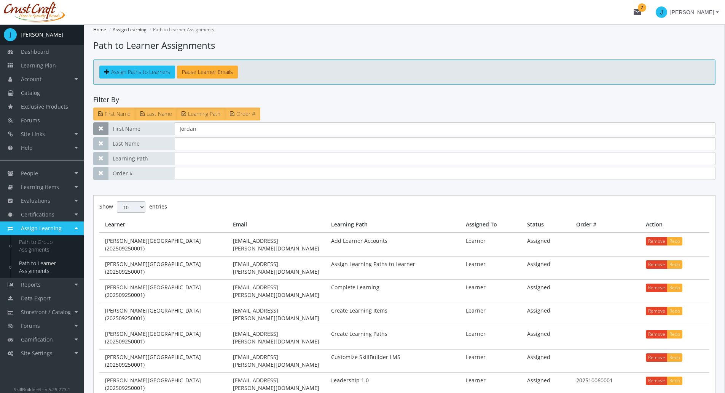
click at [99, 129] on span "button" at bounding box center [100, 128] width 5 height 5
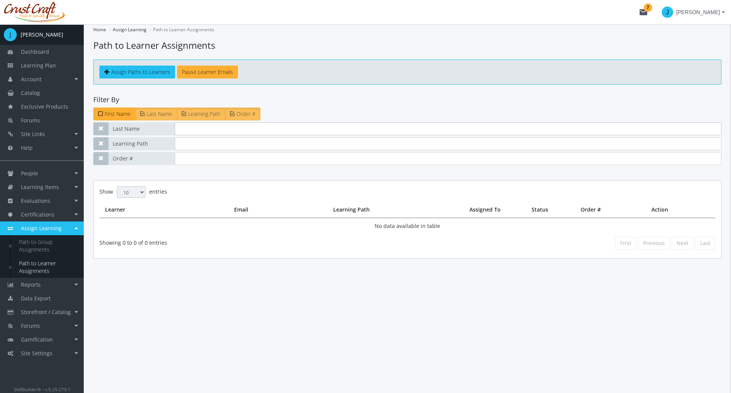
drag, startPoint x: 210, startPoint y: 127, endPoint x: 198, endPoint y: 129, distance: 12.3
click at [198, 129] on input "text" at bounding box center [448, 128] width 547 height 13
type input "[PERSON_NAME]"
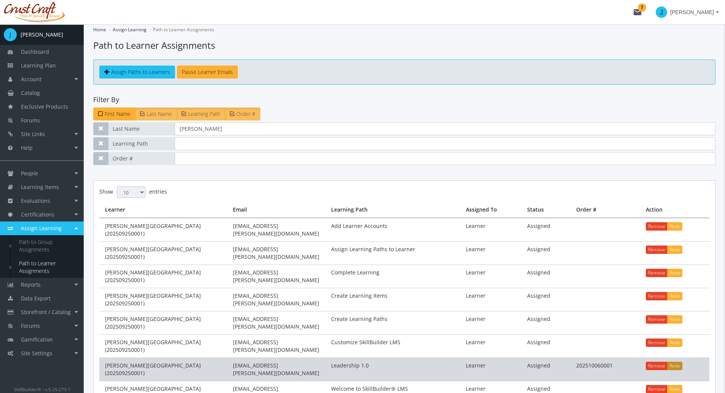
click at [679, 361] on button "Redo" at bounding box center [675, 365] width 15 height 8
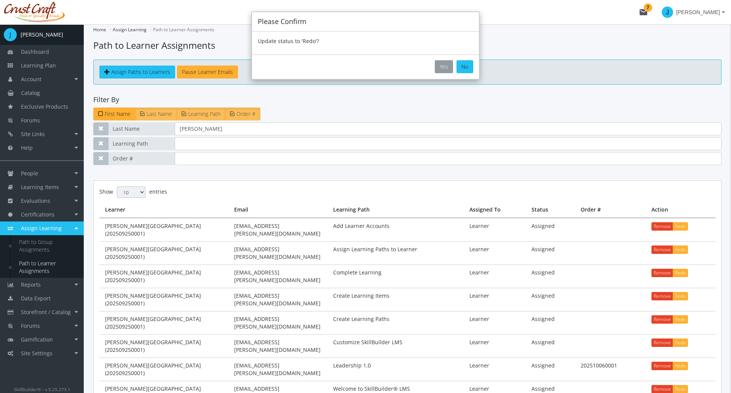
click at [447, 68] on button "Yes" at bounding box center [444, 66] width 18 height 13
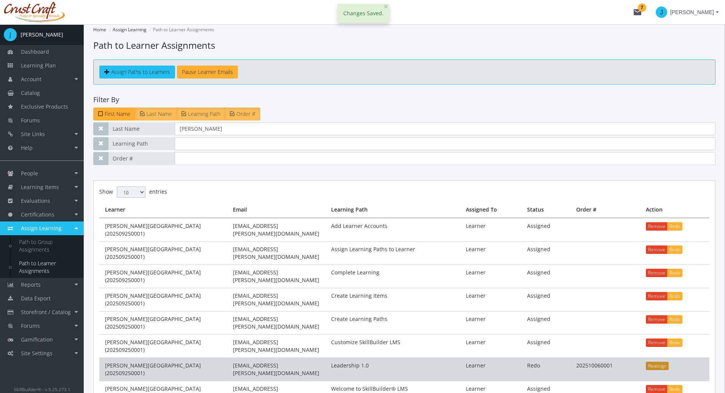
click at [655, 361] on button "Reassign" at bounding box center [657, 365] width 23 height 8
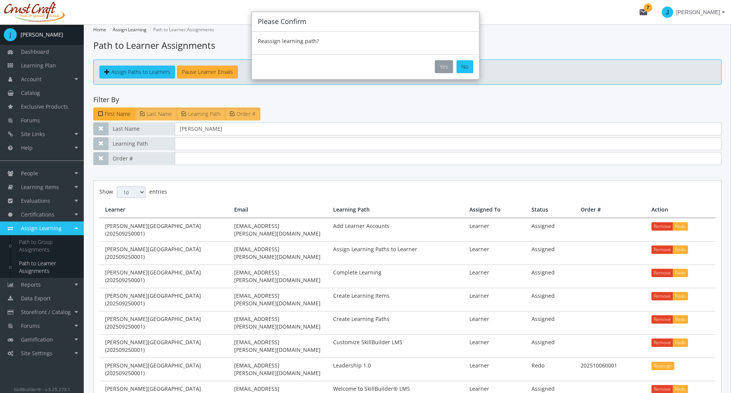
click at [447, 71] on button "Yes" at bounding box center [444, 66] width 18 height 13
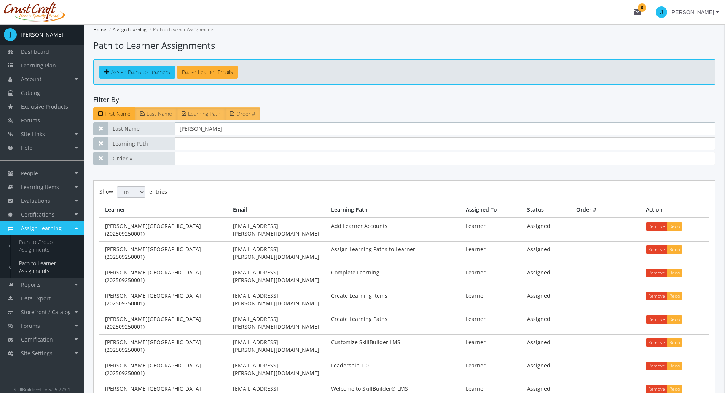
drag, startPoint x: 437, startPoint y: 91, endPoint x: 285, endPoint y: 129, distance: 156.7
click at [285, 129] on input "[PERSON_NAME]" at bounding box center [445, 128] width 541 height 13
drag, startPoint x: 211, startPoint y: 130, endPoint x: 163, endPoint y: 133, distance: 48.1
click at [163, 133] on div "Last Name [PERSON_NAME]" at bounding box center [404, 128] width 623 height 13
click at [201, 147] on input "text" at bounding box center [445, 143] width 541 height 13
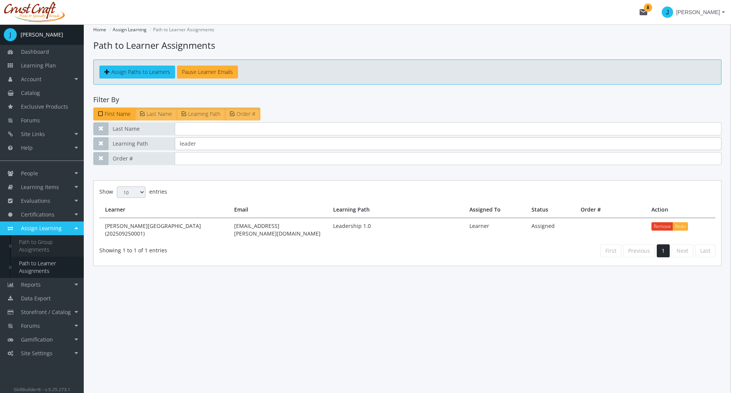
type input "leader"
click at [55, 239] on link "Path to Group Assignments" at bounding box center [47, 245] width 72 height 21
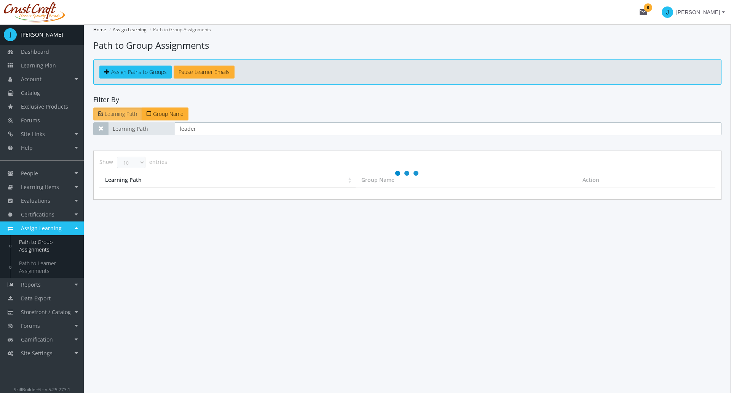
drag, startPoint x: 206, startPoint y: 130, endPoint x: 162, endPoint y: 133, distance: 44.6
click at [162, 133] on div "Learning Path leader" at bounding box center [407, 128] width 628 height 13
click at [225, 262] on div "Home Assign Learning Path to Group Assignments Path to Group Assignments Assign…" at bounding box center [407, 208] width 647 height 368
click at [57, 203] on link "Evaluations" at bounding box center [42, 201] width 84 height 14
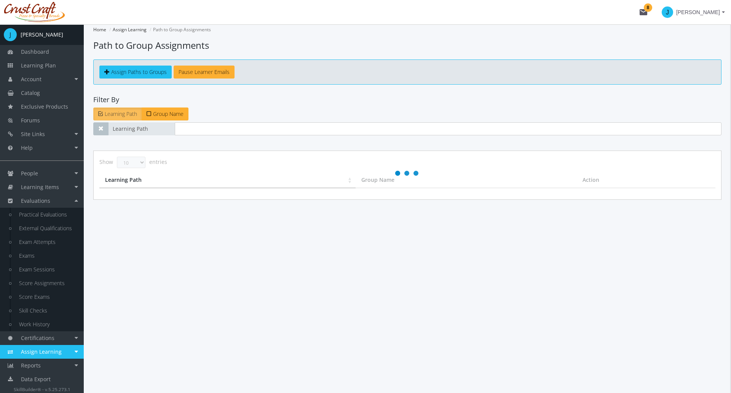
drag, startPoint x: 59, startPoint y: 209, endPoint x: 218, endPoint y: 243, distance: 162.8
click at [218, 243] on div "Home Assign Learning Path to Group Assignments Path to Group Assignments Assign…" at bounding box center [407, 208] width 647 height 368
drag, startPoint x: 215, startPoint y: 246, endPoint x: 163, endPoint y: 302, distance: 76.5
click at [163, 302] on div "Home Assign Learning Path to Group Assignments Path to Group Assignments Assign…" at bounding box center [407, 208] width 647 height 368
click at [54, 202] on link "Evaluations" at bounding box center [42, 201] width 84 height 14
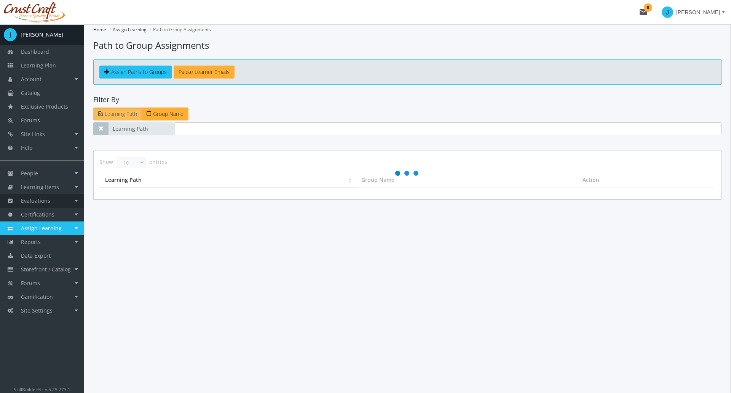
click at [54, 202] on link "Evaluations" at bounding box center [42, 201] width 84 height 14
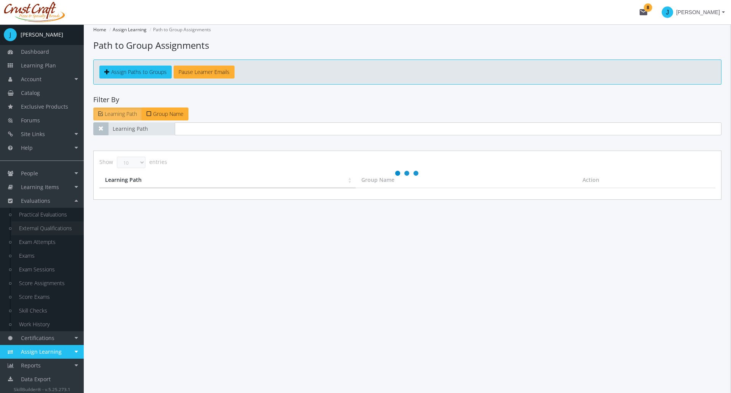
click at [45, 228] on link "External Qualifications" at bounding box center [47, 228] width 72 height 14
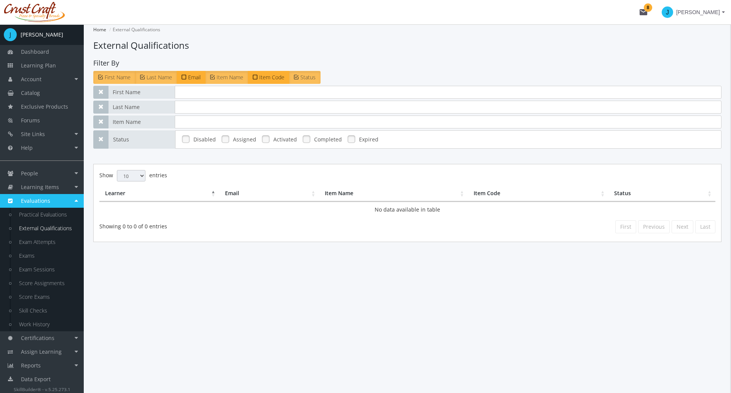
click at [229, 140] on link at bounding box center [225, 138] width 11 height 11
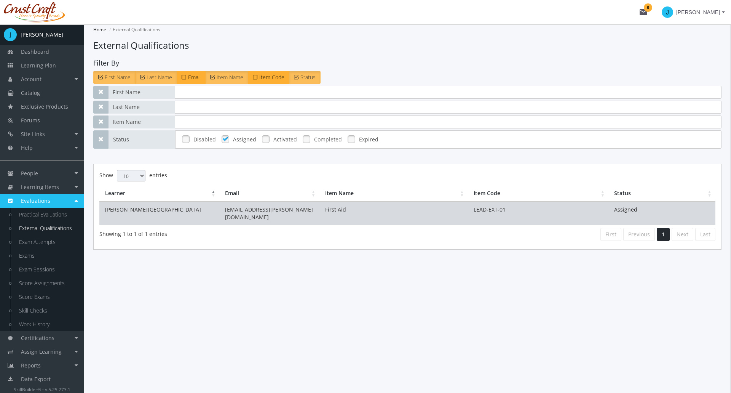
click at [180, 214] on td "[PERSON_NAME][GEOGRAPHIC_DATA]" at bounding box center [159, 212] width 120 height 23
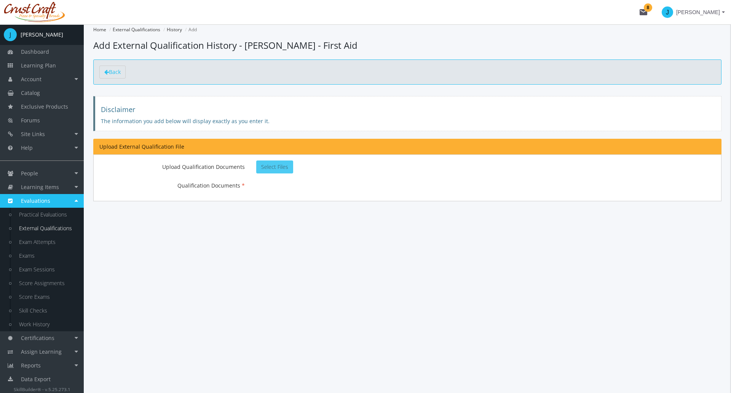
click at [273, 168] on span "Select Files" at bounding box center [274, 166] width 27 height 7
type input "C:\fakepath\FirstAidCertificate.pdf"
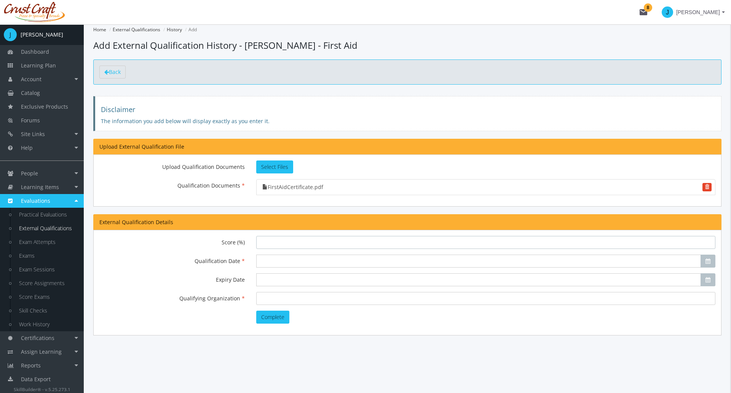
click at [266, 245] on input "Score (%)" at bounding box center [485, 242] width 459 height 13
click at [265, 259] on input "Qualification Date" at bounding box center [478, 260] width 445 height 13
click at [278, 311] on button "06" at bounding box center [277, 307] width 14 height 12
type input "[DATE]"
click at [268, 278] on input "Expiry Date" at bounding box center [478, 279] width 445 height 13
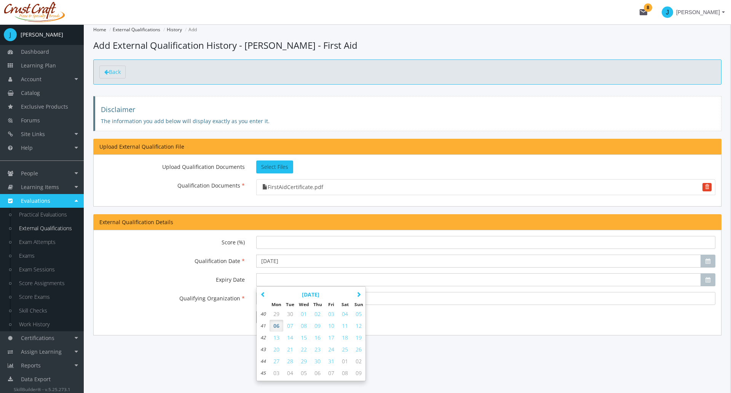
click at [193, 281] on label "Expiry Date" at bounding box center [172, 278] width 157 height 10
click at [256, 281] on input "Expiry Date" at bounding box center [478, 279] width 445 height 13
click at [275, 340] on span "13" at bounding box center [276, 337] width 6 height 7
type input "[DATE]"
click at [264, 299] on input "Qualifying Organization" at bounding box center [485, 298] width 459 height 13
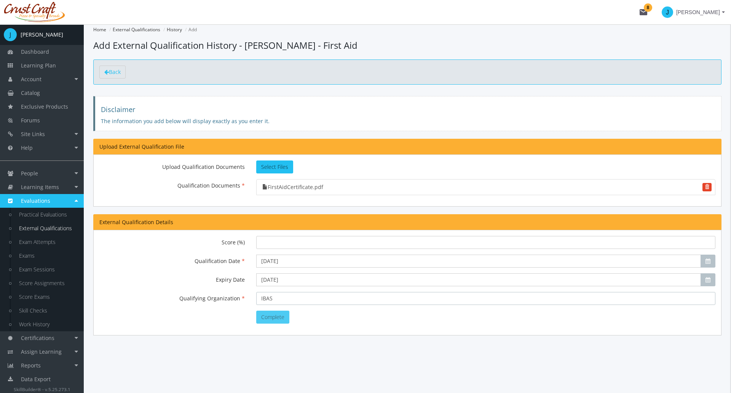
type input "IBAS"
click at [286, 318] on button "Complete" at bounding box center [272, 316] width 33 height 13
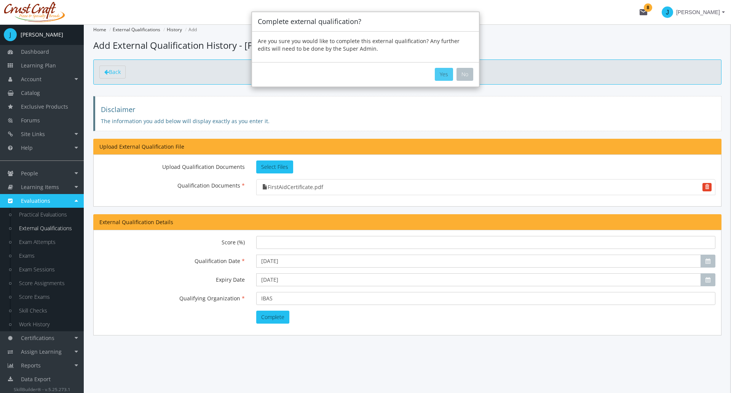
click at [444, 74] on button "Yes" at bounding box center [444, 74] width 18 height 13
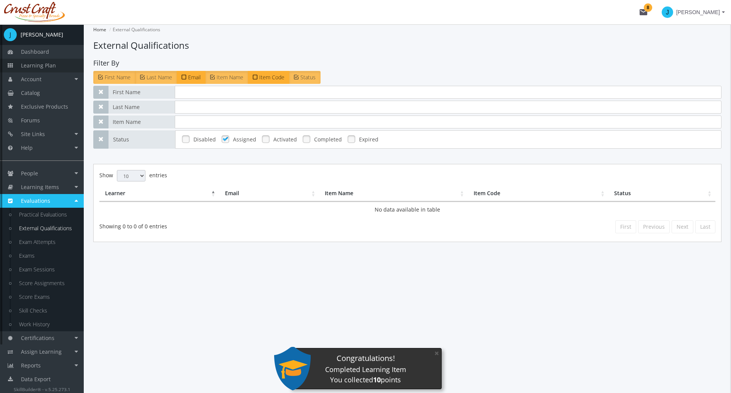
click at [50, 64] on span "Learning Plan" at bounding box center [38, 65] width 35 height 7
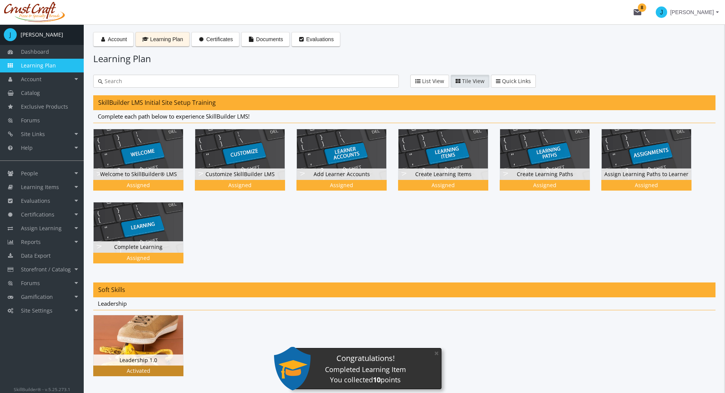
click at [163, 331] on img at bounding box center [138, 340] width 89 height 50
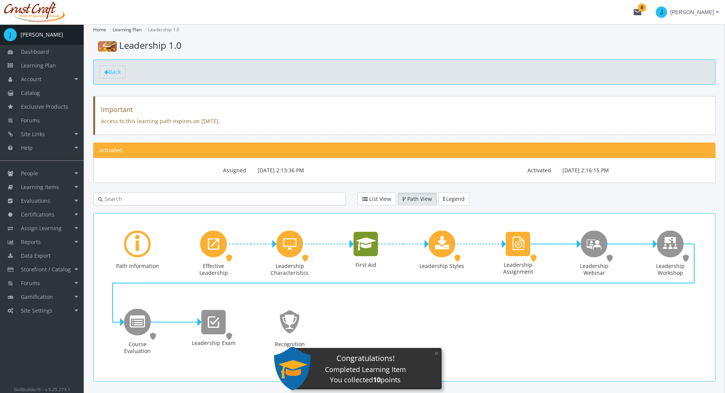
click at [366, 252] on div "First Aid" at bounding box center [366, 244] width 24 height 24
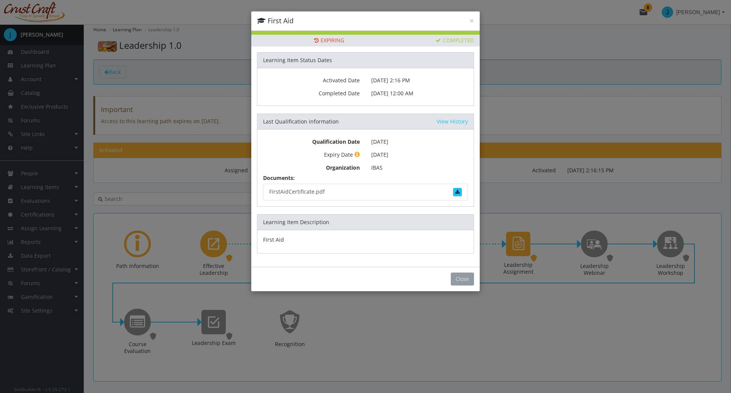
click at [466, 277] on button "Close" at bounding box center [462, 278] width 23 height 13
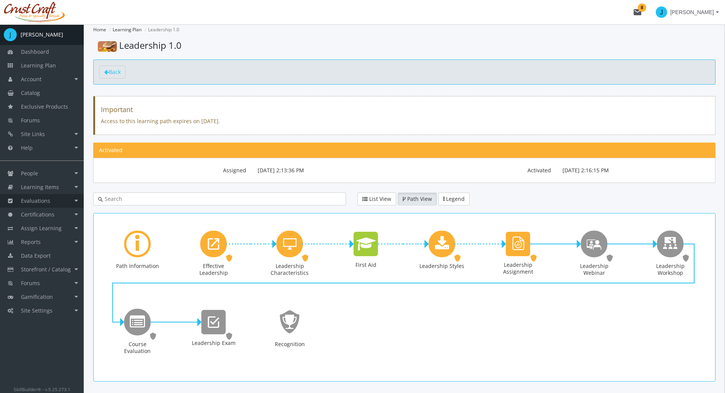
click at [78, 202] on link "Evaluations" at bounding box center [42, 201] width 84 height 14
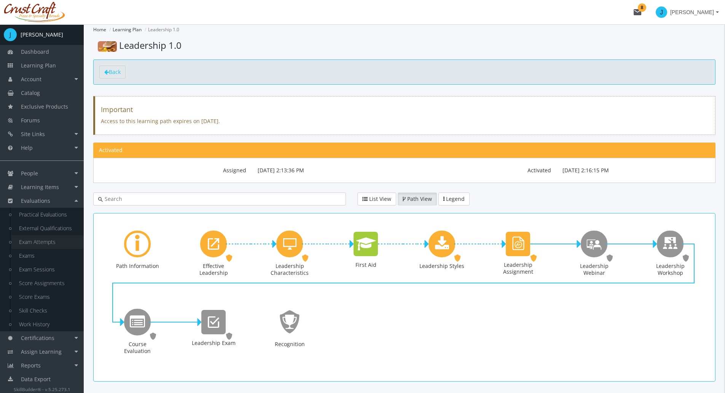
click at [50, 241] on link "Exam Attempts" at bounding box center [47, 242] width 72 height 14
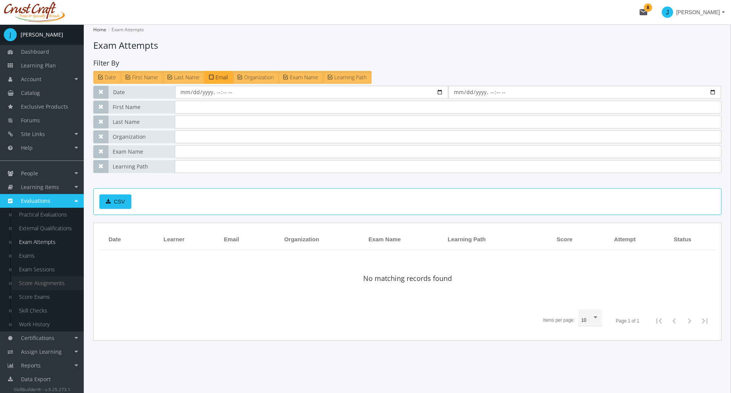
click at [54, 279] on link "Score Assignments" at bounding box center [47, 283] width 72 height 14
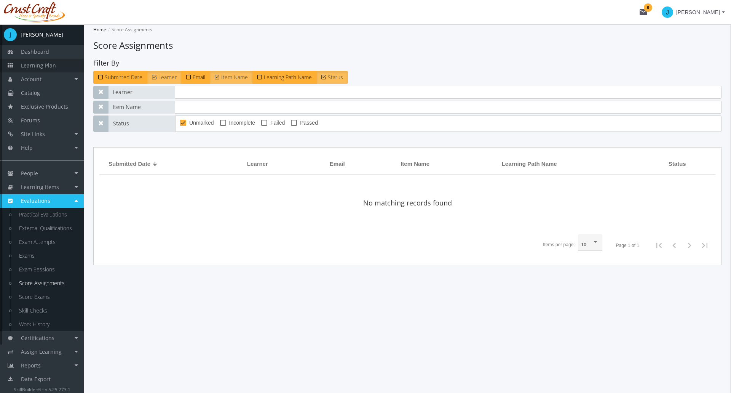
click at [46, 66] on span "Learning Plan" at bounding box center [38, 65] width 35 height 7
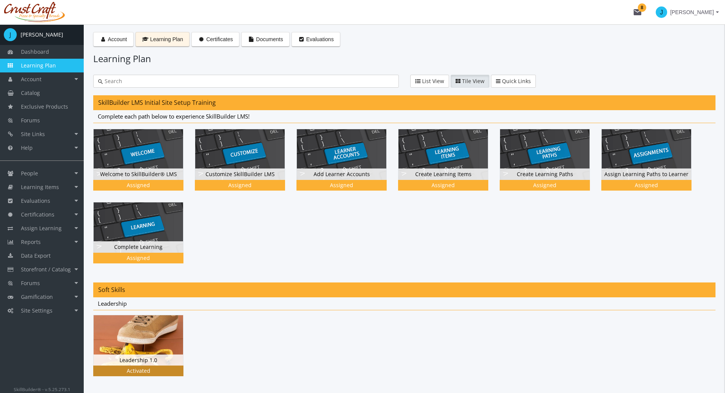
click at [155, 331] on img at bounding box center [138, 340] width 89 height 50
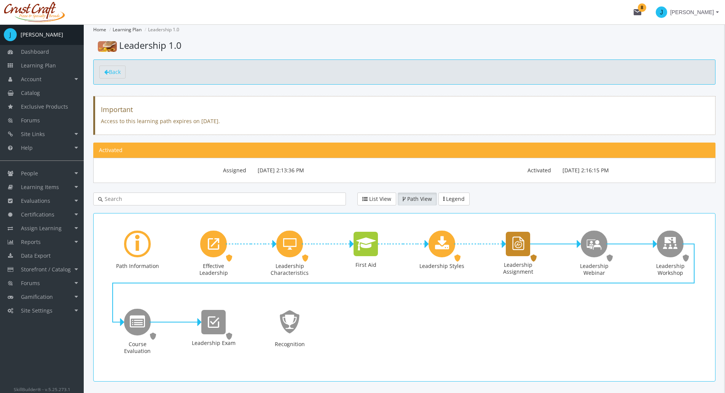
click at [519, 240] on icon "Leadership Assignment" at bounding box center [518, 244] width 16 height 22
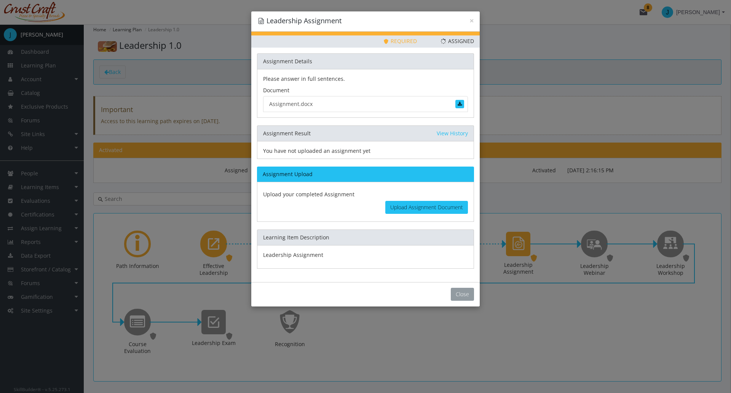
click at [466, 293] on button "Close" at bounding box center [462, 293] width 23 height 13
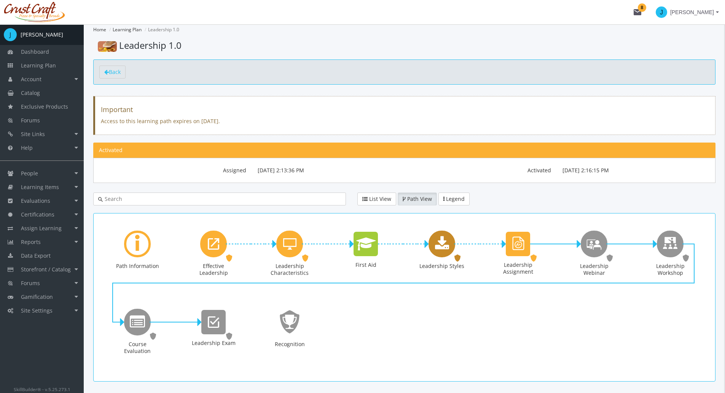
click at [448, 249] on icon "Leadership Styles" at bounding box center [442, 243] width 14 height 15
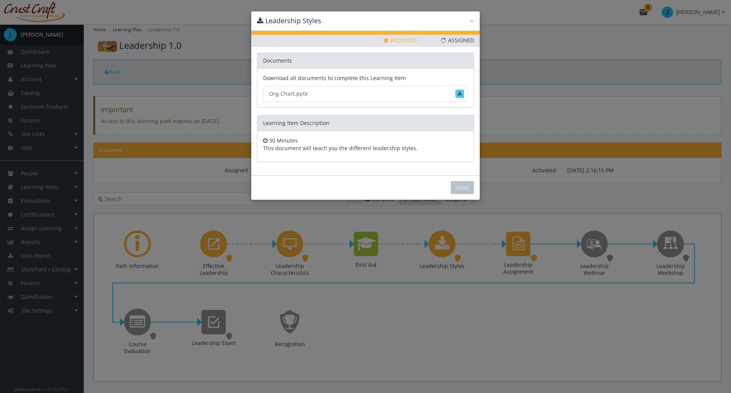
click at [462, 96] on button at bounding box center [459, 93] width 9 height 8
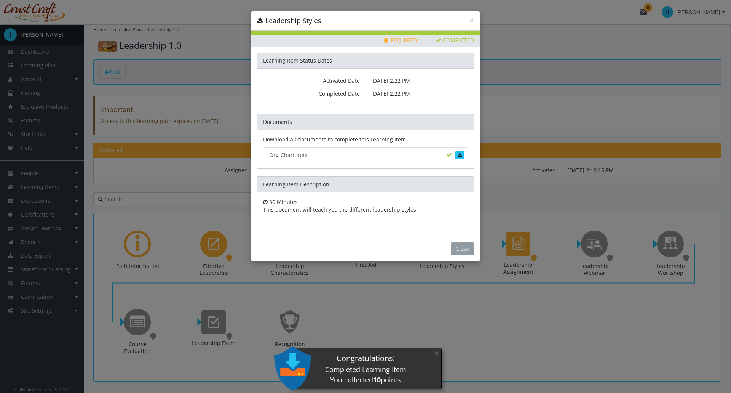
click at [465, 252] on button "Close" at bounding box center [462, 248] width 23 height 13
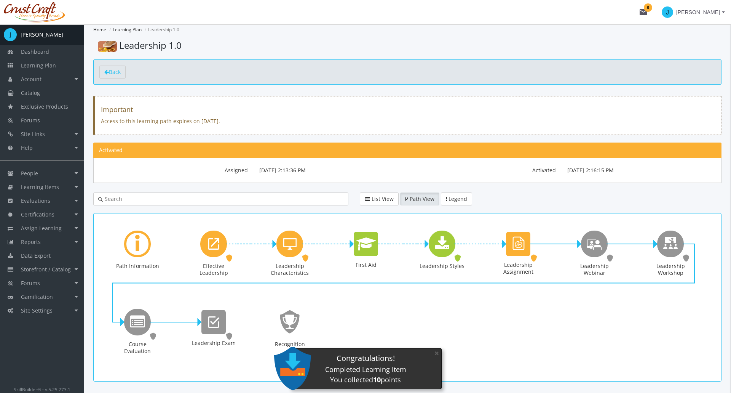
click at [466, 244] on div "× Leadership Styles Priority This Learning Item has been designated as a Priori…" at bounding box center [365, 196] width 731 height 393
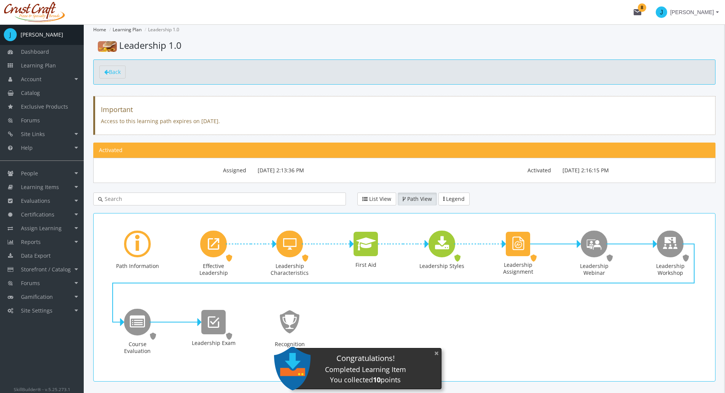
click at [435, 354] on button "×" at bounding box center [437, 353] width 12 height 16
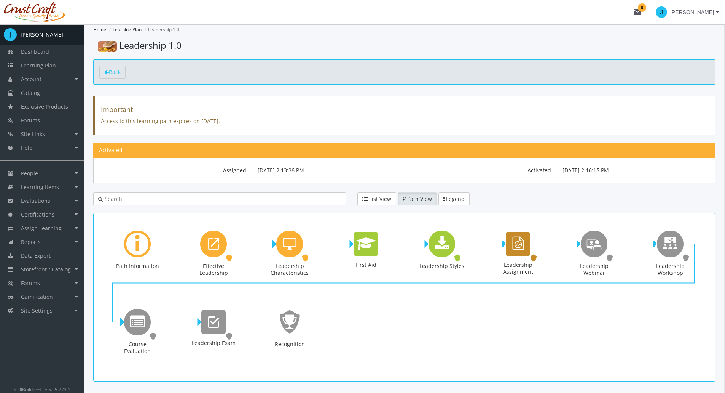
click at [516, 249] on icon "Leadership Assignment" at bounding box center [518, 244] width 16 height 22
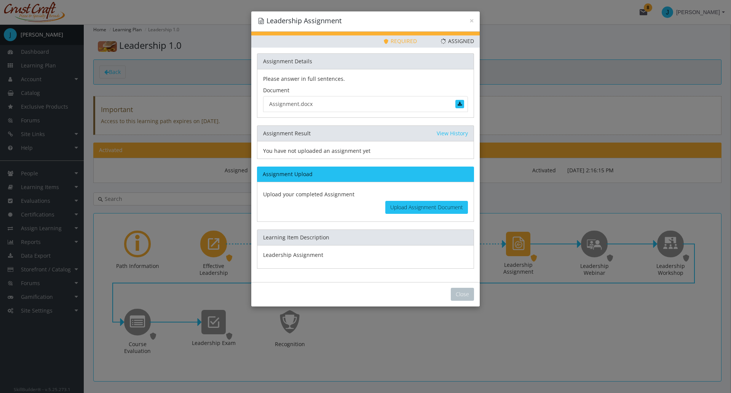
drag, startPoint x: 421, startPoint y: 207, endPoint x: 345, endPoint y: 196, distance: 76.1
click at [345, 199] on p "Upload your completed Assignment" at bounding box center [365, 194] width 205 height 13
click at [385, 101] on link "Assignment.docx" at bounding box center [365, 104] width 205 height 16
click at [426, 209] on span "Upload Assignment Document" at bounding box center [426, 206] width 73 height 7
type input "C:\fakepath\Assignment.docx"
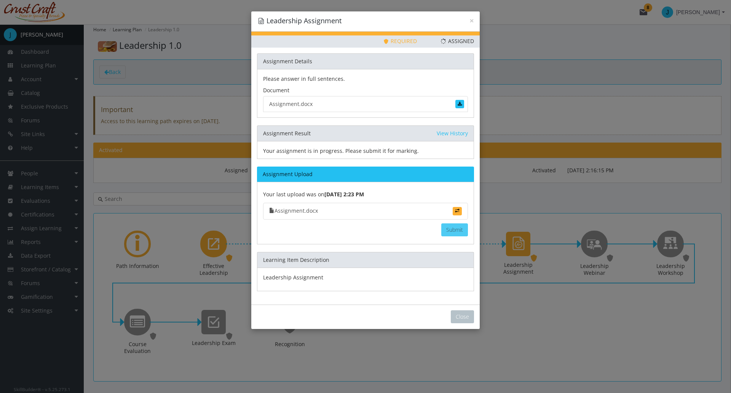
click at [452, 227] on button "Submit" at bounding box center [454, 229] width 27 height 13
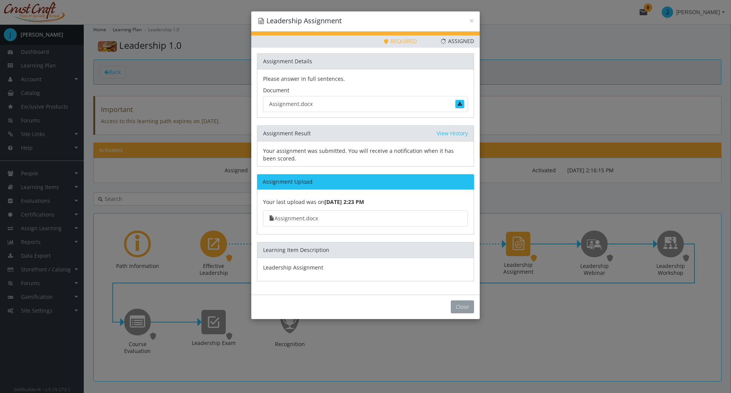
click at [466, 306] on button "Close" at bounding box center [462, 306] width 23 height 13
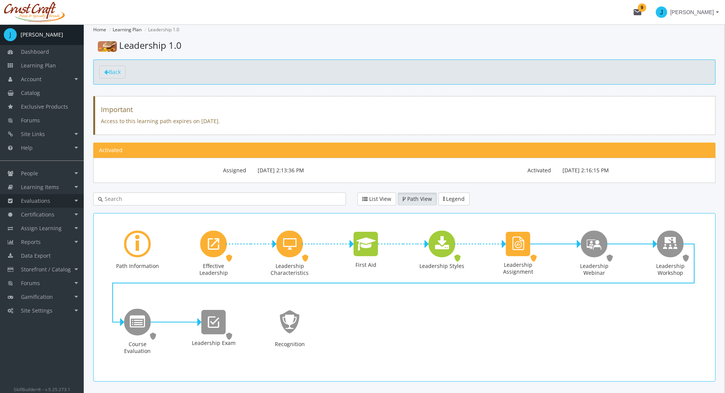
click at [72, 201] on link "Evaluations" at bounding box center [42, 201] width 84 height 14
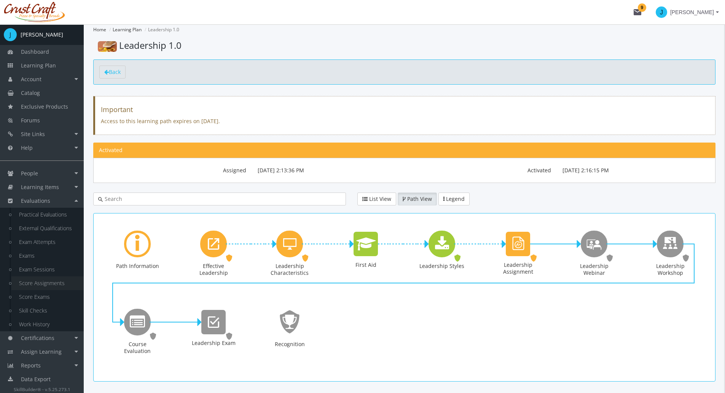
click at [54, 280] on link "Score Assignments" at bounding box center [47, 283] width 72 height 14
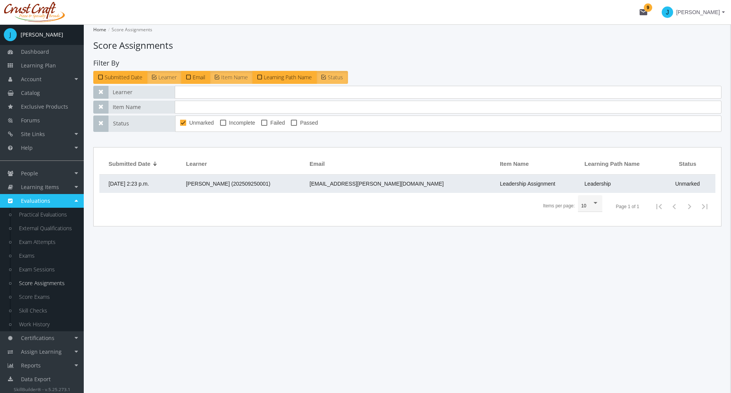
click at [182, 183] on td "[DATE] 2:23 p.m." at bounding box center [140, 183] width 83 height 18
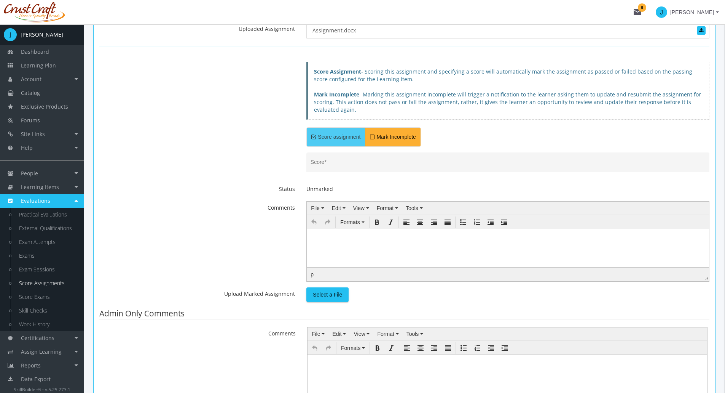
scroll to position [190, 0]
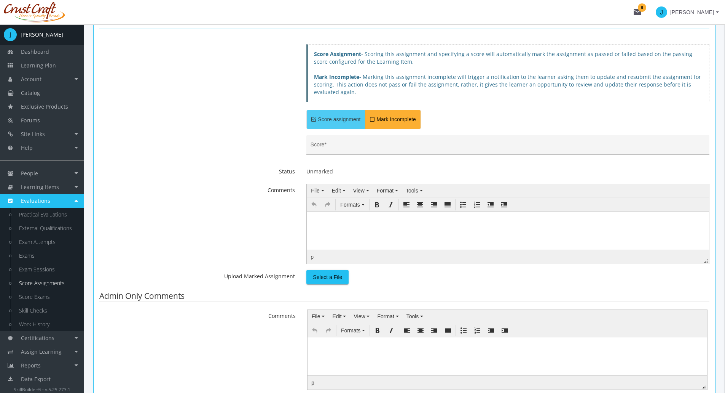
click at [327, 144] on div "Score *" at bounding box center [508, 147] width 395 height 16
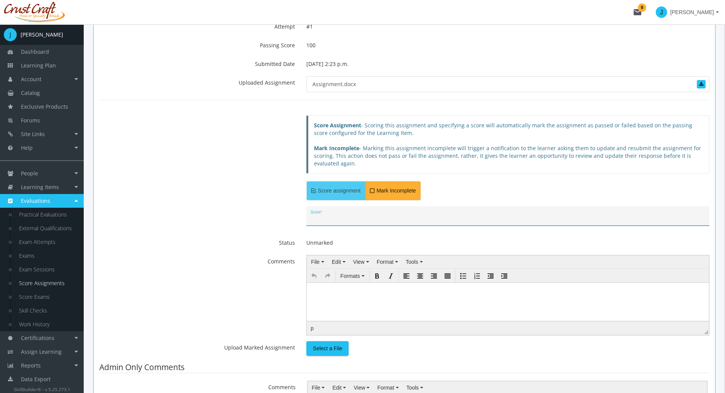
scroll to position [76, 0]
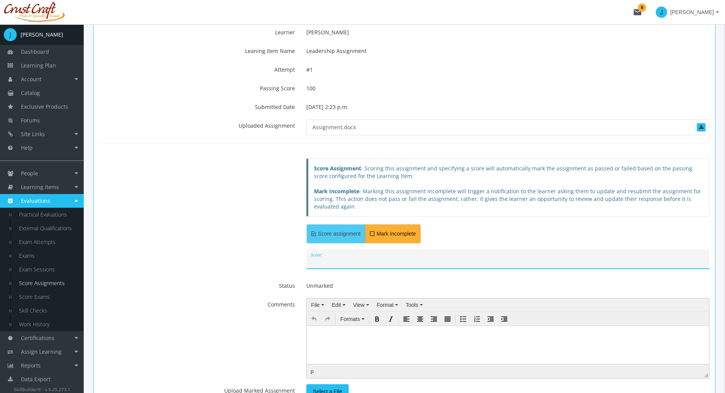
click at [319, 256] on div "Score *" at bounding box center [508, 261] width 395 height 16
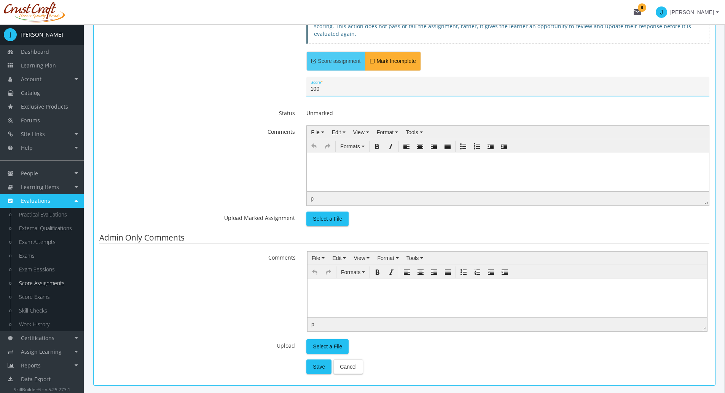
scroll to position [287, 0]
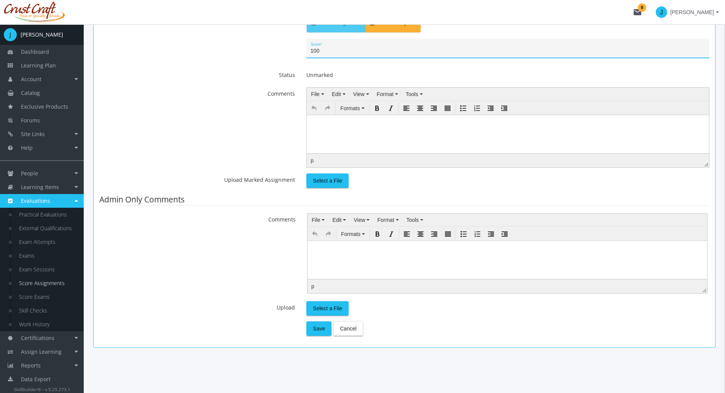
type input "100"
click at [345, 126] on html at bounding box center [508, 120] width 402 height 11
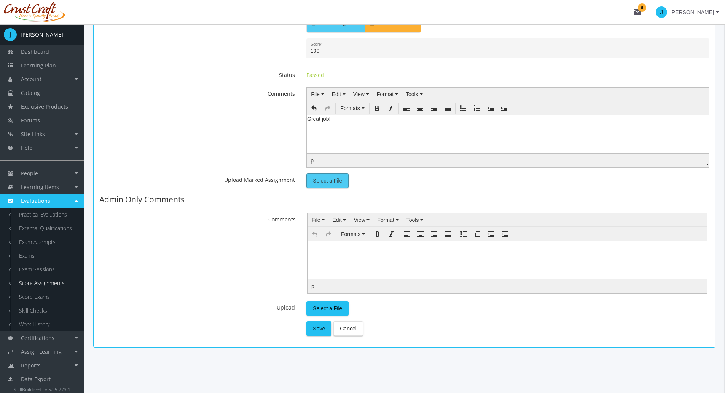
click at [339, 180] on span "Select a File" at bounding box center [327, 181] width 29 height 14
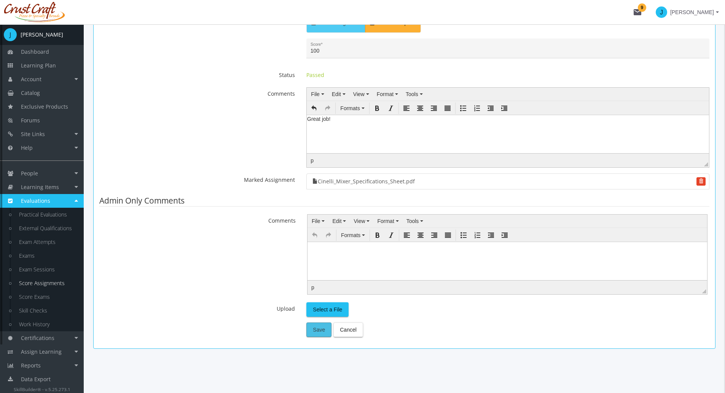
click at [326, 325] on button "Save" at bounding box center [319, 329] width 25 height 14
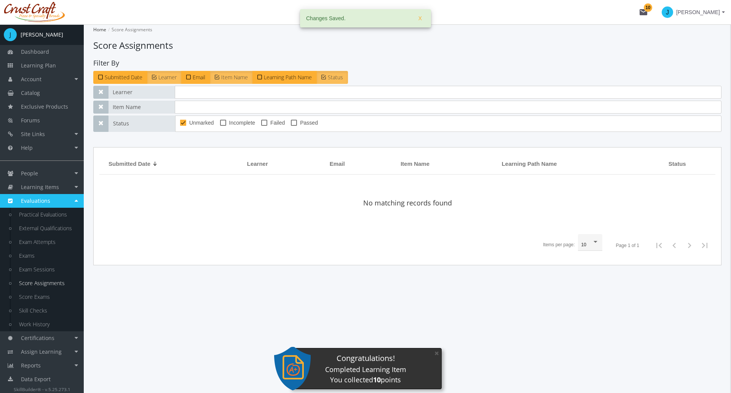
click at [295, 123] on span at bounding box center [294, 123] width 6 height 6
click at [291, 125] on input "Passed" at bounding box center [291, 125] width 0 height 0
checkbox input "true"
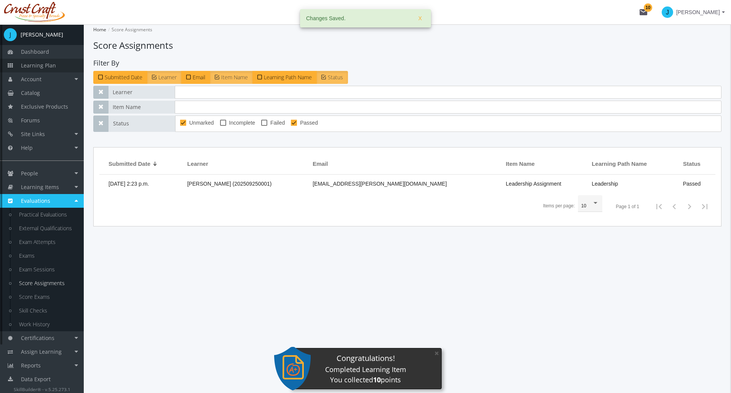
click at [52, 64] on span "Learning Plan" at bounding box center [38, 65] width 35 height 7
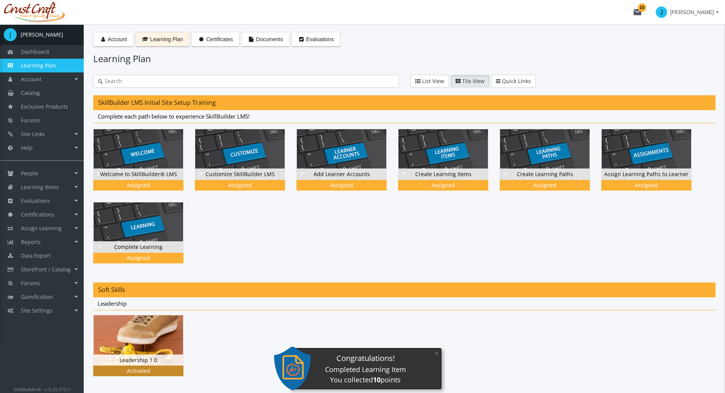
click at [140, 325] on img at bounding box center [138, 340] width 89 height 50
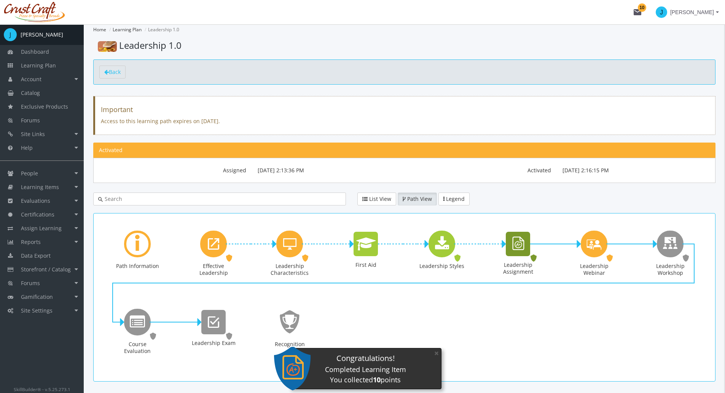
click at [505, 246] on div "Leadership Assignment Assignment. Status: Completed." at bounding box center [518, 257] width 46 height 55
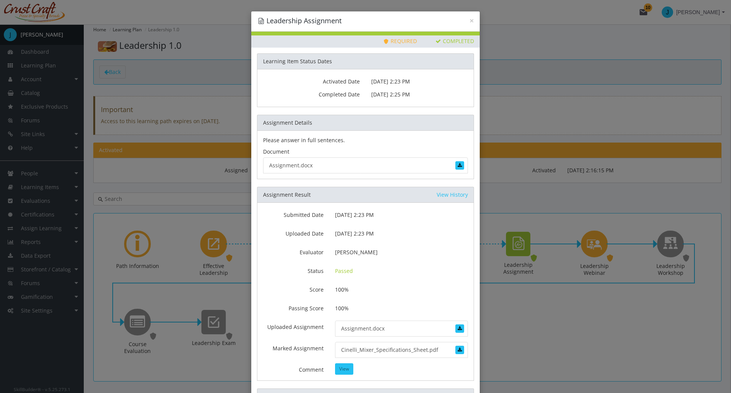
scroll to position [84, 0]
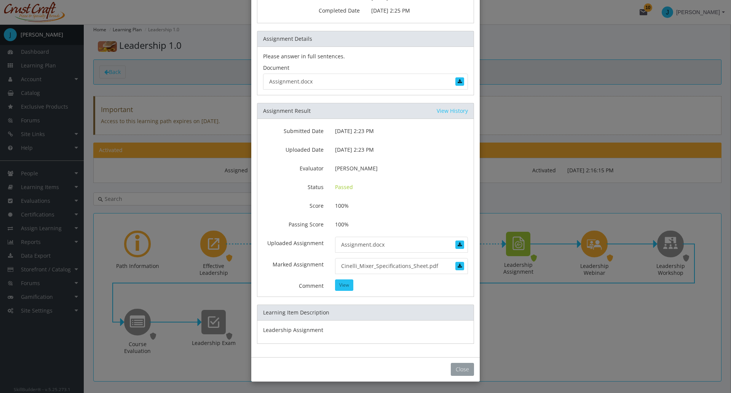
drag, startPoint x: 465, startPoint y: 368, endPoint x: 464, endPoint y: 363, distance: 4.7
click at [465, 367] on button "Close" at bounding box center [462, 369] width 23 height 13
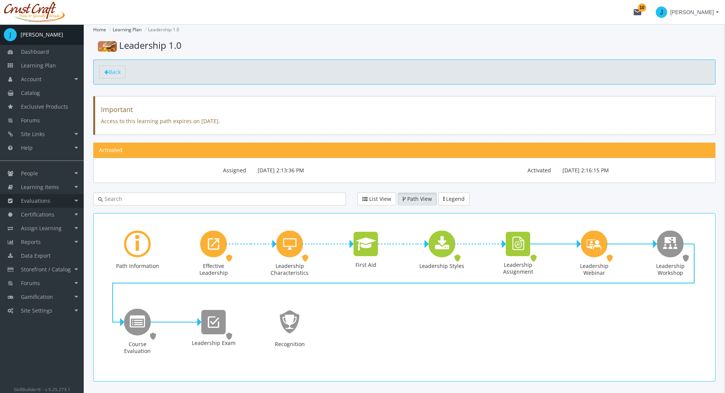
click at [77, 198] on link "Evaluations" at bounding box center [42, 201] width 84 height 14
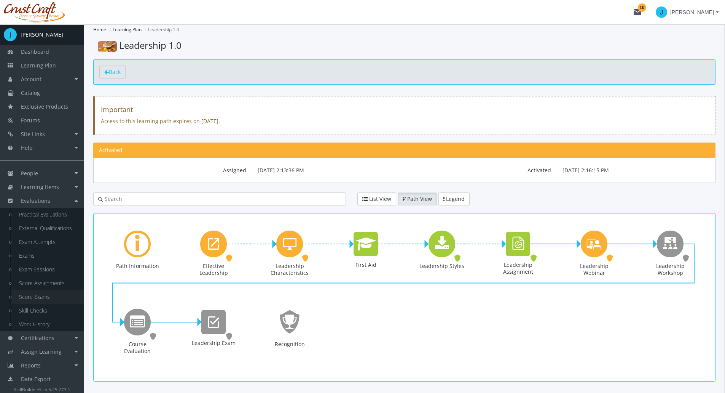
click at [58, 292] on link "Score Exams" at bounding box center [47, 297] width 72 height 14
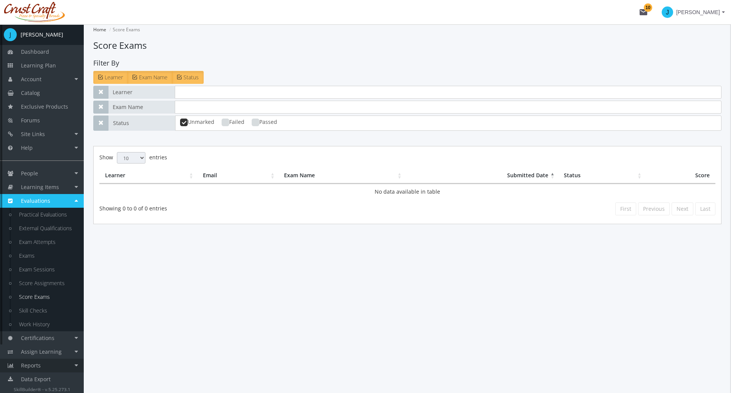
click at [70, 364] on link "Reports" at bounding box center [42, 365] width 84 height 14
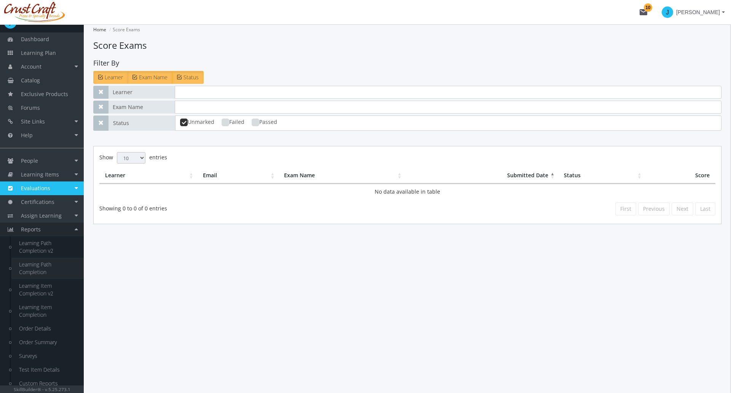
scroll to position [86, 0]
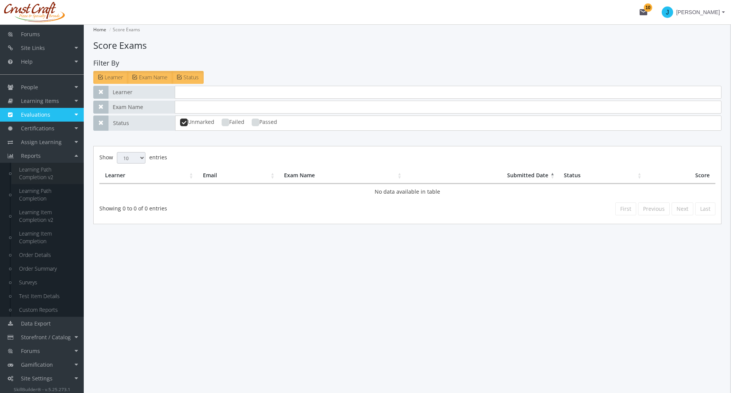
click at [44, 176] on link "Learning Path Completion v2" at bounding box center [47, 173] width 72 height 21
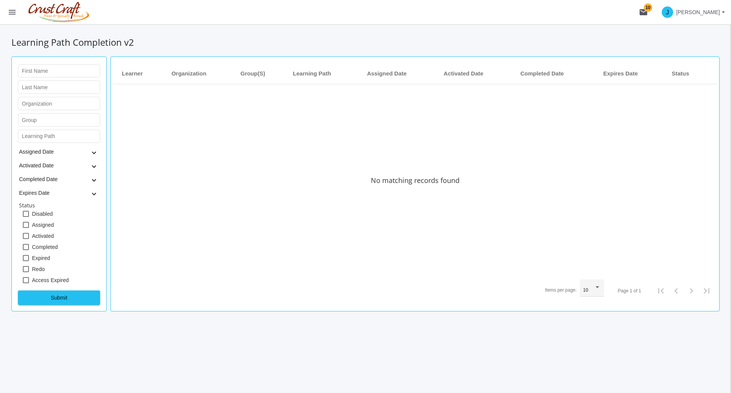
click at [11, 11] on mat-icon "menu" at bounding box center [12, 12] width 9 height 9
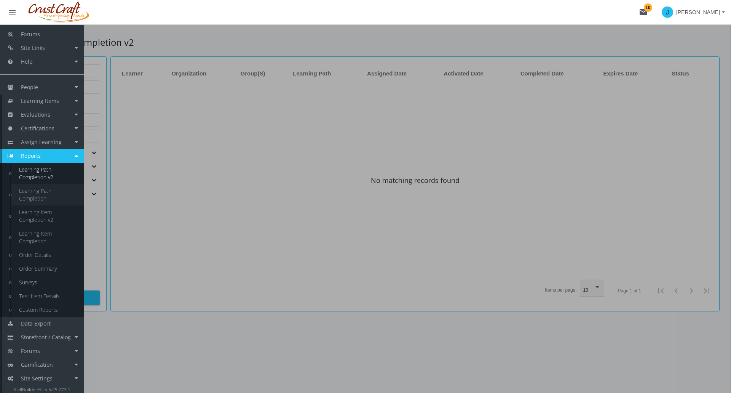
click at [48, 193] on link "Learning Path Completion" at bounding box center [47, 194] width 72 height 21
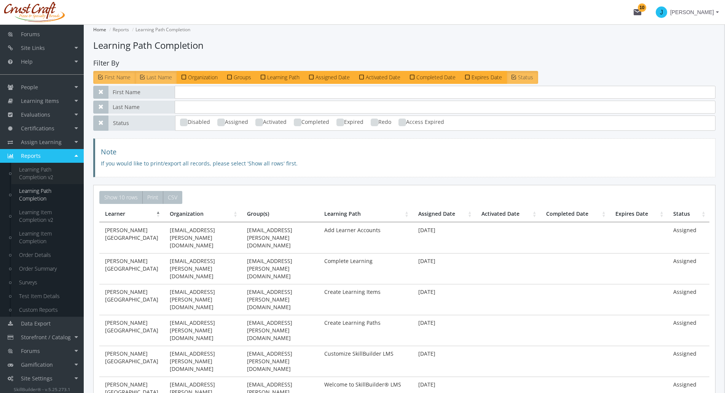
click at [35, 177] on link "Learning Path Completion v2" at bounding box center [47, 173] width 72 height 21
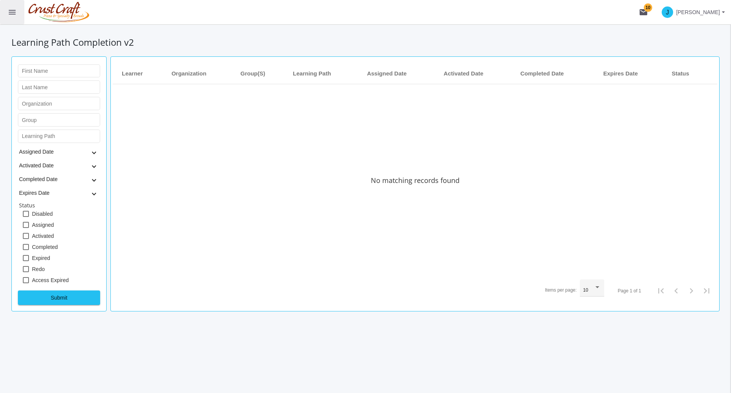
click at [11, 3] on button "menu" at bounding box center [12, 12] width 24 height 24
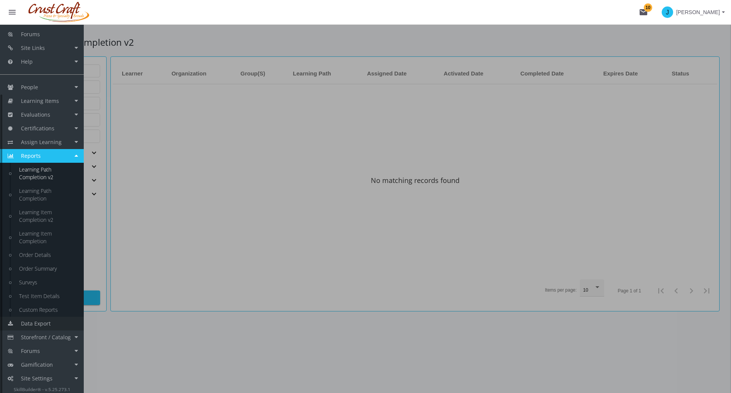
click at [56, 326] on link "Data Export" at bounding box center [42, 323] width 84 height 14
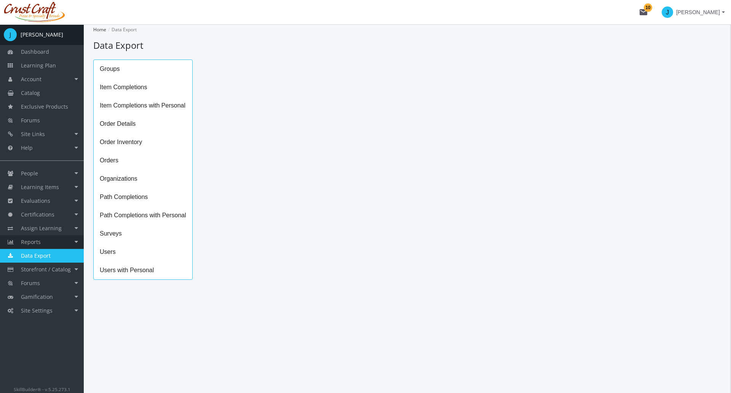
click at [56, 238] on link "Reports" at bounding box center [42, 242] width 84 height 14
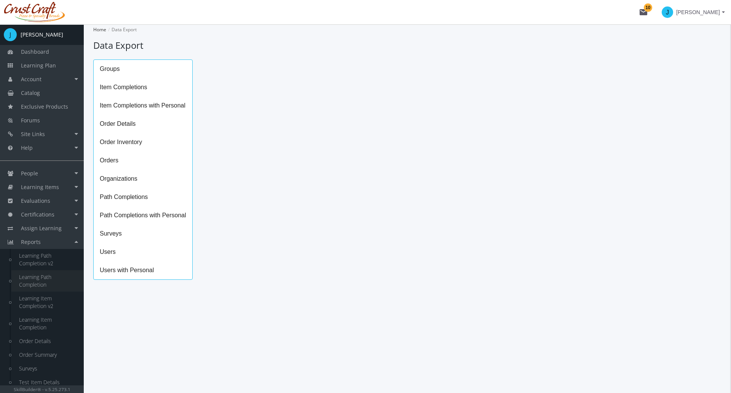
click at [64, 276] on link "Learning Path Completion" at bounding box center [47, 280] width 72 height 21
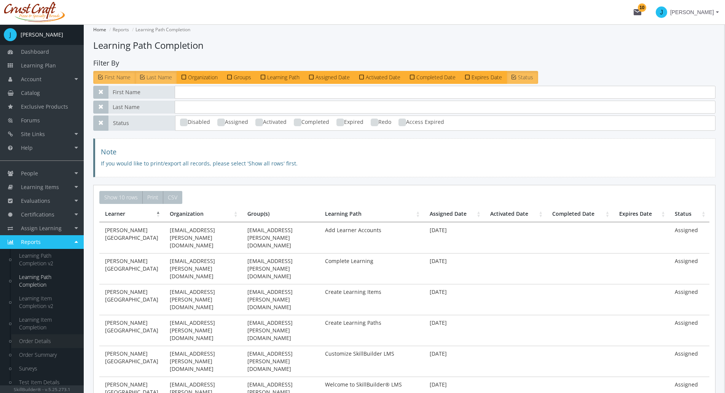
click at [39, 339] on link "Order Details" at bounding box center [47, 341] width 72 height 14
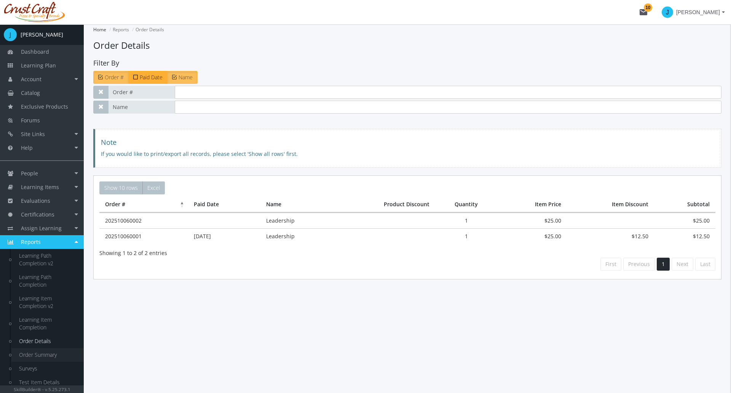
click at [45, 351] on link "Order Summary" at bounding box center [47, 355] width 72 height 14
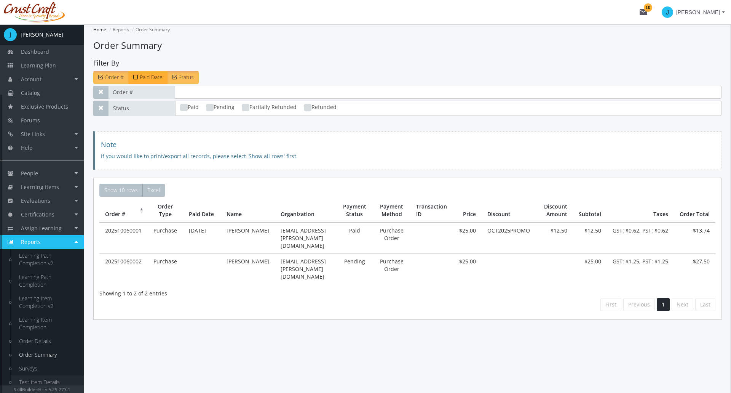
scroll to position [86, 0]
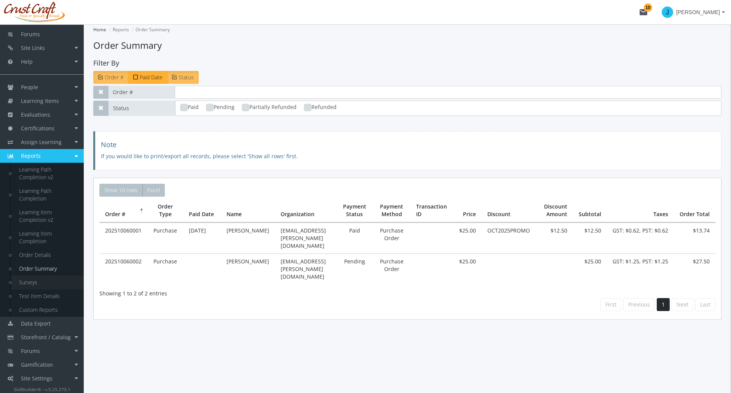
click at [38, 281] on link "Surveys" at bounding box center [47, 282] width 72 height 14
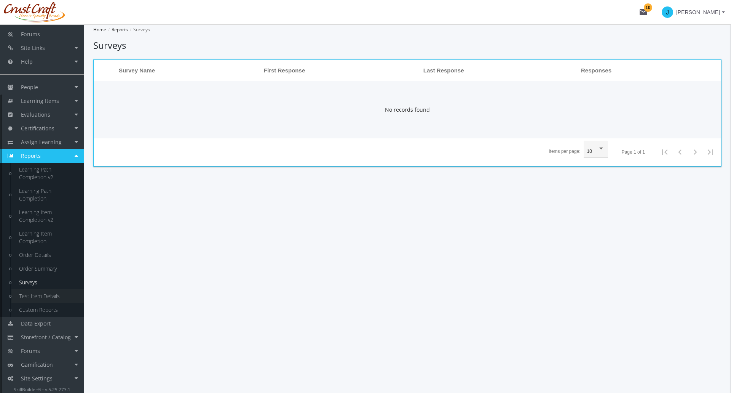
click at [48, 297] on link "Test Item Details" at bounding box center [47, 296] width 72 height 14
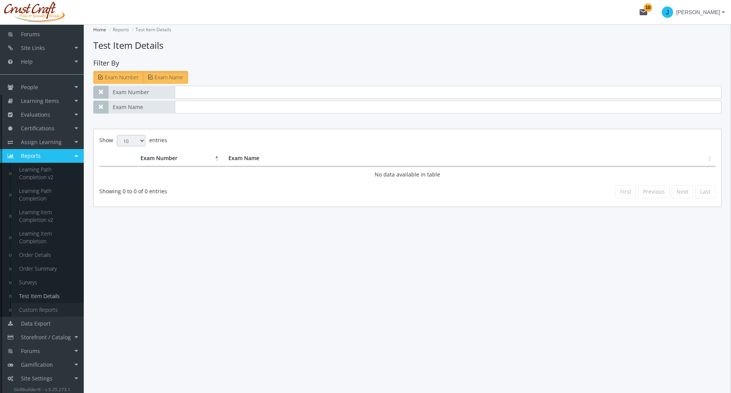
click at [42, 304] on link "Custom Reports" at bounding box center [47, 310] width 72 height 14
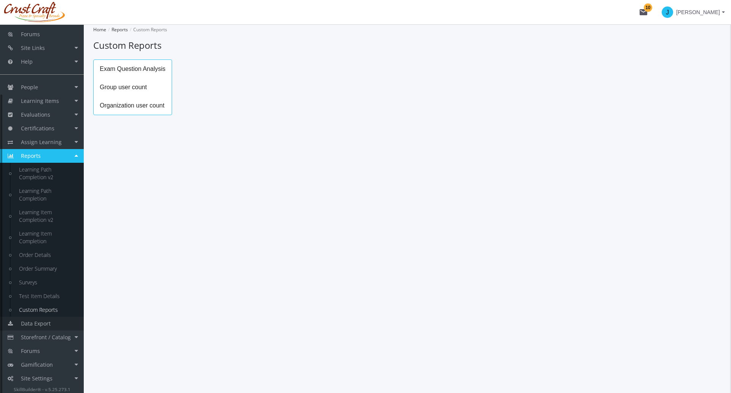
click at [43, 322] on span "Data Export" at bounding box center [36, 322] width 30 height 7
